Goal: Task Accomplishment & Management: Use online tool/utility

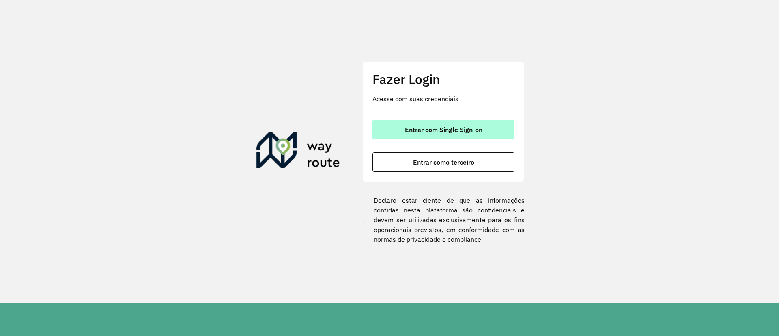
click at [461, 121] on button "Entrar com Single Sign-on" at bounding box center [444, 129] width 142 height 19
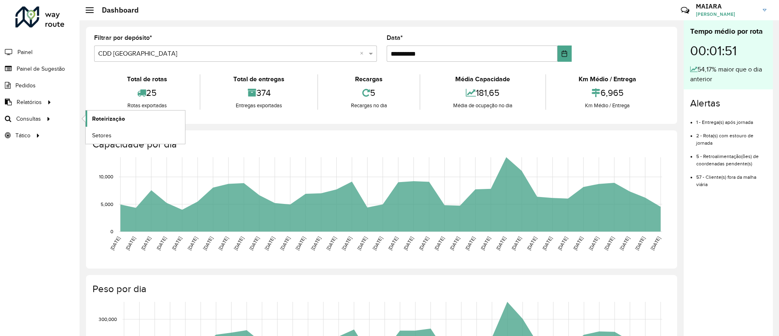
click at [113, 117] on span "Roteirização" at bounding box center [108, 118] width 33 height 9
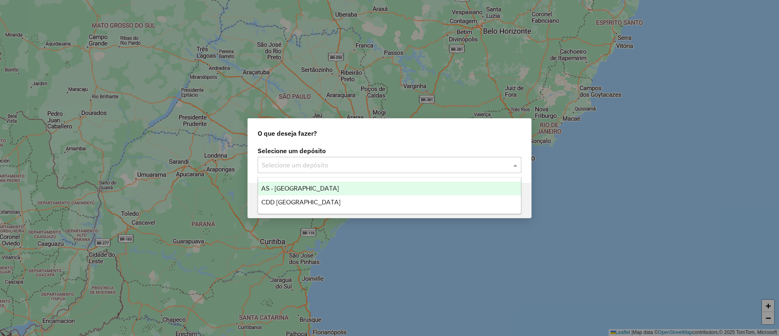
click at [313, 163] on input "text" at bounding box center [381, 165] width 239 height 10
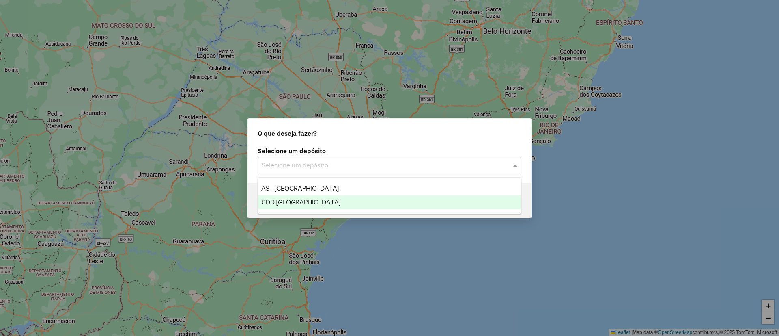
click at [300, 201] on span "CDD [GEOGRAPHIC_DATA]" at bounding box center [300, 201] width 79 height 7
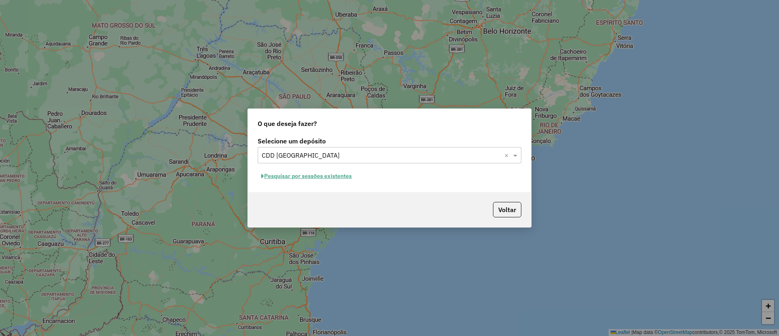
click at [347, 177] on button "Pesquisar por sessões existentes" at bounding box center [307, 176] width 98 height 13
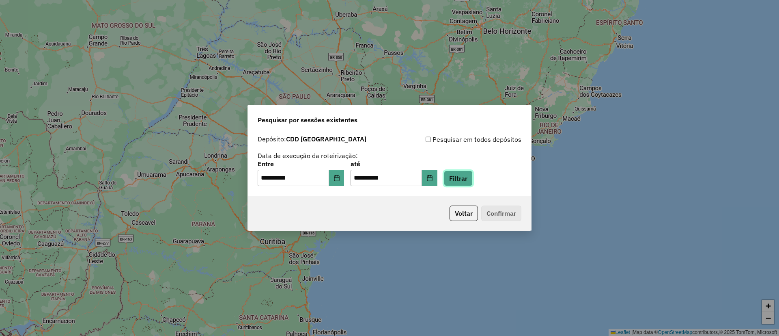
click at [458, 177] on button "Filtrar" at bounding box center [458, 177] width 29 height 15
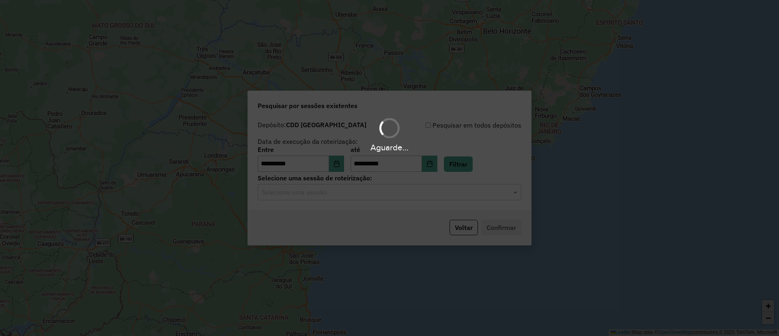
click at [366, 194] on input "text" at bounding box center [381, 192] width 239 height 10
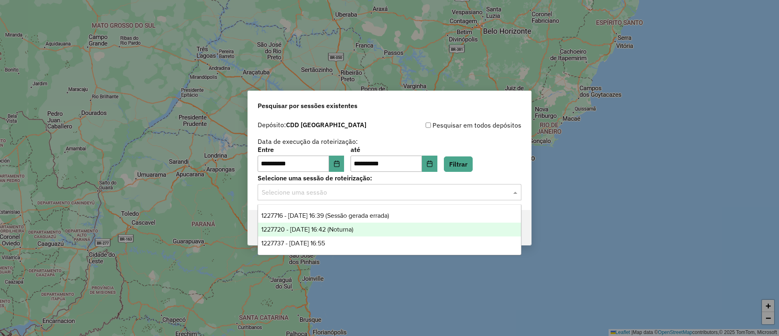
click at [396, 227] on div "1227720 - 11/08/2025 16:42 (Noturna)" at bounding box center [389, 229] width 263 height 14
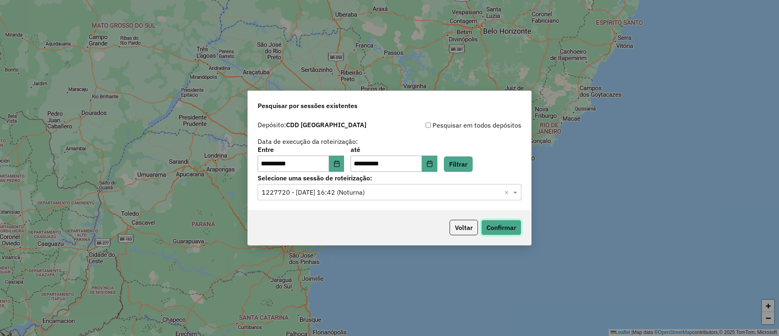
click at [501, 230] on button "Confirmar" at bounding box center [501, 227] width 40 height 15
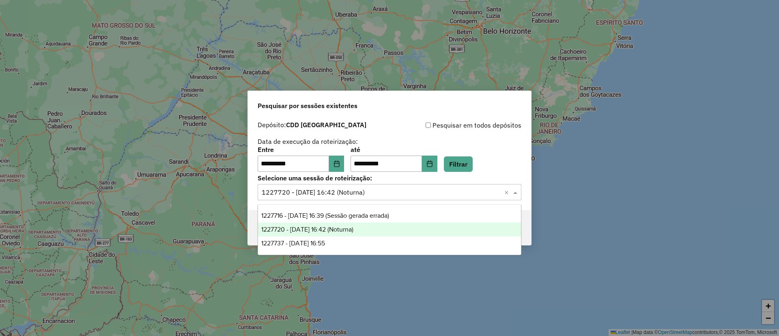
click at [457, 198] on div "Selecione uma sessão × 1227720 - 11/08/2025 16:42 (Noturna) ×" at bounding box center [390, 192] width 264 height 16
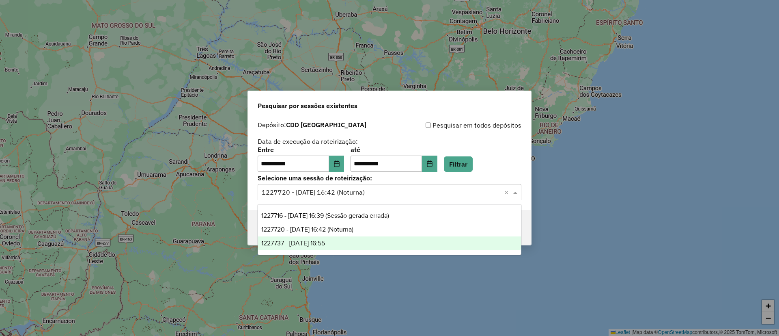
click at [383, 249] on div "1227737 - 11/08/2025 16:55" at bounding box center [389, 243] width 263 height 14
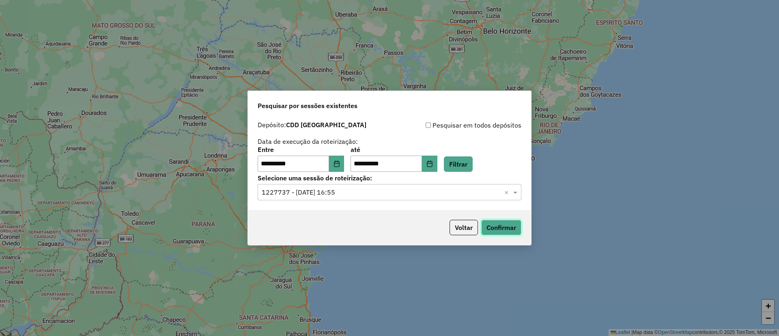
click at [488, 227] on button "Confirmar" at bounding box center [501, 227] width 40 height 15
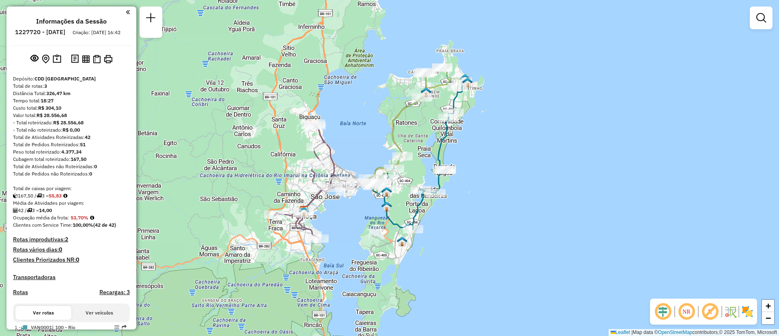
drag, startPoint x: 316, startPoint y: 129, endPoint x: 343, endPoint y: 235, distance: 108.4
click at [343, 235] on div "Janela de atendimento Grade de atendimento Capacidade Transportadoras Veículos …" at bounding box center [389, 168] width 779 height 336
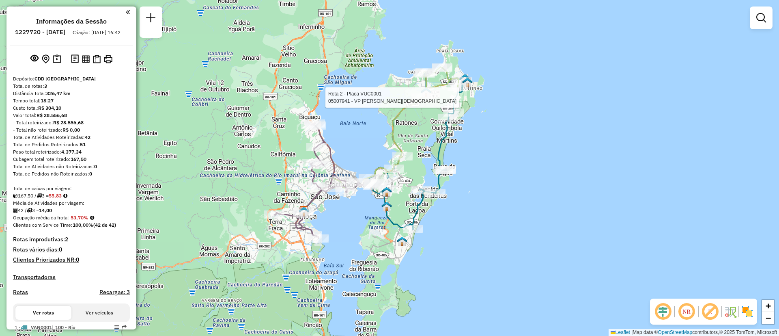
select select "**********"
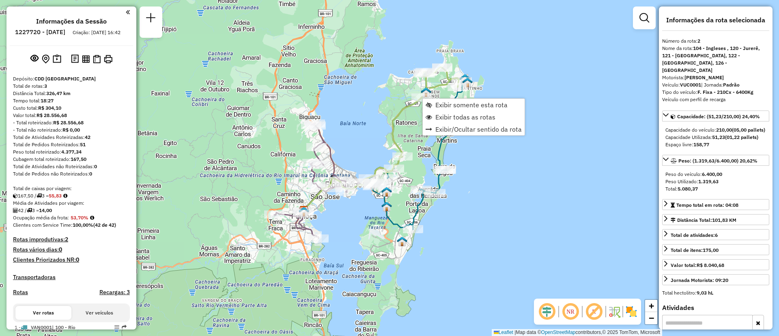
scroll to position [245, 0]
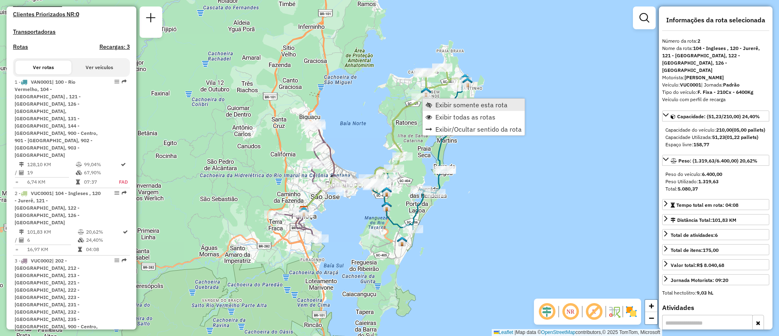
click at [441, 101] on span "Exibir somente esta rota" at bounding box center [471, 104] width 72 height 6
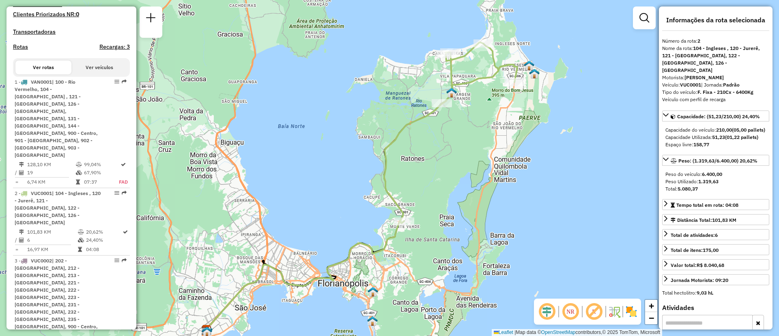
drag, startPoint x: 530, startPoint y: 118, endPoint x: 501, endPoint y: 138, distance: 35.0
click at [501, 138] on div "Janela de atendimento Grade de atendimento Capacidade Transportadoras Veículos …" at bounding box center [389, 168] width 779 height 336
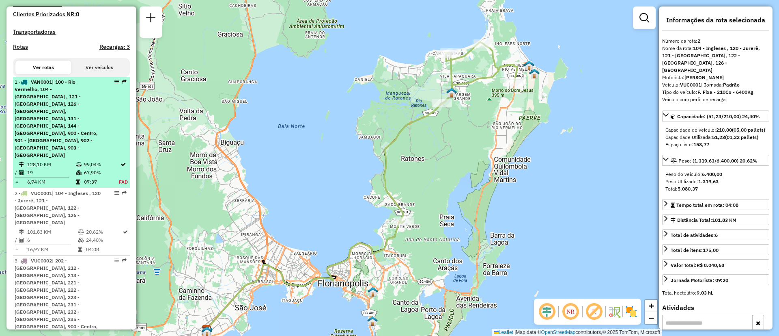
click at [69, 121] on div "1 - VAN0001 | 100 - Rio Vermelho, 104 - Ingleses , 121 - Canasvieiras, 126 - Ca…" at bounding box center [58, 118] width 86 height 80
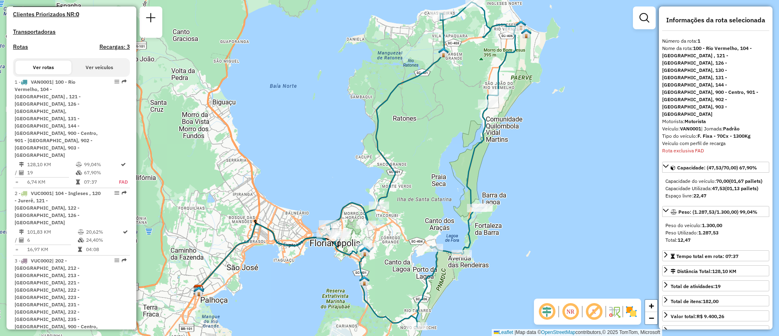
drag, startPoint x: 333, startPoint y: 272, endPoint x: 300, endPoint y: 269, distance: 33.8
click at [300, 269] on div "Janela de atendimento Grade de atendimento Capacidade Transportadoras Veículos …" at bounding box center [389, 168] width 779 height 336
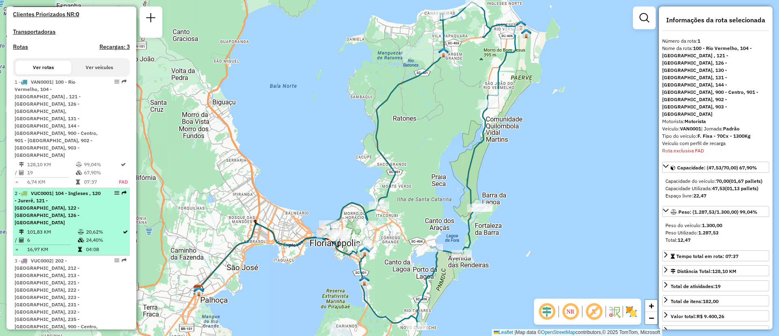
click at [51, 192] on span "| 104 - Ingleses , 120 - Jurerê, 121 - Canasvieiras, 122 - Monte Verde, 126 - C…" at bounding box center [58, 207] width 86 height 35
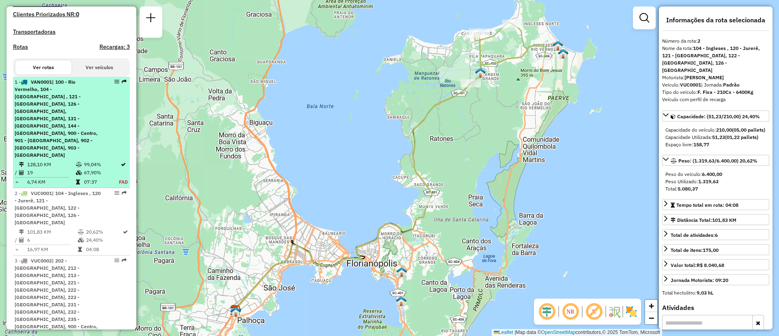
click at [57, 137] on div "1 - VAN0001 | 100 - Rio Vermelho, 104 - Ingleses , 121 - Canasvieiras, 126 - Ca…" at bounding box center [58, 118] width 86 height 80
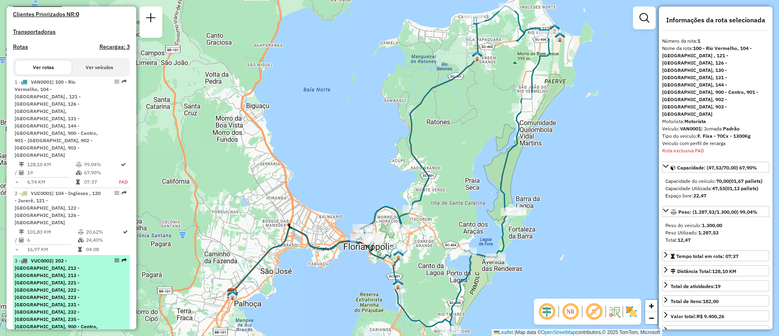
click at [48, 257] on span "| 202 - São Sebastião, 212 - Palhoça, 213 - Barra do Aririú, 221 - Jardim Atlân…" at bounding box center [56, 296] width 83 height 79
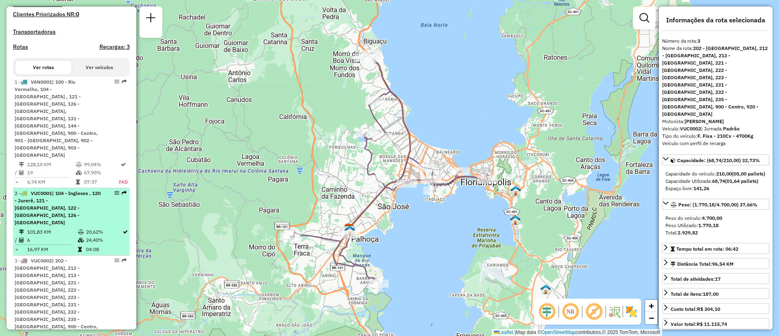
click at [30, 193] on span "| 104 - Ingleses , 120 - Jurerê, 121 - Canasvieiras, 122 - Monte Verde, 126 - C…" at bounding box center [58, 207] width 86 height 35
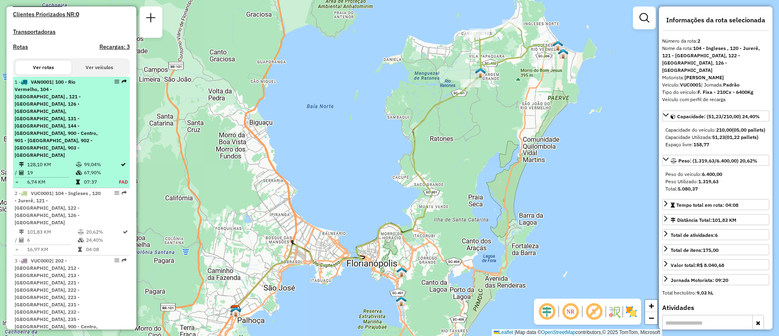
click at [47, 160] on td "128,10 KM" at bounding box center [51, 164] width 49 height 8
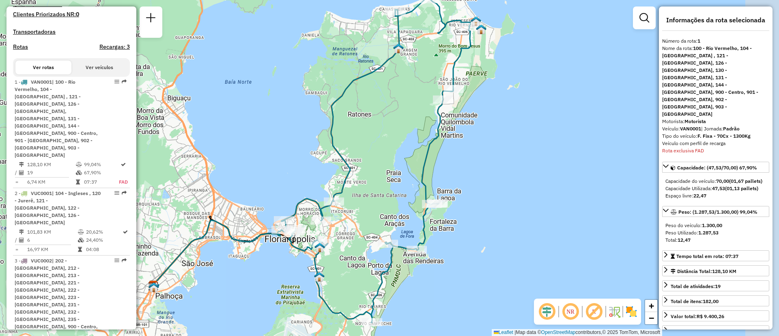
drag, startPoint x: 375, startPoint y: 281, endPoint x: 296, endPoint y: 274, distance: 79.1
click at [296, 274] on div "Janela de atendimento Grade de atendimento Capacidade Transportadoras Veículos …" at bounding box center [389, 168] width 779 height 336
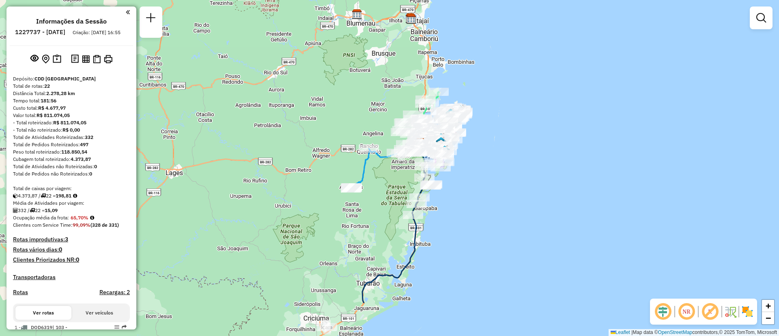
drag, startPoint x: 492, startPoint y: 265, endPoint x: 451, endPoint y: 257, distance: 41.9
click at [451, 257] on div "Janela de atendimento Grade de atendimento Capacidade Transportadoras Veículos …" at bounding box center [389, 168] width 779 height 336
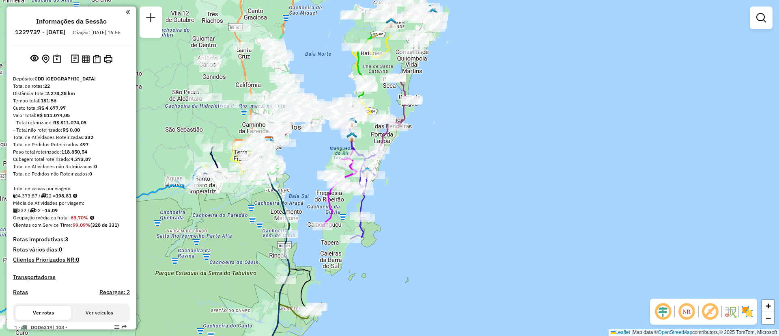
drag, startPoint x: 456, startPoint y: 200, endPoint x: 463, endPoint y: 283, distance: 83.5
click at [463, 283] on div "Janela de atendimento Grade de atendimento Capacidade Transportadoras Veículos …" at bounding box center [389, 168] width 779 height 336
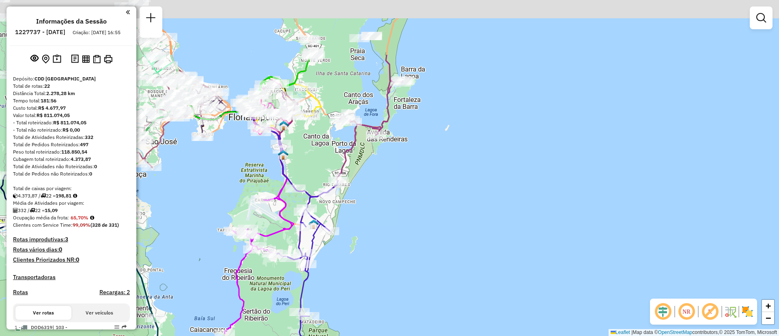
drag, startPoint x: 439, startPoint y: 159, endPoint x: 494, endPoint y: 251, distance: 106.7
click at [494, 251] on div "Janela de atendimento Grade de atendimento Capacidade Transportadoras Veículos …" at bounding box center [389, 168] width 779 height 336
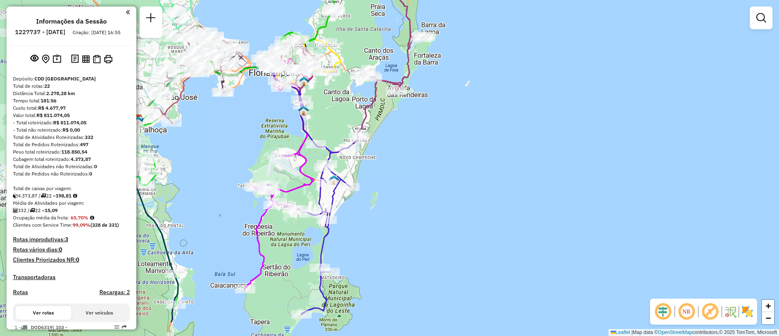
drag, startPoint x: 491, startPoint y: 222, endPoint x: 509, endPoint y: 194, distance: 33.2
click at [509, 194] on div "Janela de atendimento Grade de atendimento Capacidade Transportadoras Veículos …" at bounding box center [389, 168] width 779 height 336
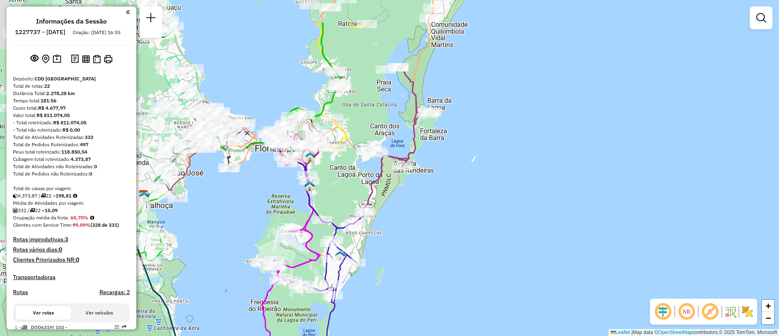
drag, startPoint x: 495, startPoint y: 136, endPoint x: 504, endPoint y: 218, distance: 81.7
click at [504, 218] on div "Janela de atendimento Grade de atendimento Capacidade Transportadoras Veículos …" at bounding box center [389, 168] width 779 height 336
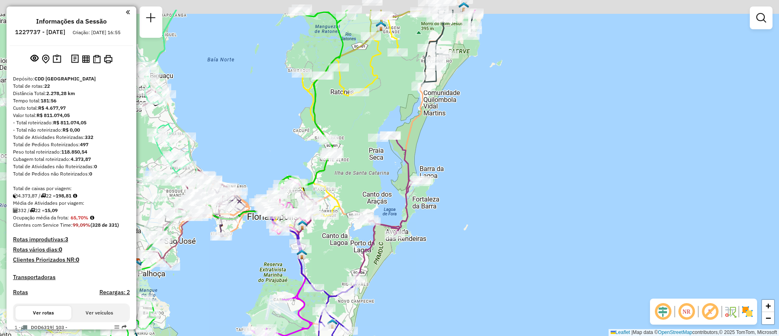
drag, startPoint x: 520, startPoint y: 165, endPoint x: 510, endPoint y: 210, distance: 45.8
click at [510, 210] on div "Janela de atendimento Grade de atendimento Capacidade Transportadoras Veículos …" at bounding box center [389, 168] width 779 height 336
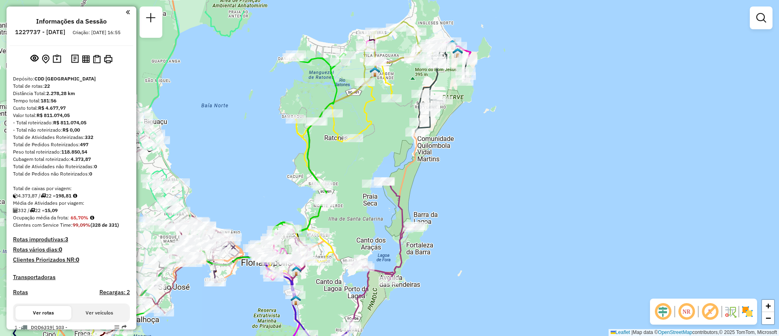
drag, startPoint x: 521, startPoint y: 176, endPoint x: 515, endPoint y: 221, distance: 45.1
click at [515, 221] on div "Janela de atendimento Grade de atendimento Capacidade Transportadoras Veículos …" at bounding box center [389, 168] width 779 height 336
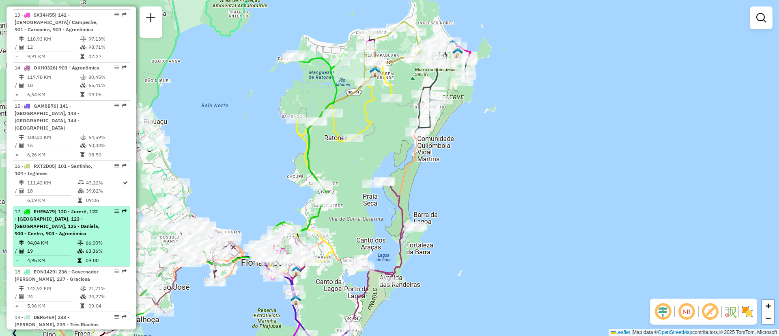
click at [54, 208] on span "| 120 - Jurerê, 122 - [GEOGRAPHIC_DATA], 123 - [GEOGRAPHIC_DATA], 125 - Daniela…" at bounding box center [57, 222] width 85 height 28
select select "**********"
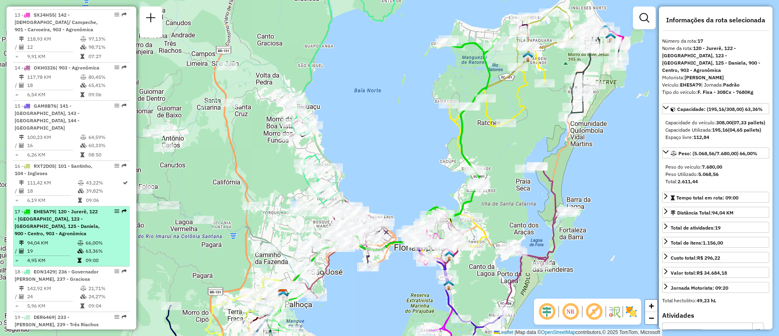
click at [114, 209] on em at bounding box center [116, 211] width 5 height 5
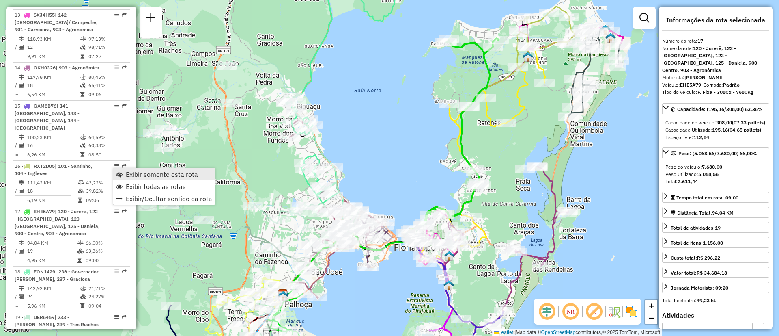
click at [129, 172] on span "Exibir somente esta rota" at bounding box center [162, 174] width 72 height 6
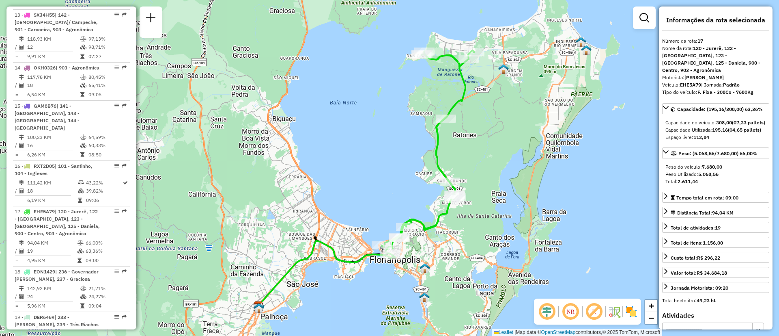
drag, startPoint x: 285, startPoint y: 164, endPoint x: 250, endPoint y: 178, distance: 38.1
click at [250, 178] on div "Janela de atendimento Grade de atendimento Capacidade Transportadoras Veículos …" at bounding box center [389, 168] width 779 height 336
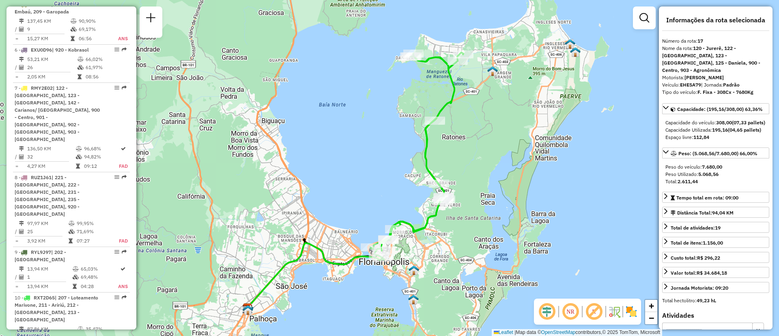
scroll to position [900, 0]
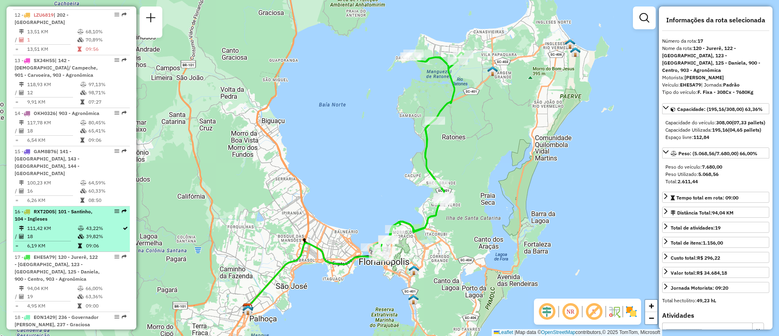
click at [49, 208] on span "RXT2D05" at bounding box center [44, 211] width 21 height 6
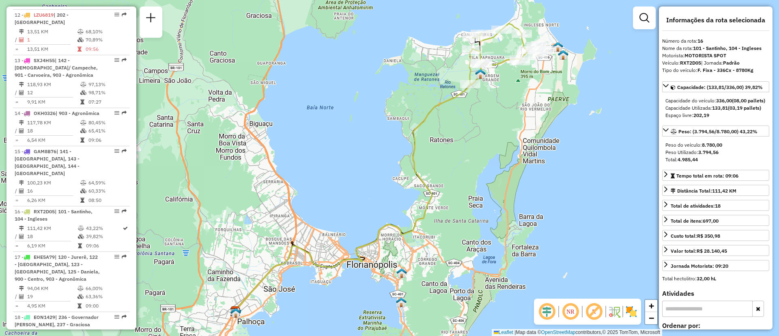
drag, startPoint x: 471, startPoint y: 126, endPoint x: 459, endPoint y: 151, distance: 28.3
click at [459, 151] on div "Janela de atendimento Grade de atendimento Capacidade Transportadoras Veículos …" at bounding box center [389, 168] width 779 height 336
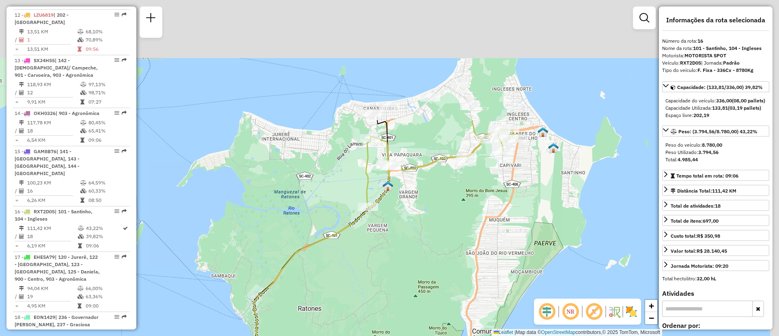
drag, startPoint x: 496, startPoint y: 117, endPoint x: 456, endPoint y: 271, distance: 158.8
click at [456, 271] on div "Janela de atendimento Grade de atendimento Capacidade Transportadoras Veículos …" at bounding box center [389, 168] width 779 height 336
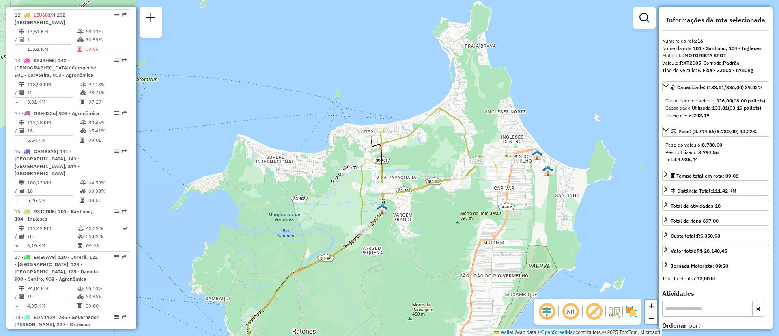
drag, startPoint x: 463, startPoint y: 246, endPoint x: 456, endPoint y: 269, distance: 24.8
click at [456, 269] on div "Janela de atendimento Grade de atendimento Capacidade Transportadoras Veículos …" at bounding box center [389, 168] width 779 height 336
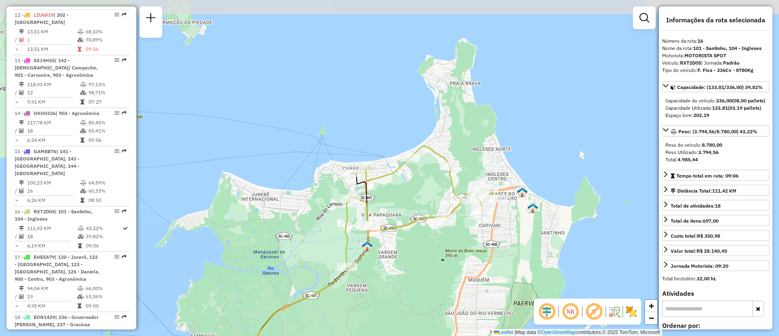
drag, startPoint x: 457, startPoint y: 256, endPoint x: 444, endPoint y: 292, distance: 37.9
click at [444, 292] on div "Janela de atendimento Grade de atendimento Capacidade Transportadoras Veículos …" at bounding box center [389, 168] width 779 height 336
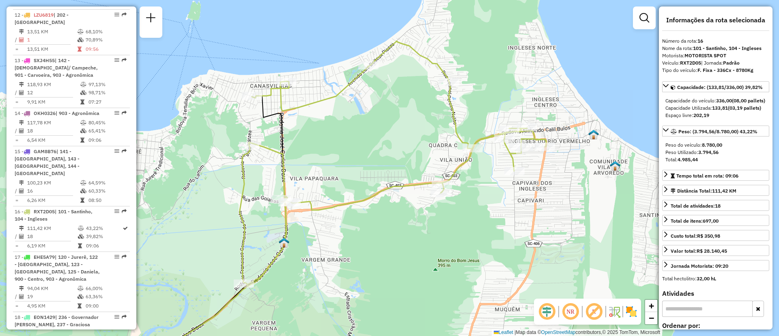
drag, startPoint x: 450, startPoint y: 272, endPoint x: 443, endPoint y: 314, distance: 42.7
click at [443, 314] on div "Janela de atendimento Grade de atendimento Capacidade Transportadoras Veículos …" at bounding box center [389, 168] width 779 height 336
click at [251, 100] on div at bounding box center [252, 96] width 20 height 8
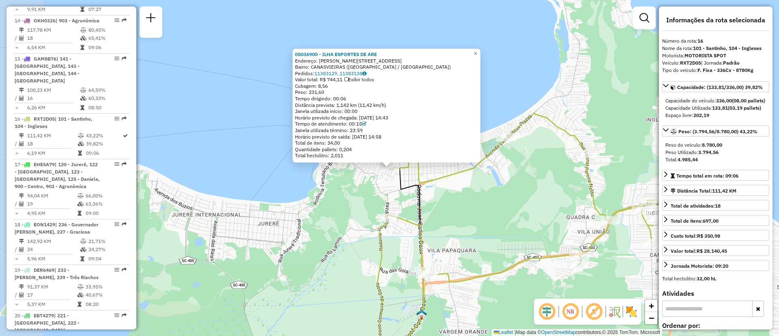
scroll to position [1056, 0]
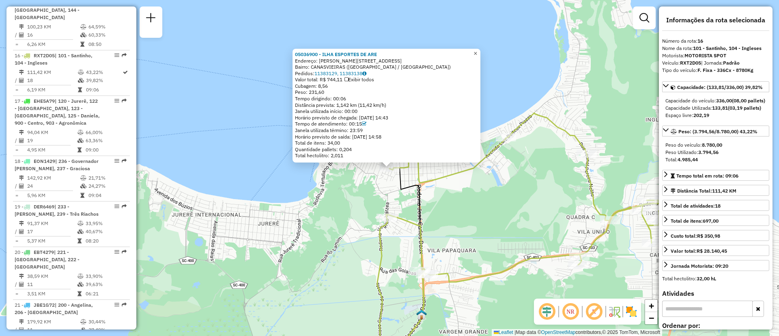
click at [478, 51] on link "×" at bounding box center [476, 54] width 10 height 10
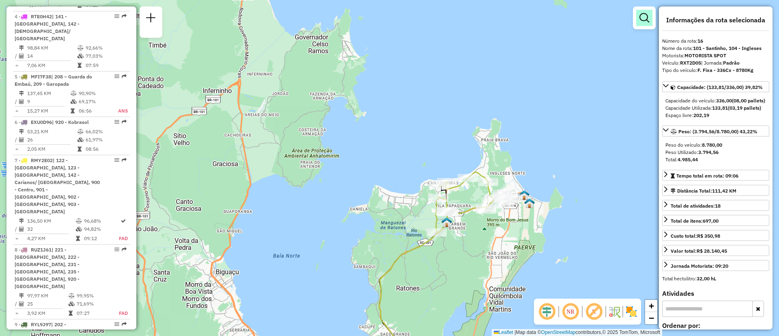
scroll to position [802, 0]
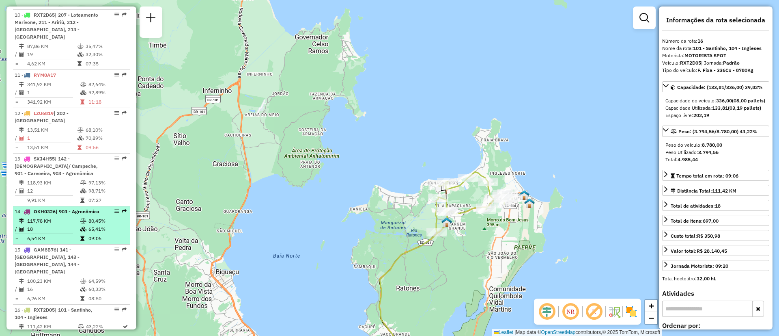
click at [47, 208] on span "OKH0326" at bounding box center [45, 211] width 22 height 6
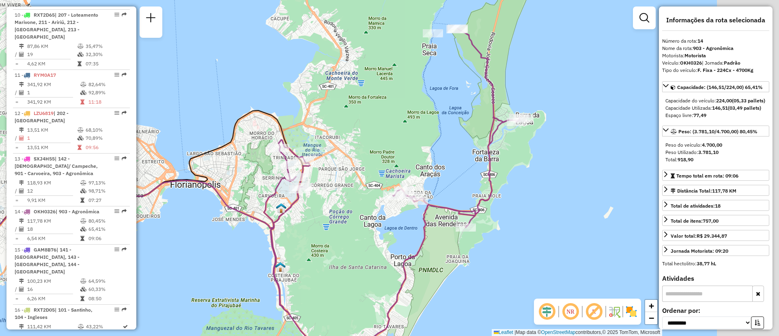
drag, startPoint x: 546, startPoint y: 234, endPoint x: 378, endPoint y: 257, distance: 169.6
click at [378, 257] on div "Janela de atendimento Grade de atendimento Capacidade Transportadoras Veículos …" at bounding box center [389, 168] width 779 height 336
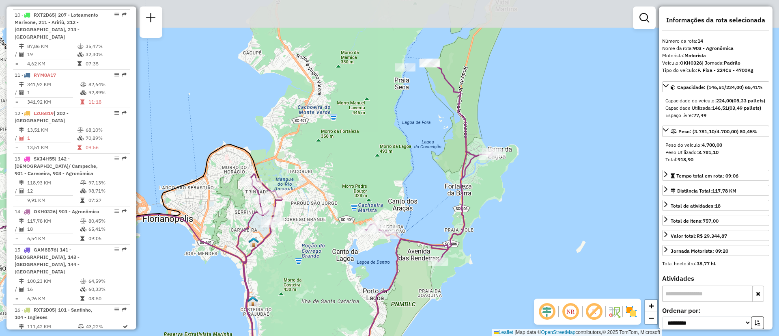
drag, startPoint x: 355, startPoint y: 233, endPoint x: 338, endPoint y: 266, distance: 37.8
click at [338, 266] on div "Janela de atendimento Grade de atendimento Capacidade Transportadoras Veículos …" at bounding box center [389, 168] width 779 height 336
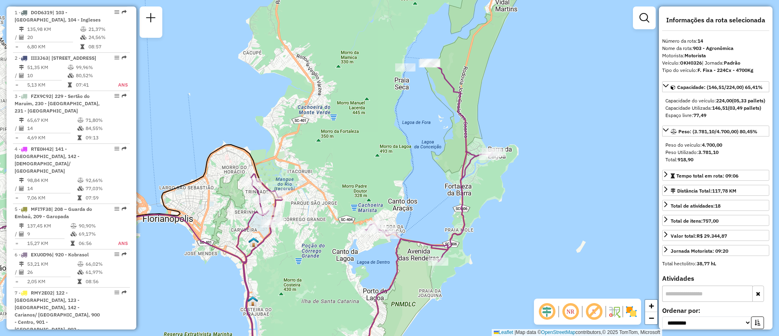
scroll to position [254, 0]
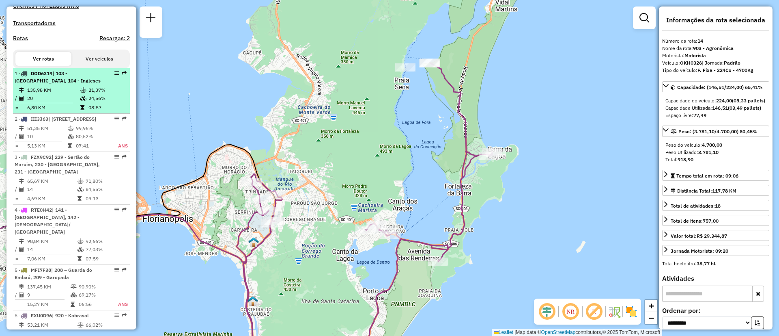
click at [57, 94] on td "135,98 KM" at bounding box center [53, 90] width 53 height 8
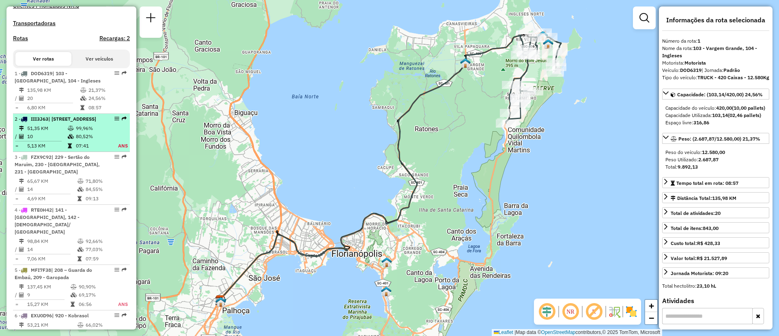
click at [50, 122] on span "| [STREET_ADDRESS]" at bounding box center [72, 119] width 48 height 6
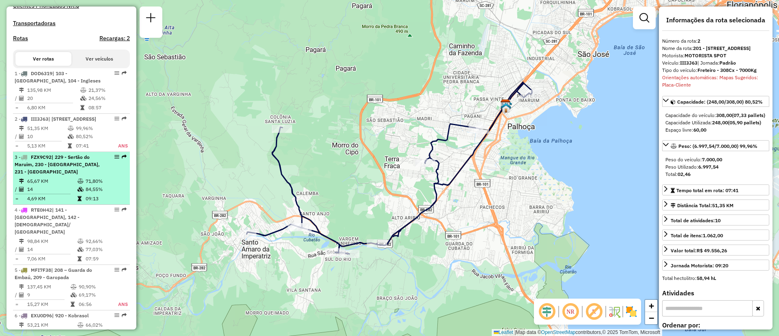
click at [54, 175] on span "| 229 - Sertão do Maruim, 230 - [GEOGRAPHIC_DATA], 231 - [GEOGRAPHIC_DATA]" at bounding box center [57, 164] width 85 height 21
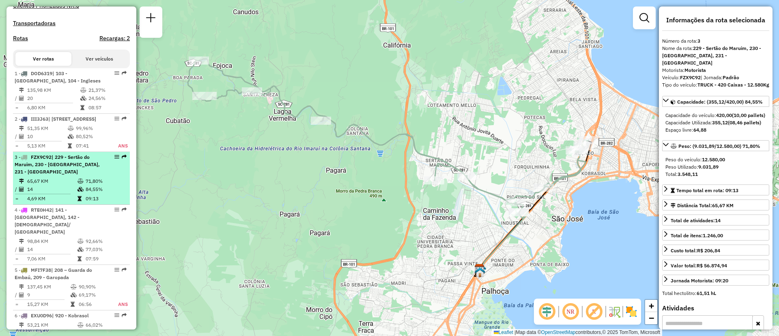
scroll to position [315, 0]
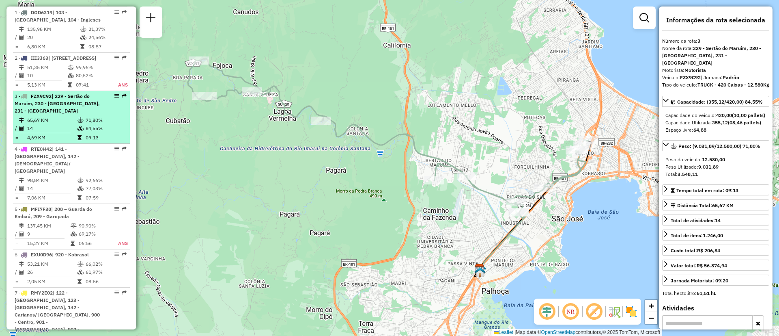
click at [54, 177] on td "98,84 KM" at bounding box center [52, 180] width 50 height 8
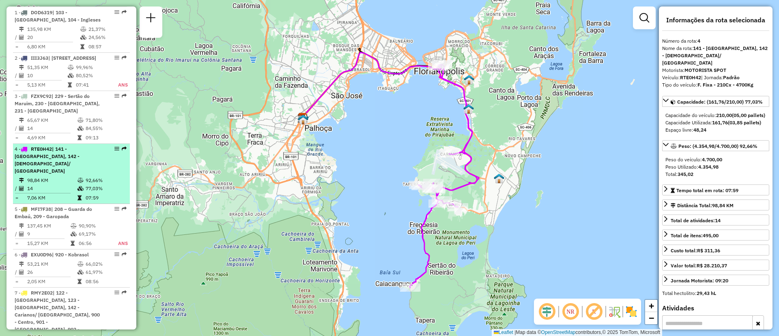
click at [61, 182] on td "98,84 KM" at bounding box center [52, 180] width 50 height 8
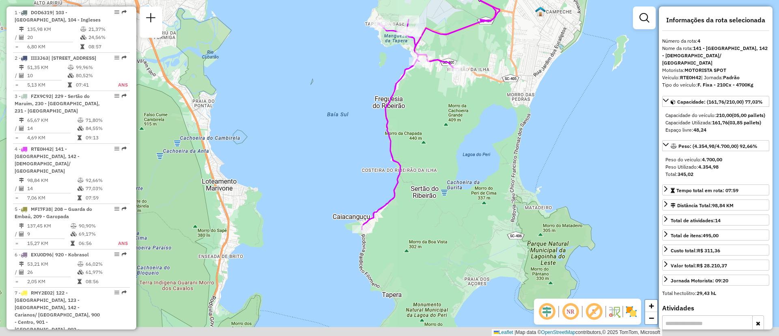
drag, startPoint x: 445, startPoint y: 293, endPoint x: 460, endPoint y: 183, distance: 110.6
click at [460, 183] on div "Janela de atendimento Grade de atendimento Capacidade Transportadoras Veículos …" at bounding box center [389, 168] width 779 height 336
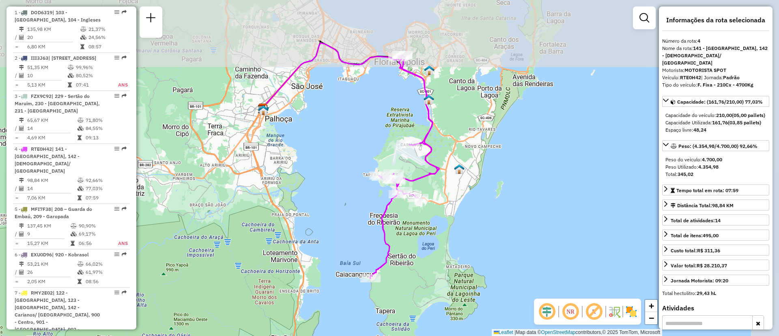
drag, startPoint x: 465, startPoint y: 167, endPoint x: 423, endPoint y: 241, distance: 85.2
click at [423, 241] on div "Janela de atendimento Grade de atendimento Capacidade Transportadoras Veículos …" at bounding box center [389, 168] width 779 height 336
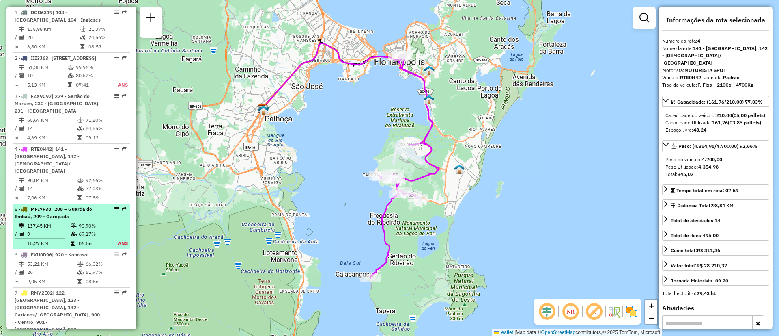
click at [91, 214] on div "5 - MFI7F38 | 208 – [GEOGRAPHIC_DATA], 209 - Garopada" at bounding box center [58, 212] width 86 height 15
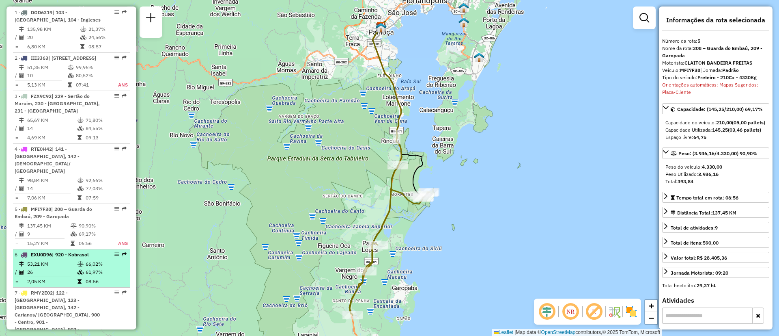
click at [49, 253] on span "EXU0D96" at bounding box center [41, 254] width 21 height 6
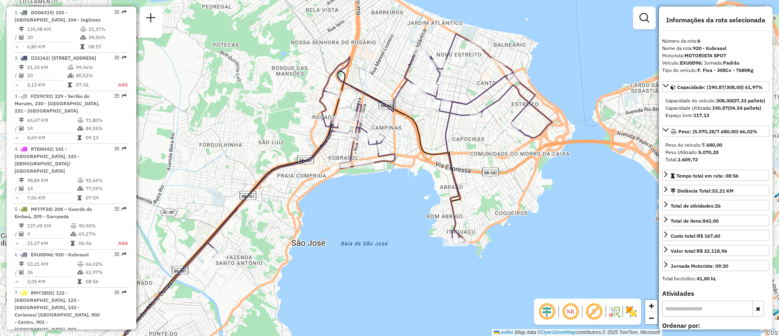
drag, startPoint x: 371, startPoint y: 190, endPoint x: 310, endPoint y: 221, distance: 68.4
click at [310, 221] on div "Janela de atendimento Grade de atendimento Capacidade Transportadoras Veículos …" at bounding box center [389, 168] width 779 height 336
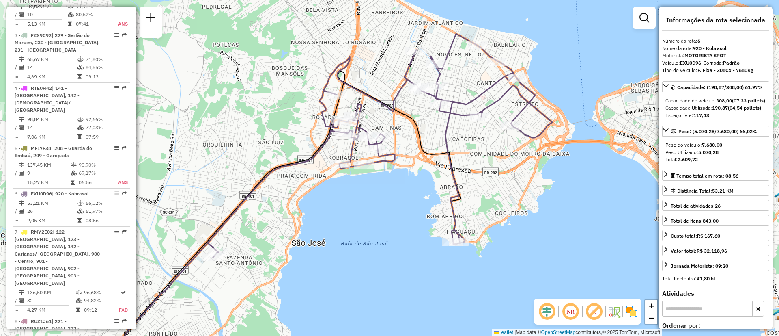
scroll to position [1101, 0]
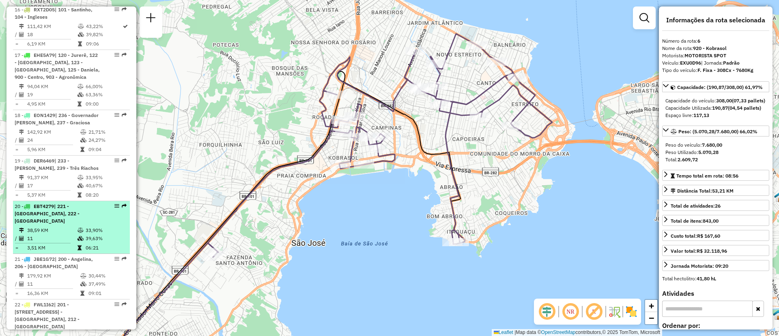
click at [38, 226] on td "38,59 KM" at bounding box center [52, 230] width 50 height 8
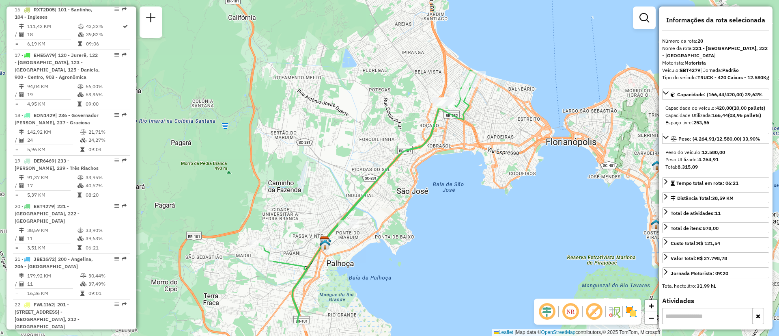
drag, startPoint x: 481, startPoint y: 170, endPoint x: 459, endPoint y: 200, distance: 37.5
click at [459, 200] on div "Janela de atendimento Grade de atendimento Capacidade Transportadoras Veículos …" at bounding box center [389, 168] width 779 height 336
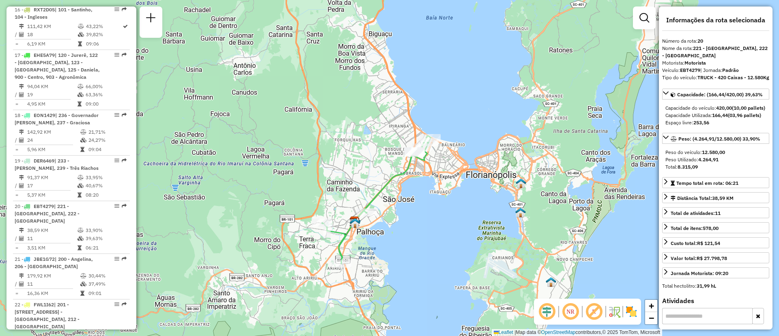
drag, startPoint x: 459, startPoint y: 200, endPoint x: 422, endPoint y: 201, distance: 36.5
click at [422, 201] on div "Janela de atendimento Grade de atendimento Capacidade Transportadoras Veículos …" at bounding box center [389, 168] width 779 height 336
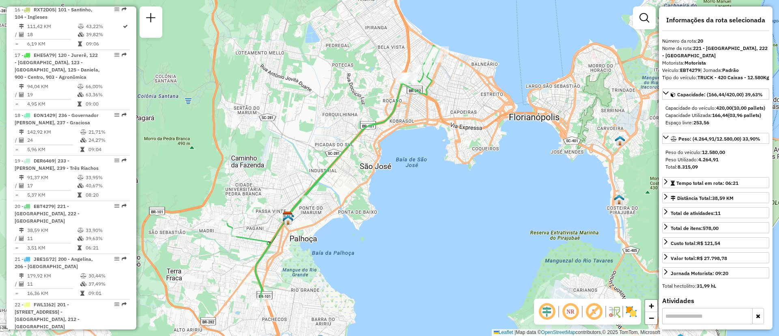
drag, startPoint x: 412, startPoint y: 213, endPoint x: 412, endPoint y: 188, distance: 25.2
click at [412, 188] on div "Janela de atendimento Grade de atendimento Capacidade Transportadoras Veículos …" at bounding box center [389, 168] width 779 height 336
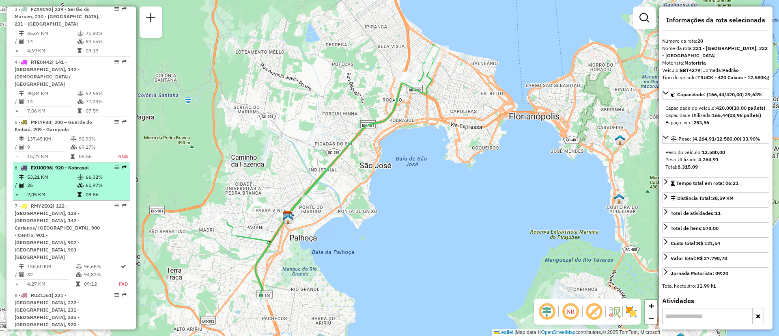
click at [62, 169] on span "| 920 - Kobrasol" at bounding box center [70, 167] width 37 height 6
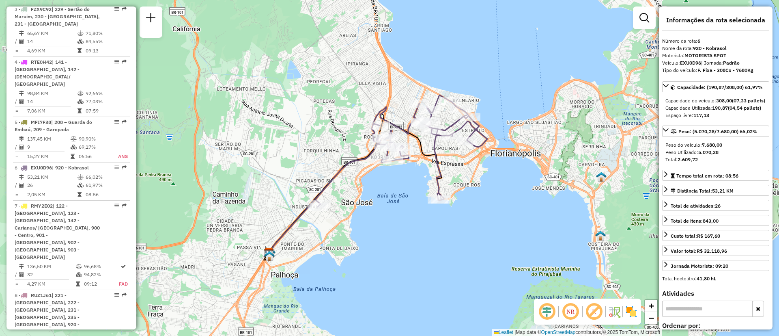
drag, startPoint x: 435, startPoint y: 187, endPoint x: 417, endPoint y: 201, distance: 22.5
click at [417, 201] on div "Janela de atendimento Grade de atendimento Capacidade Transportadoras Veículos …" at bounding box center [389, 168] width 779 height 336
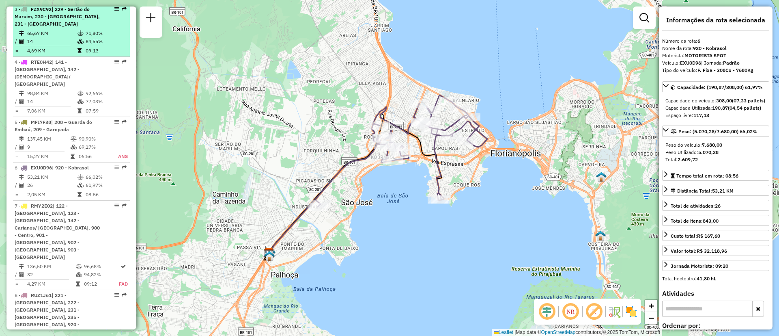
click at [78, 28] on div "3 - FZX9C92 | 229 - Sertão do Maruim, 230 - [GEOGRAPHIC_DATA], 231 - [GEOGRAPHI…" at bounding box center [58, 17] width 86 height 22
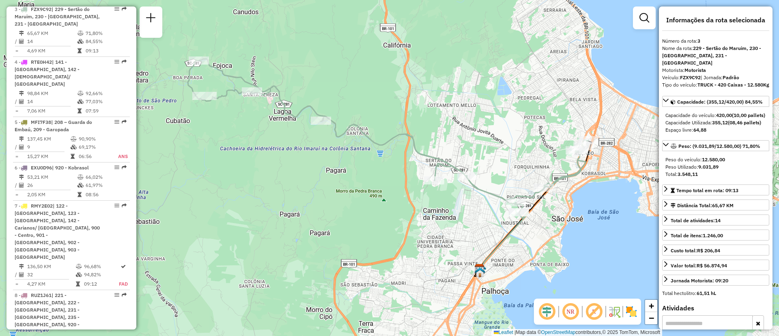
scroll to position [1058, 0]
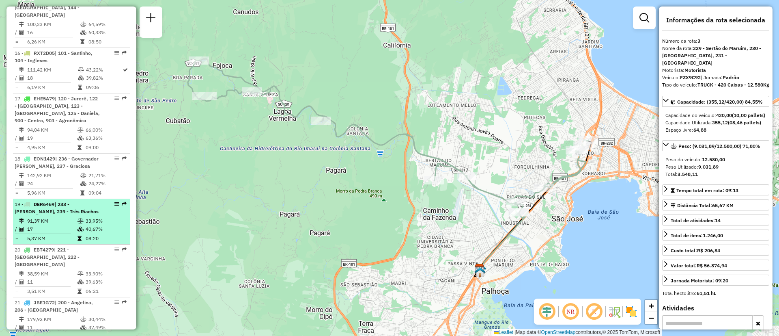
click at [54, 217] on td "91,37 KM" at bounding box center [52, 221] width 50 height 8
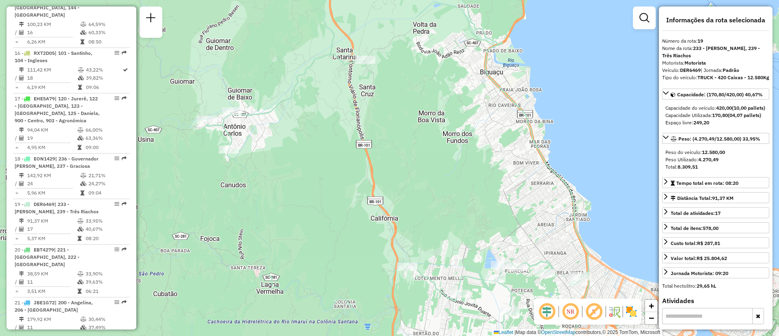
drag, startPoint x: 461, startPoint y: 157, endPoint x: 446, endPoint y: 191, distance: 37.2
click at [446, 191] on div "Janela de atendimento Grade de atendimento Capacidade Transportadoras Veículos …" at bounding box center [389, 168] width 779 height 336
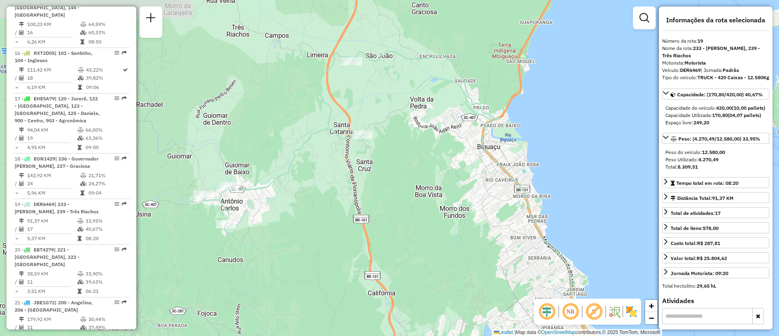
drag, startPoint x: 483, startPoint y: 70, endPoint x: 483, endPoint y: 140, distance: 69.8
click at [483, 140] on icon at bounding box center [394, 236] width 383 height 368
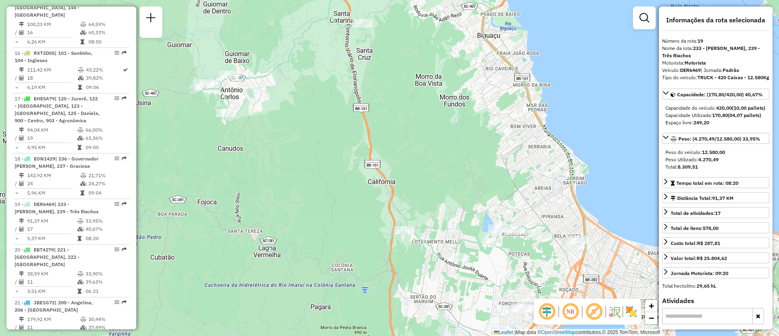
drag, startPoint x: 259, startPoint y: 242, endPoint x: 260, endPoint y: 129, distance: 112.8
click at [260, 129] on div "Janela de atendimento Grade de atendimento Capacidade Transportadoras Veículos …" at bounding box center [389, 168] width 779 height 336
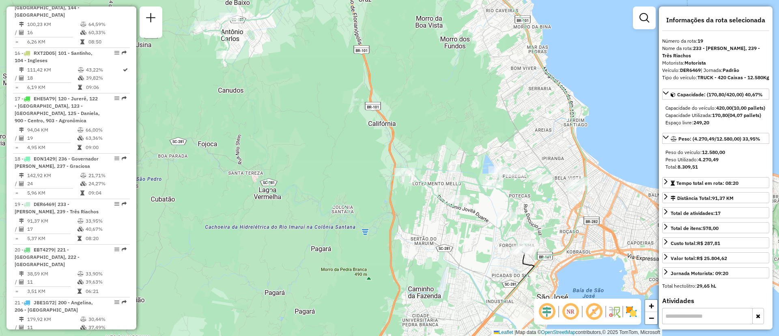
drag, startPoint x: 318, startPoint y: 211, endPoint x: 318, endPoint y: 154, distance: 56.4
click at [318, 154] on div "Janela de atendimento Grade de atendimento Capacidade Transportadoras Veículos …" at bounding box center [389, 168] width 779 height 336
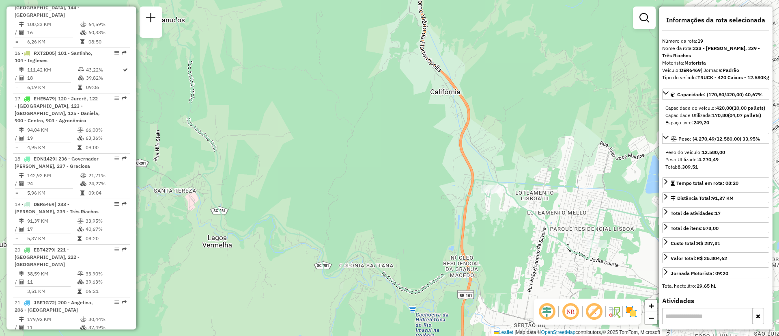
click at [289, 235] on icon at bounding box center [493, 156] width 723 height 381
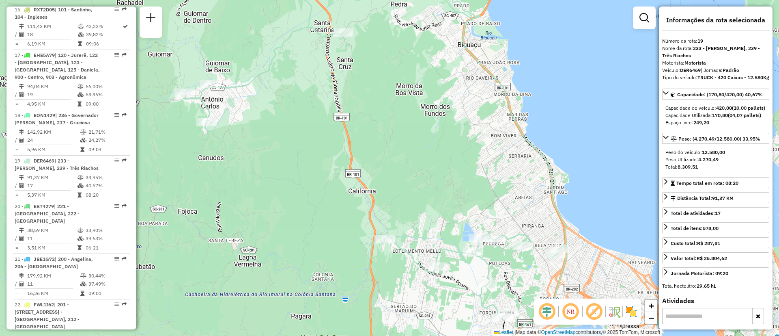
drag, startPoint x: 276, startPoint y: 154, endPoint x: 271, endPoint y: 181, distance: 27.3
click at [271, 181] on div "Janela de atendimento Grade de atendimento Capacidade Transportadoras Veículos …" at bounding box center [389, 168] width 779 height 336
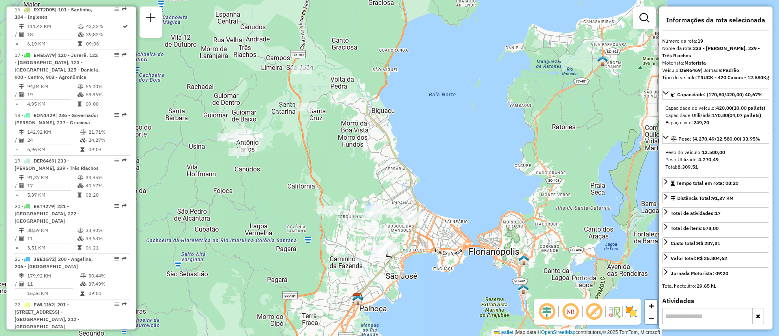
scroll to position [910, 0]
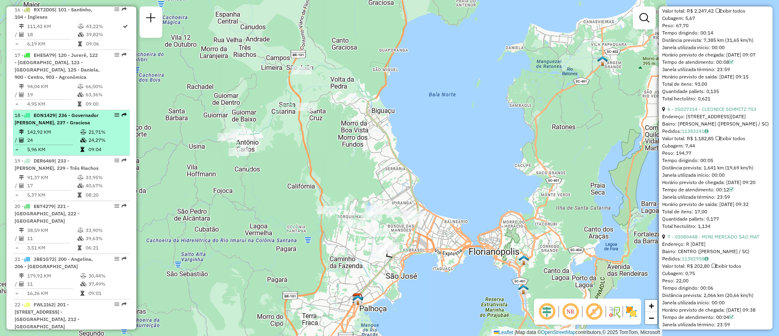
click at [54, 112] on span "| 236 - Governador [PERSON_NAME], 237 - Graciosa" at bounding box center [57, 118] width 84 height 13
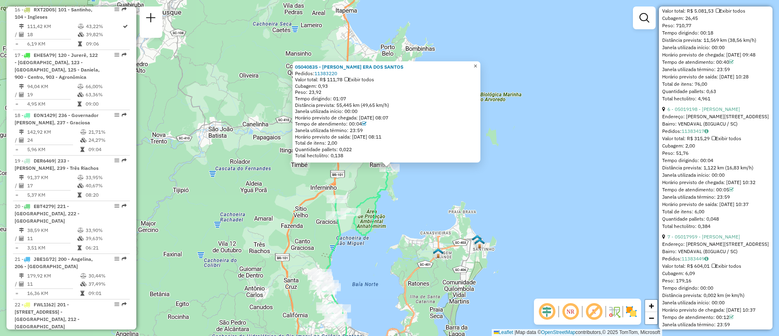
click at [477, 65] on span "×" at bounding box center [476, 65] width 4 height 7
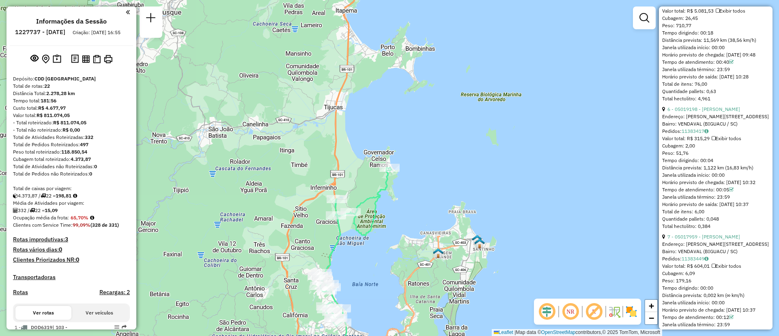
scroll to position [183, 0]
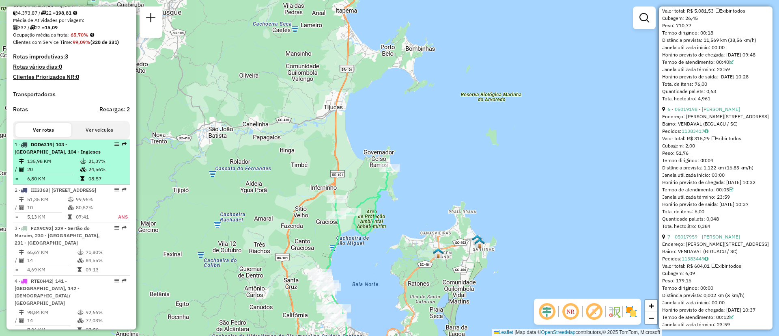
click at [50, 155] on span "| 103 - [GEOGRAPHIC_DATA], 104 - Ingleses" at bounding box center [58, 147] width 86 height 13
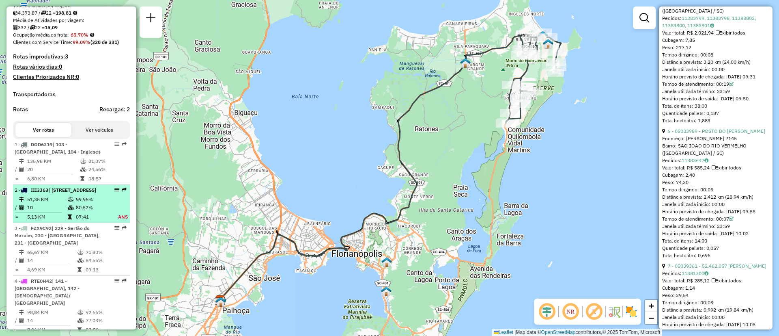
click at [54, 193] on span "| [STREET_ADDRESS]" at bounding box center [72, 190] width 48 height 6
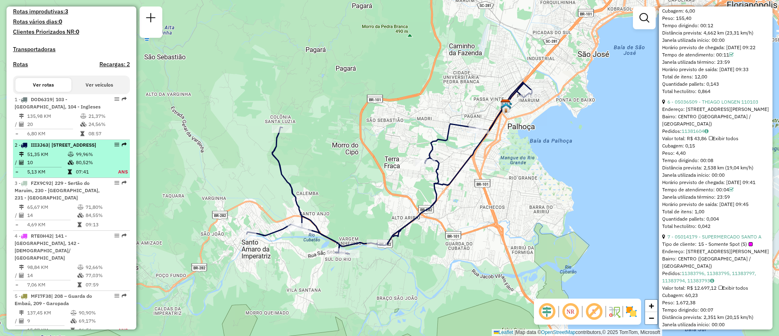
scroll to position [244, 0]
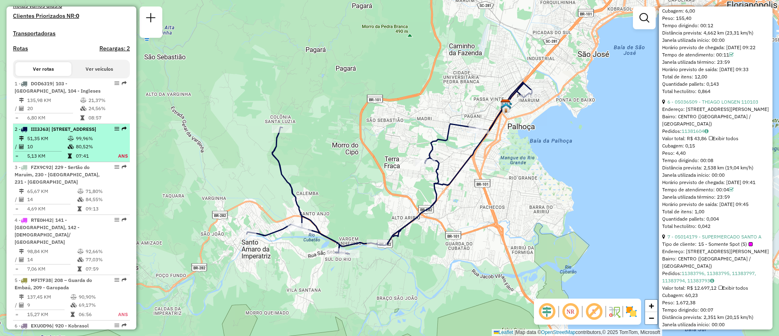
click at [54, 195] on td "65,67 KM" at bounding box center [52, 191] width 50 height 8
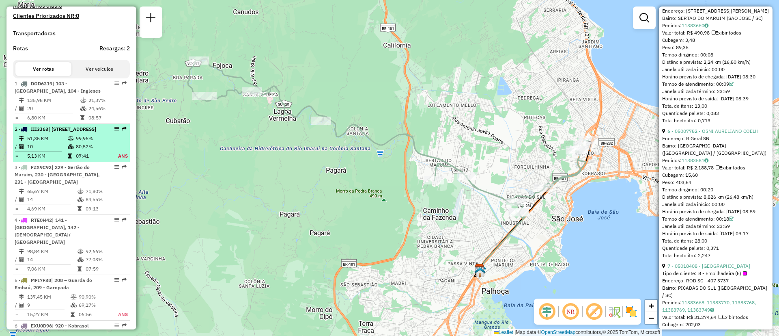
scroll to position [304, 0]
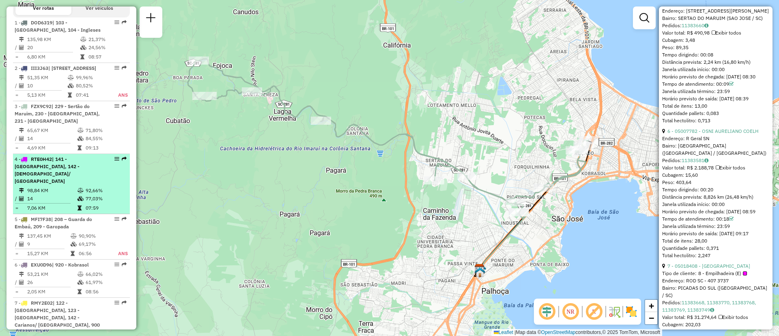
click at [69, 181] on span "| 141 - [GEOGRAPHIC_DATA], 142 - [DEMOGRAPHIC_DATA]/ [GEOGRAPHIC_DATA]" at bounding box center [47, 170] width 65 height 28
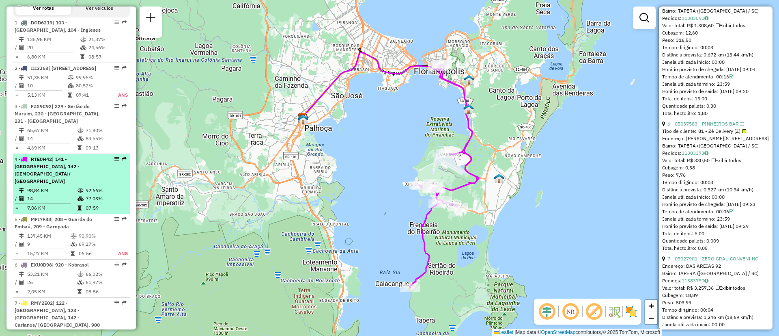
scroll to position [365, 0]
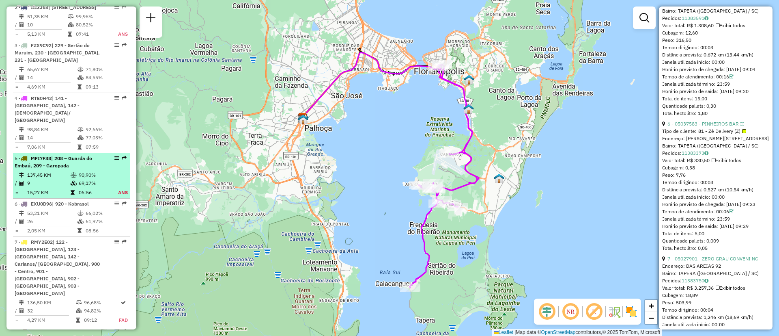
click at [56, 171] on td "137,45 KM" at bounding box center [48, 175] width 43 height 8
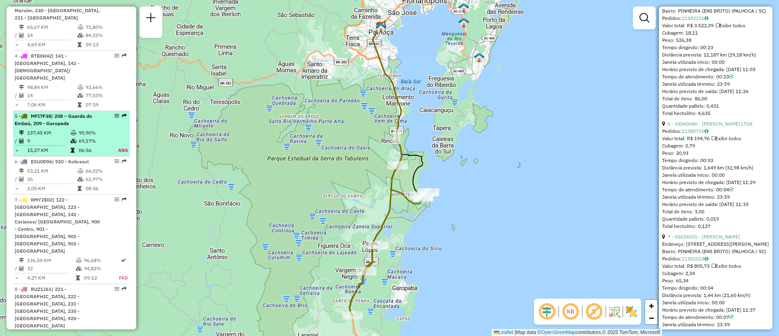
scroll to position [426, 0]
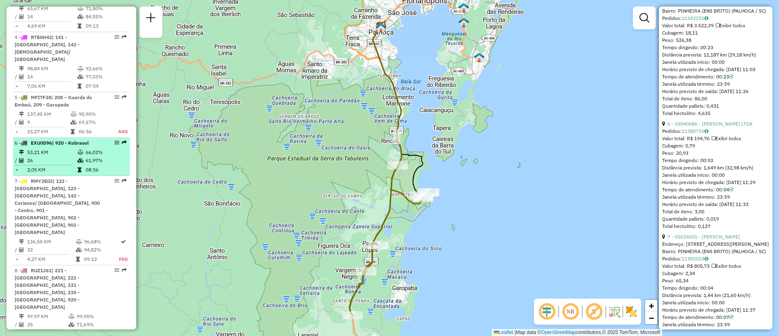
click at [67, 158] on td "26" at bounding box center [52, 160] width 50 height 8
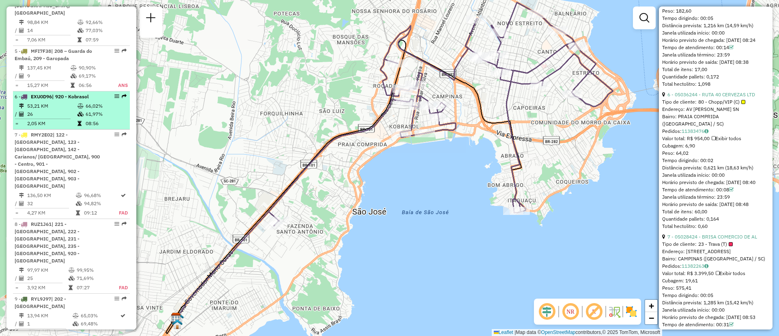
scroll to position [487, 0]
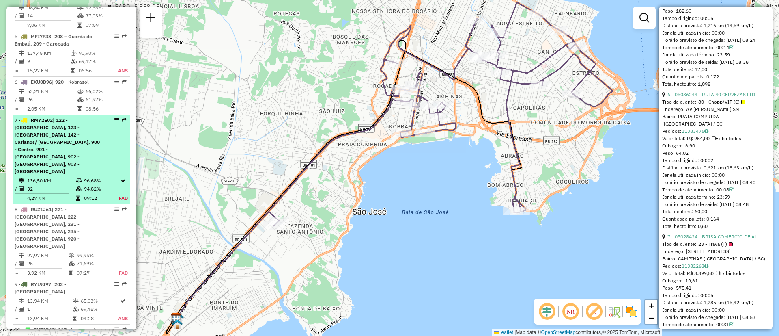
click at [78, 129] on span "| 122 - [GEOGRAPHIC_DATA], 123 - [GEOGRAPHIC_DATA], 142 - Carianos/ [GEOGRAPHIC…" at bounding box center [57, 145] width 85 height 57
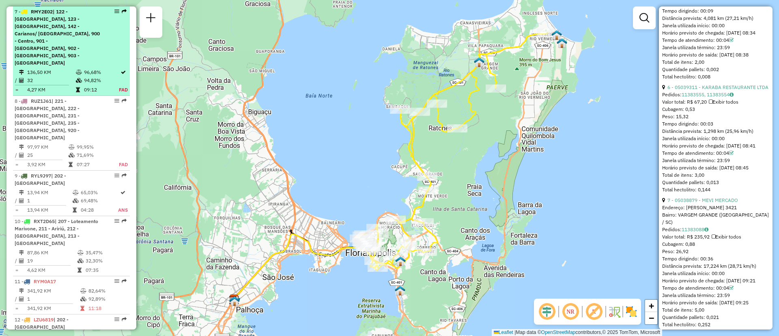
scroll to position [534, 0]
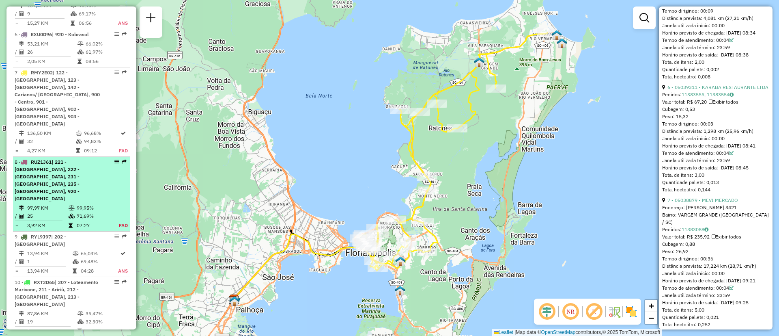
click at [71, 159] on span "| 221 - [GEOGRAPHIC_DATA], 222 - [GEOGRAPHIC_DATA], 231 - [GEOGRAPHIC_DATA], 23…" at bounding box center [47, 180] width 65 height 43
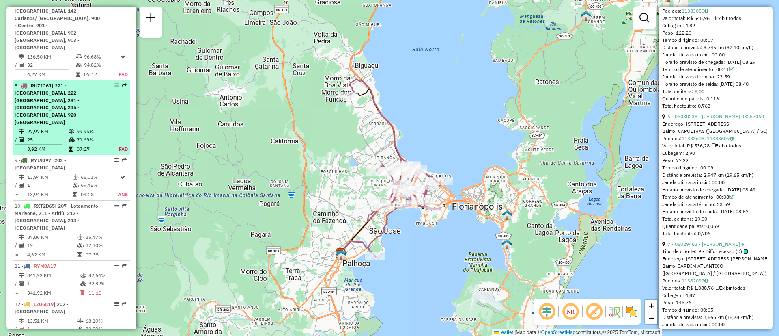
scroll to position [663, 0]
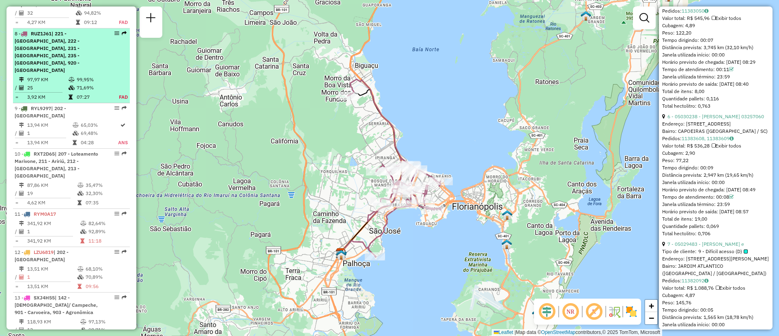
click at [71, 189] on td "19" at bounding box center [52, 193] width 50 height 8
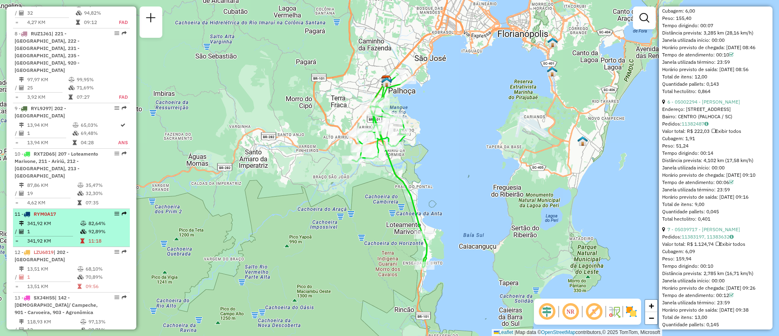
click at [71, 210] on div "11 - RYM0A17" at bounding box center [58, 213] width 86 height 7
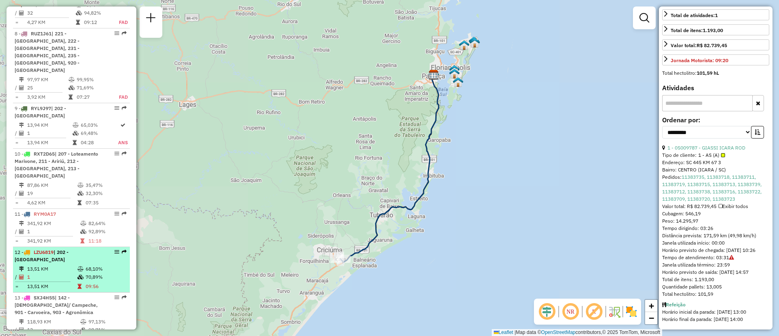
click at [61, 248] on div "12 - LZU6819 | 202 - [GEOGRAPHIC_DATA]" at bounding box center [58, 255] width 86 height 15
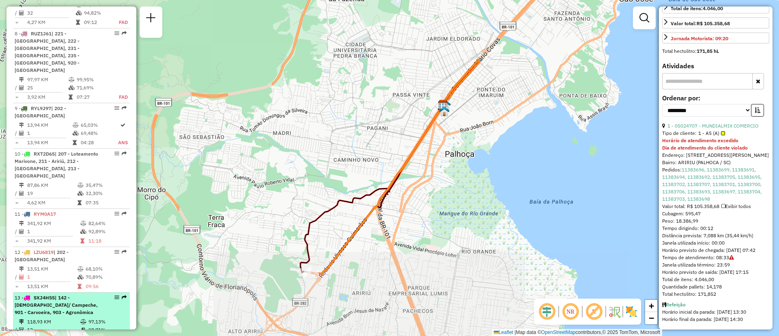
click at [56, 294] on span "| 142 - [DEMOGRAPHIC_DATA]/ Campeche, 901 - Carvoeira, 903 - Agronômica" at bounding box center [56, 304] width 83 height 21
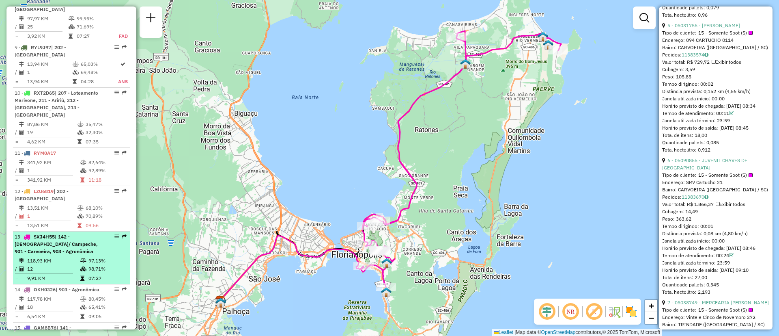
scroll to position [784, 0]
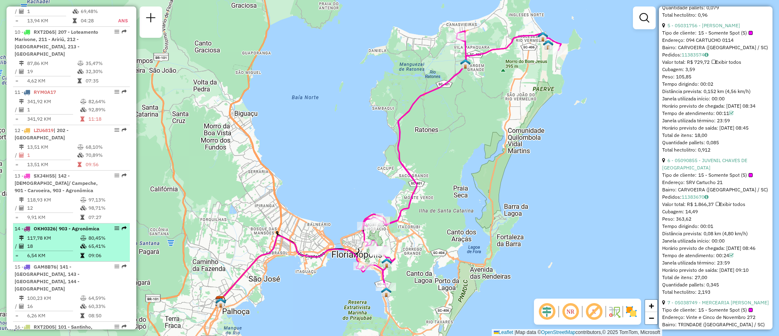
click at [67, 234] on td "117,78 KM" at bounding box center [53, 238] width 53 height 8
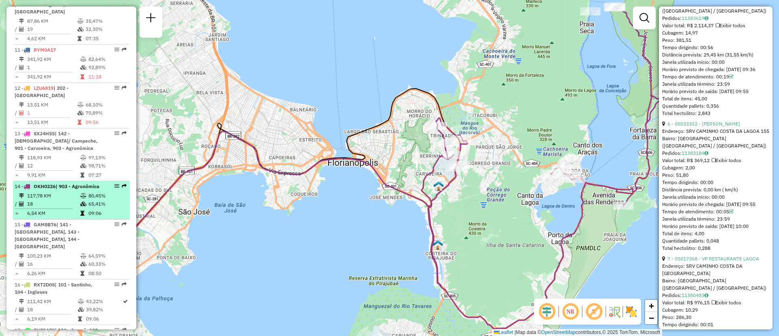
scroll to position [845, 0]
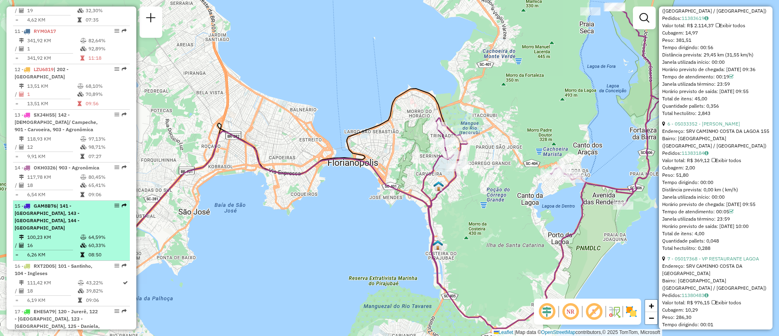
click at [56, 203] on span "GAM8B76" at bounding box center [45, 206] width 23 height 6
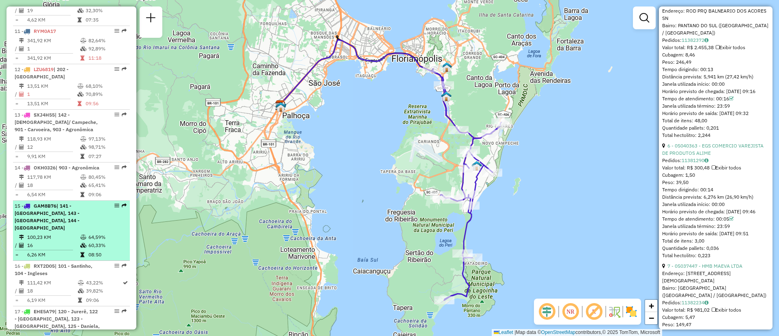
scroll to position [906, 0]
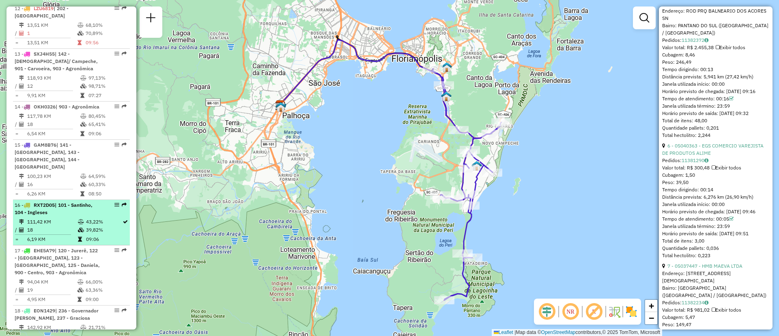
click at [103, 218] on td "43,22%" at bounding box center [104, 222] width 37 height 8
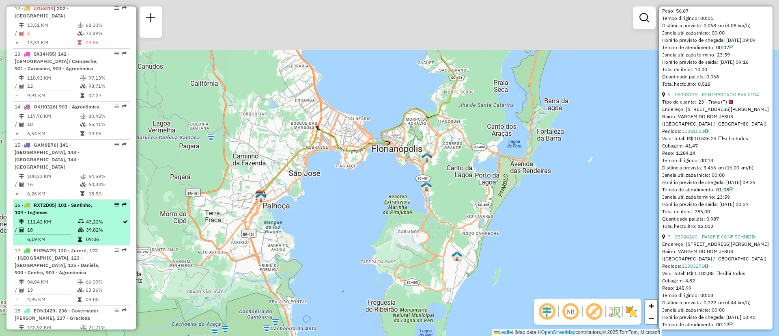
scroll to position [896, 0]
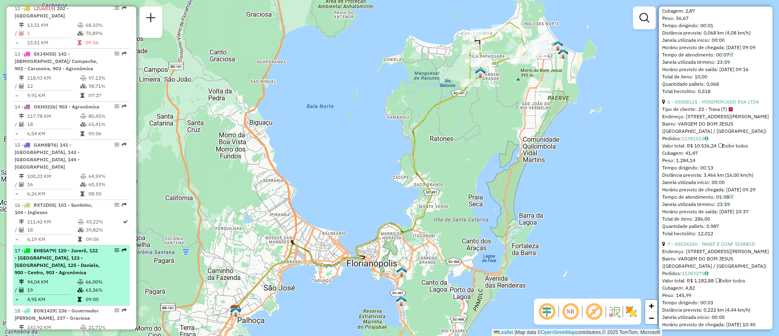
click at [79, 247] on span "| 120 - Jurerê, 122 - [GEOGRAPHIC_DATA], 123 - [GEOGRAPHIC_DATA], 125 - Daniela…" at bounding box center [57, 261] width 85 height 28
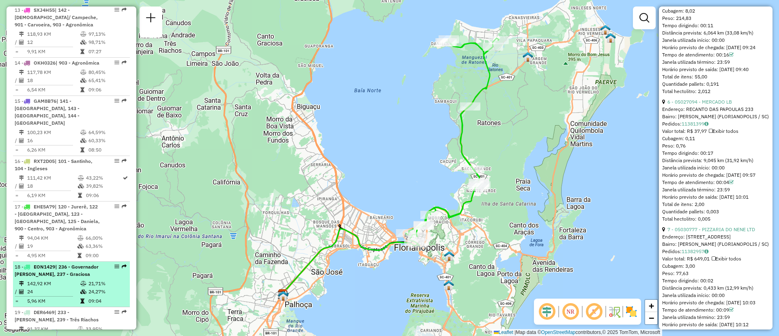
scroll to position [967, 0]
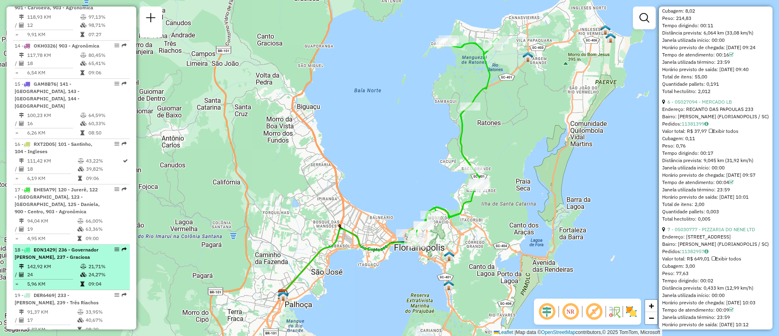
click at [83, 246] on div "18 - EON1429 | 236 - Governador [PERSON_NAME], 237 - Graciosa" at bounding box center [58, 253] width 86 height 15
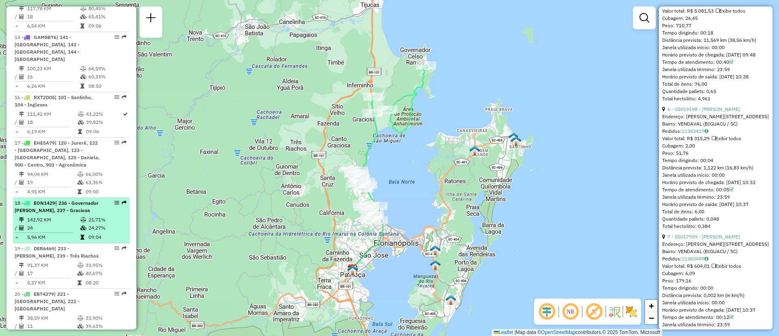
scroll to position [1028, 0]
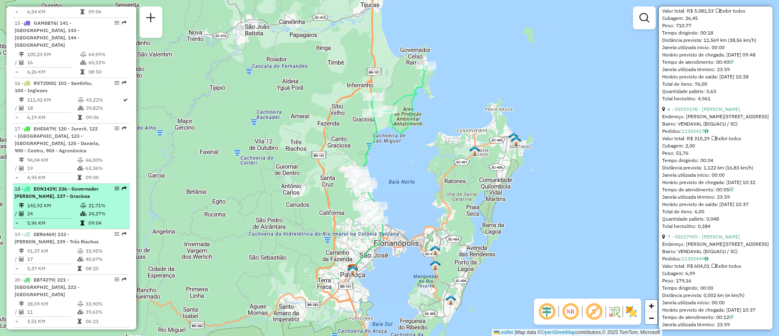
click at [83, 231] on div "19 - DER6469 | 233 - [PERSON_NAME], 239 - Três Riachos" at bounding box center [58, 238] width 86 height 15
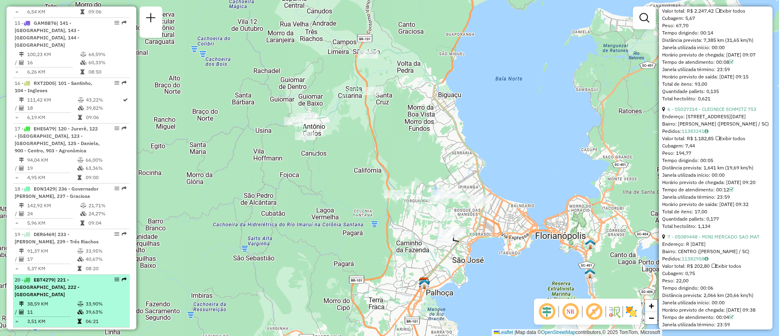
click at [26, 276] on span "| 221 - [GEOGRAPHIC_DATA], 222 - [GEOGRAPHIC_DATA]" at bounding box center [47, 286] width 65 height 21
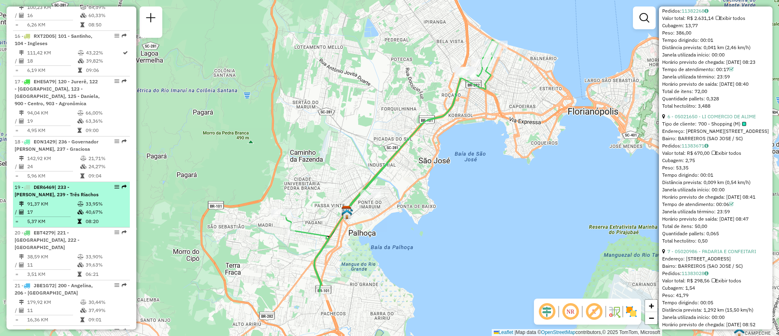
scroll to position [1089, 0]
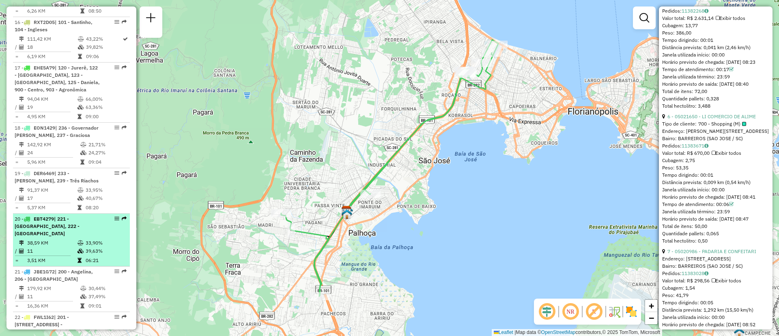
click at [60, 216] on span "| 221 - [GEOGRAPHIC_DATA], 222 - [GEOGRAPHIC_DATA]" at bounding box center [47, 226] width 65 height 21
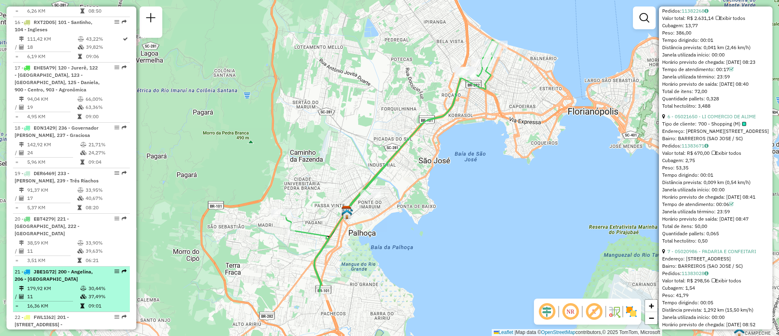
click at [58, 268] on span "| 200 - Angelina, 206 - [GEOGRAPHIC_DATA]" at bounding box center [54, 274] width 78 height 13
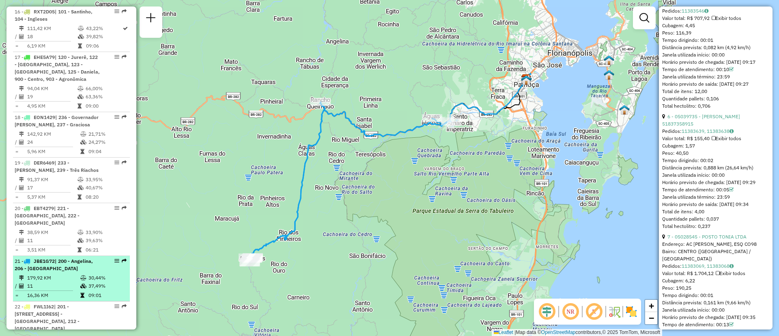
scroll to position [1101, 0]
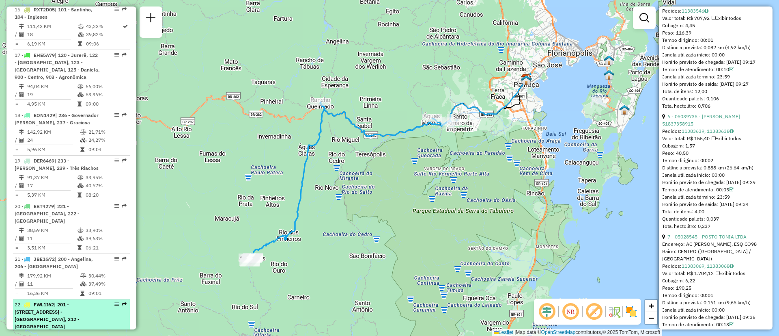
click at [59, 301] on span "| 201 - [STREET_ADDRESS] - [GEOGRAPHIC_DATA], 212 - [GEOGRAPHIC_DATA]" at bounding box center [47, 315] width 65 height 28
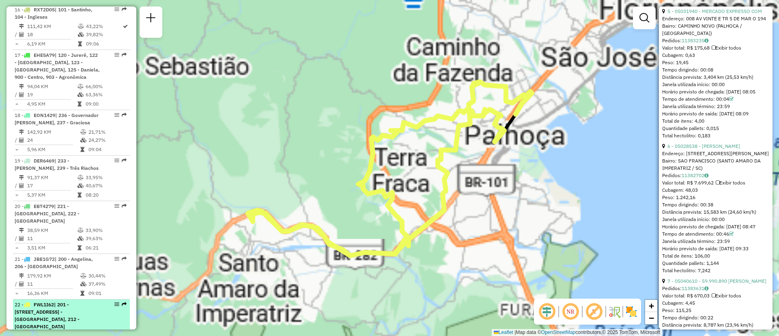
scroll to position [918, 0]
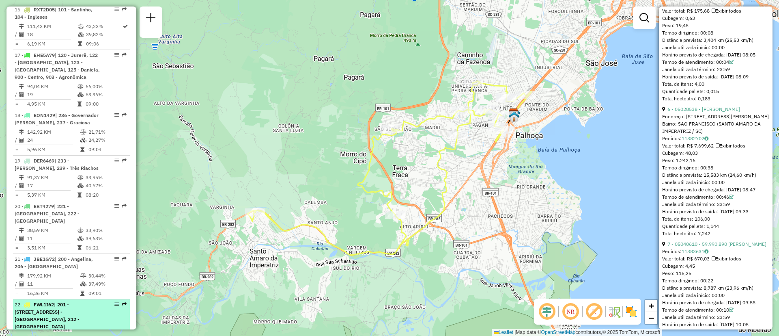
drag, startPoint x: 80, startPoint y: 272, endPoint x: 120, endPoint y: 278, distance: 40.2
drag, startPoint x: 120, startPoint y: 278, endPoint x: 115, endPoint y: 264, distance: 14.8
click at [116, 301] on div "22 - FWL1I62 | 201 - [GEOGRAPHIC_DATA], 202 - [GEOGRAPHIC_DATA], 203 - [GEOGRAP…" at bounding box center [72, 315] width 114 height 29
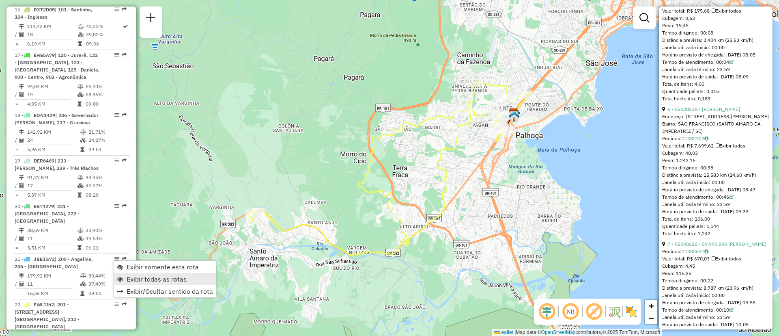
click at [129, 278] on span "Exibir todas as rotas" at bounding box center [157, 279] width 60 height 6
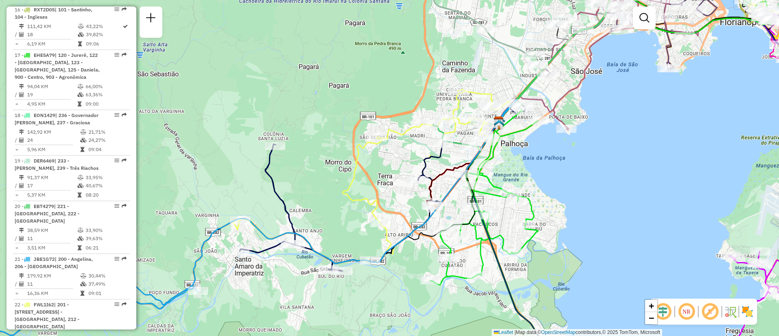
drag, startPoint x: 573, startPoint y: 185, endPoint x: 489, endPoint y: 236, distance: 98.5
click at [489, 236] on div "Janela de atendimento Grade de atendimento Capacidade Transportadoras Veículos …" at bounding box center [389, 168] width 779 height 336
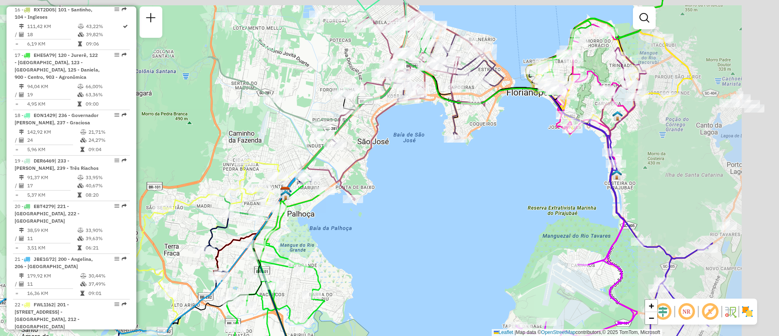
drag, startPoint x: 597, startPoint y: 207, endPoint x: 408, endPoint y: 238, distance: 191.2
click at [409, 239] on div "Janela de atendimento Grade de atendimento Capacidade Transportadoras Veículos …" at bounding box center [389, 168] width 779 height 336
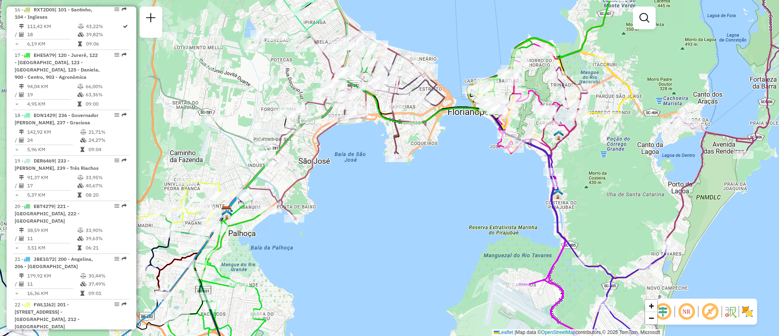
drag, startPoint x: 454, startPoint y: 162, endPoint x: 319, endPoint y: 231, distance: 150.8
click at [319, 231] on div "Janela de atendimento Grade de atendimento Capacidade Transportadoras Veículos …" at bounding box center [389, 168] width 779 height 336
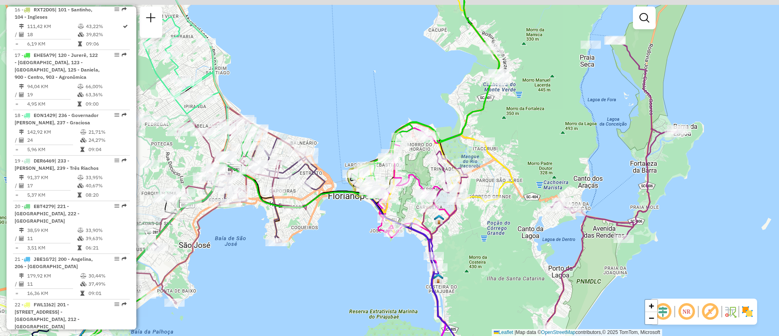
drag, startPoint x: 464, startPoint y: 155, endPoint x: 460, endPoint y: 225, distance: 69.9
click at [460, 225] on icon at bounding box center [288, 229] width 360 height 131
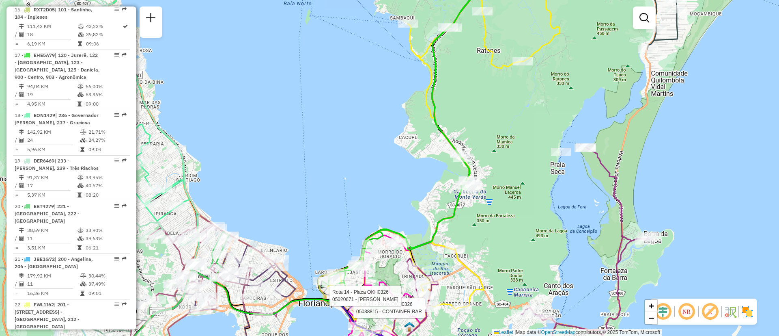
click at [478, 211] on div "Rota 14 - Placa OKH0326 05038815 - CONTAINER BAR Rota 14 - Placa OKH0326 050206…" at bounding box center [389, 168] width 779 height 336
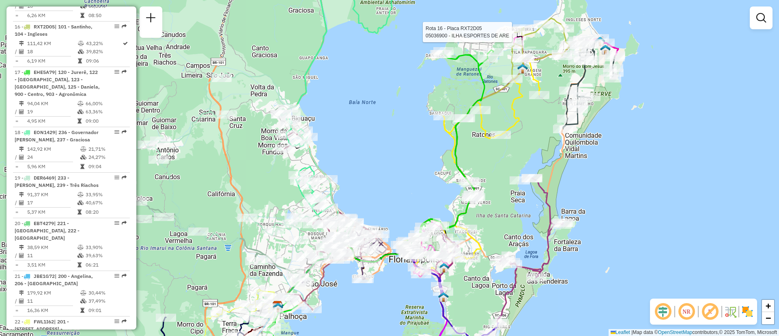
select select "**********"
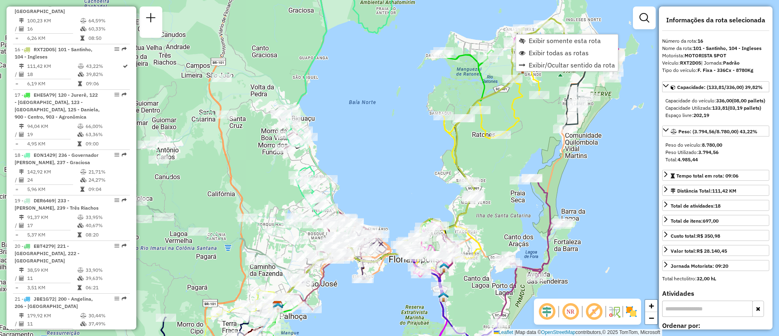
scroll to position [1056, 0]
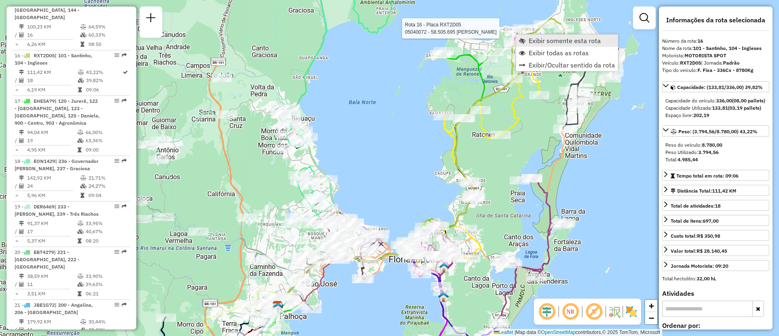
click at [529, 37] on span "Exibir somente esta rota" at bounding box center [565, 40] width 72 height 6
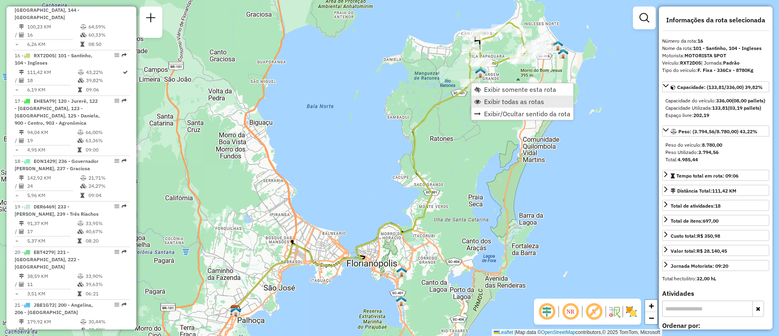
click at [488, 104] on span "Exibir todas as rotas" at bounding box center [514, 101] width 60 height 6
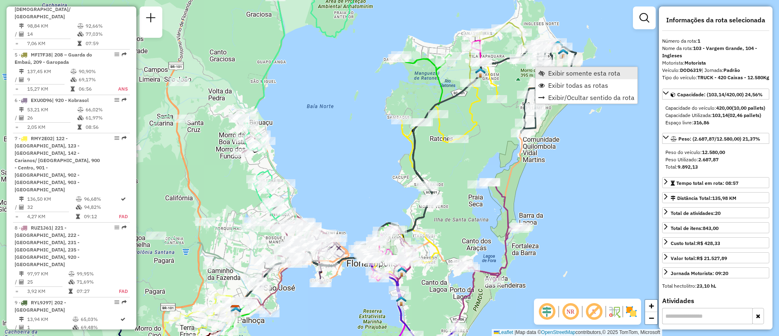
scroll to position [323, 0]
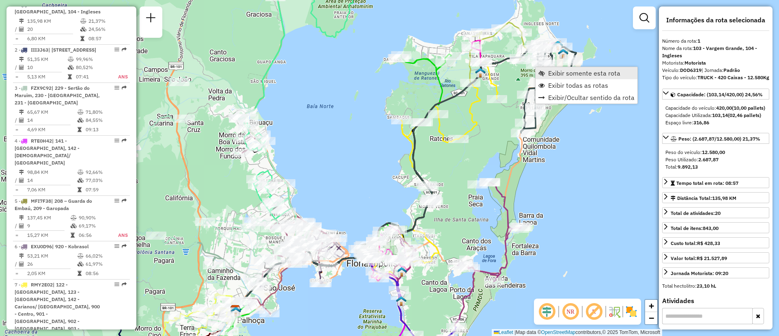
click at [541, 71] on span "Exibir somente esta rota" at bounding box center [542, 73] width 6 height 6
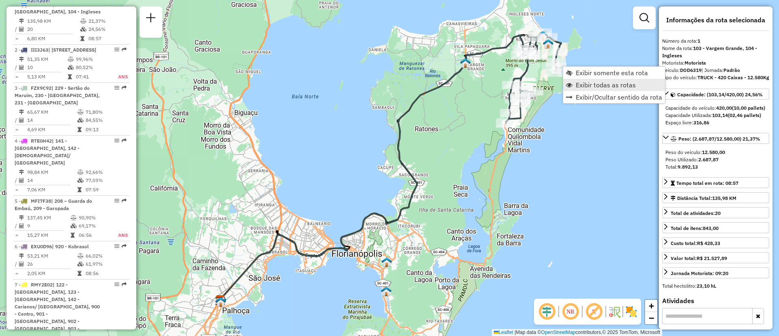
click at [569, 83] on span "Exibir todas as rotas" at bounding box center [569, 85] width 6 height 6
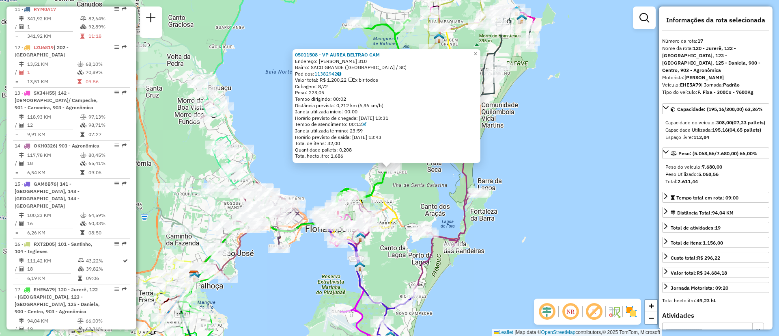
scroll to position [1101, 0]
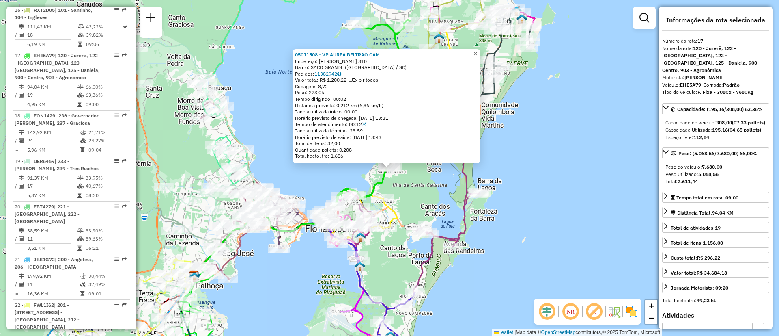
click at [481, 52] on link "×" at bounding box center [476, 54] width 10 height 10
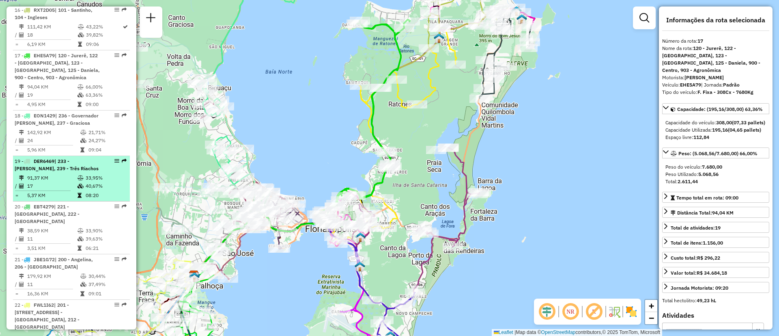
scroll to position [1040, 0]
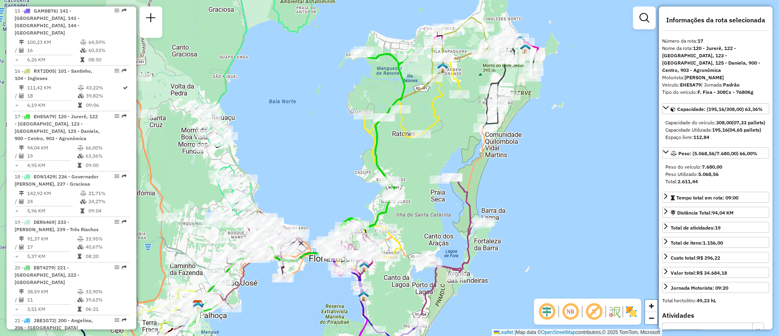
drag, startPoint x: 411, startPoint y: 139, endPoint x: 410, endPoint y: 168, distance: 29.2
click at [410, 168] on div "Janela de atendimento Grade de atendimento Capacidade Transportadoras Veículos …" at bounding box center [389, 168] width 779 height 336
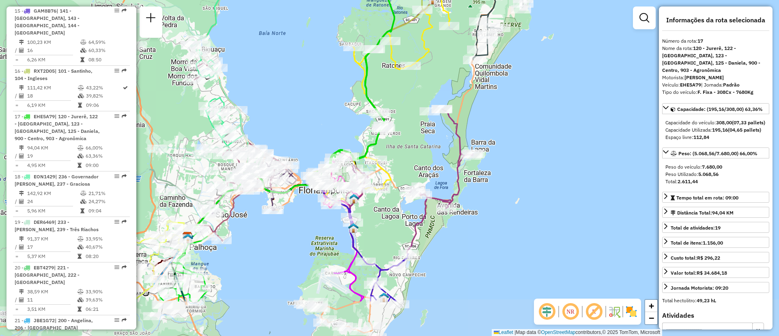
drag, startPoint x: 425, startPoint y: 278, endPoint x: 420, endPoint y: 196, distance: 82.6
click at [420, 196] on div "Janela de atendimento Grade de atendimento Capacidade Transportadoras Veículos …" at bounding box center [389, 168] width 779 height 336
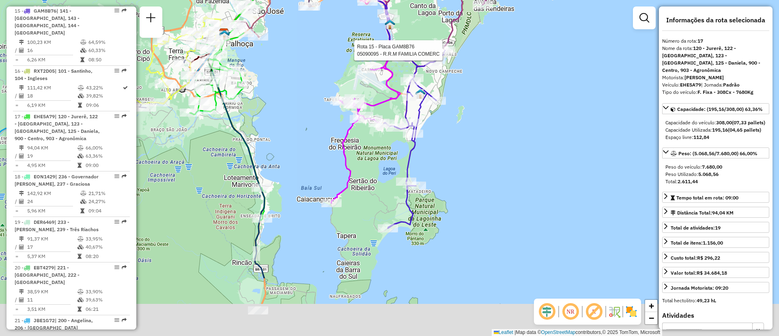
drag, startPoint x: 444, startPoint y: 198, endPoint x: 459, endPoint y: 107, distance: 92.2
click at [459, 107] on div "Rota 15 - Placa GAM8B76 05090095 - R.R.M FAMILIA COMERC Rota 15 - Placa GAM8B76…" at bounding box center [389, 168] width 779 height 336
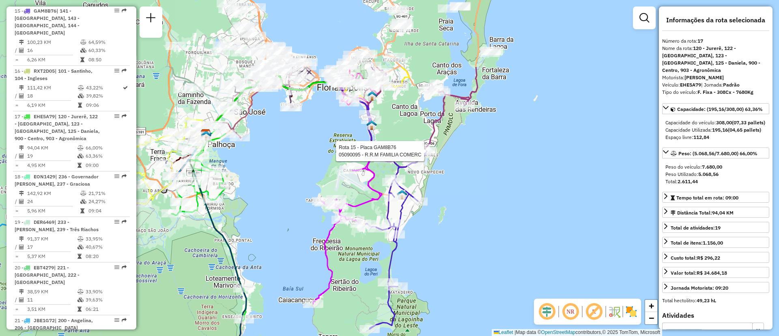
drag, startPoint x: 448, startPoint y: 118, endPoint x: 430, endPoint y: 219, distance: 103.1
click at [430, 219] on div "Rota 15 - Placa GAM8B76 05090095 - R.R.M FAMILIA COMERC Rota 15 - Placa GAM8B76…" at bounding box center [389, 168] width 779 height 336
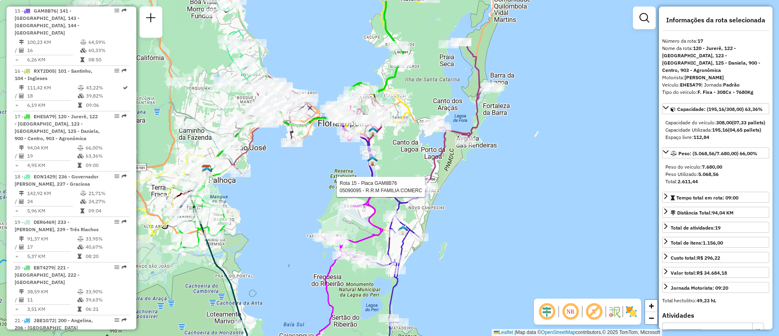
drag, startPoint x: 439, startPoint y: 171, endPoint x: 434, endPoint y: 242, distance: 71.2
click at [434, 242] on div "Rota 15 - Placa GAM8B76 05090095 - R.R.M FAMILIA COMERC Rota 15 - Placa GAM8B76…" at bounding box center [389, 168] width 779 height 336
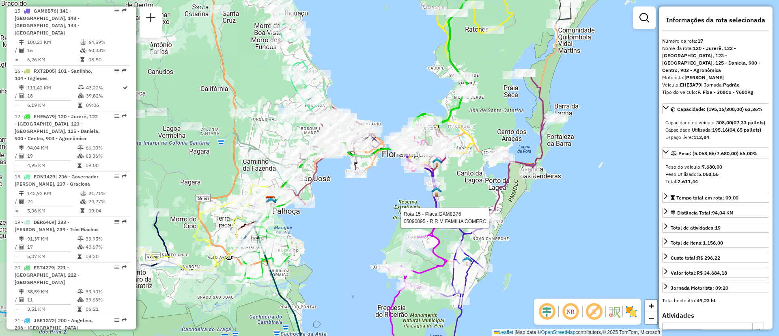
drag, startPoint x: 293, startPoint y: 272, endPoint x: 363, endPoint y: 266, distance: 70.0
click at [363, 266] on div "Rota 15 - Placa GAM8B76 05090095 - R.R.M FAMILIA COMERC Rota 15 - Placa GAM8B76…" at bounding box center [389, 168] width 779 height 336
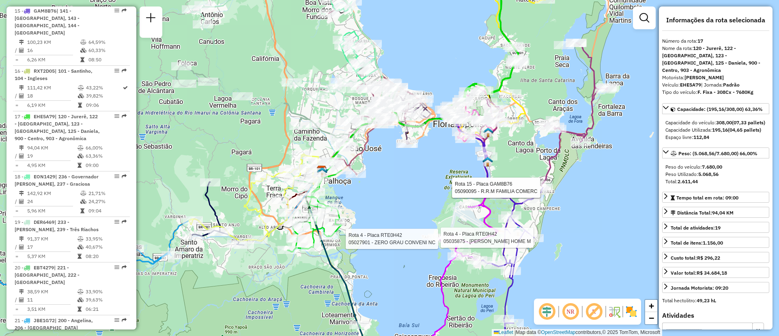
drag, startPoint x: 196, startPoint y: 247, endPoint x: 270, endPoint y: 204, distance: 86.0
click at [270, 204] on div "Rota 15 - Placa GAM8B76 05090095 - R.R.M FAMILIA COMERC Rota 15 - Placa GAM8B76…" at bounding box center [389, 168] width 779 height 336
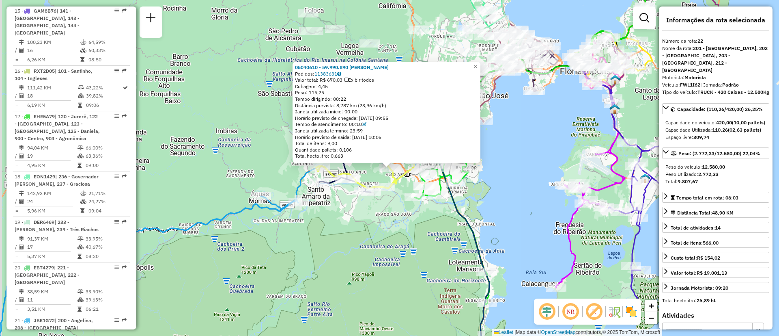
scroll to position [1101, 0]
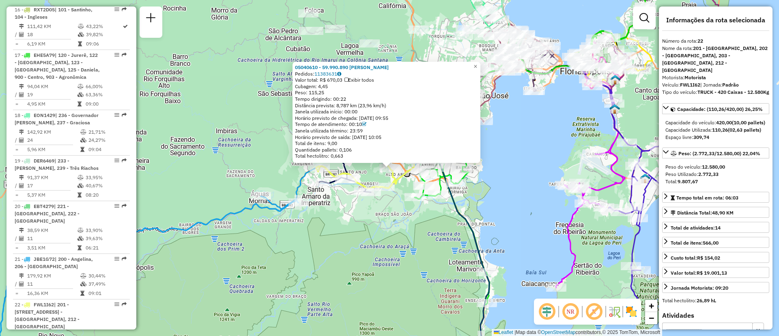
click at [328, 223] on div "05040610 - 59.990.890 [PERSON_NAME] STEIN Pedidos: 11383631 Valor total: R$ 670…" at bounding box center [389, 168] width 779 height 336
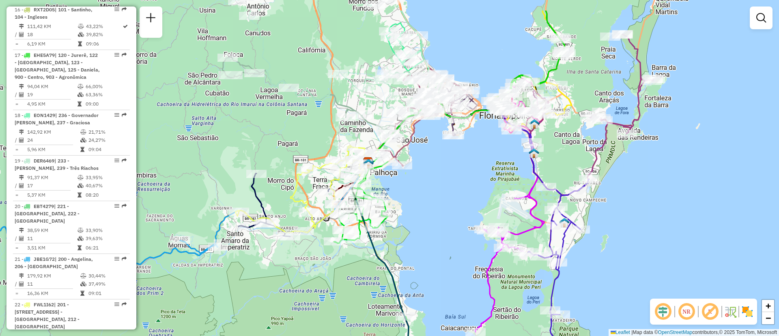
drag, startPoint x: 399, startPoint y: 226, endPoint x: 318, endPoint y: 268, distance: 91.1
click at [318, 268] on div "Janela de atendimento Grade de atendimento Capacidade Transportadoras Veículos …" at bounding box center [389, 168] width 779 height 336
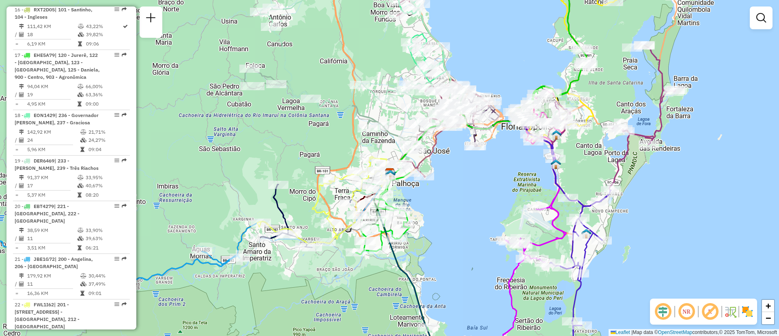
drag, startPoint x: 439, startPoint y: 237, endPoint x: 454, endPoint y: 241, distance: 15.1
click at [454, 241] on div "Janela de atendimento Grade de atendimento Capacidade Transportadoras Veículos …" at bounding box center [389, 168] width 779 height 336
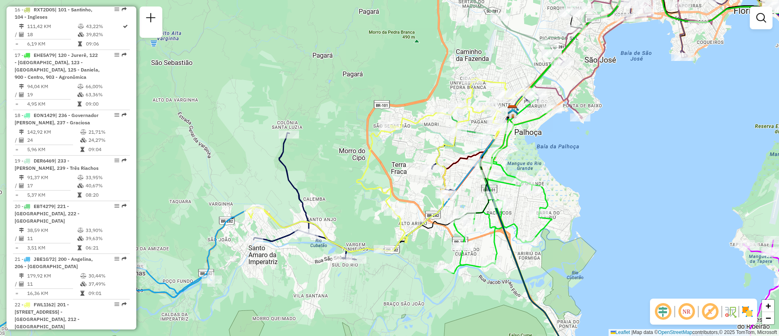
drag, startPoint x: 317, startPoint y: 218, endPoint x: 356, endPoint y: 224, distance: 39.1
click at [356, 224] on div "Janela de atendimento Grade de atendimento Capacidade Transportadoras Veículos …" at bounding box center [389, 168] width 779 height 336
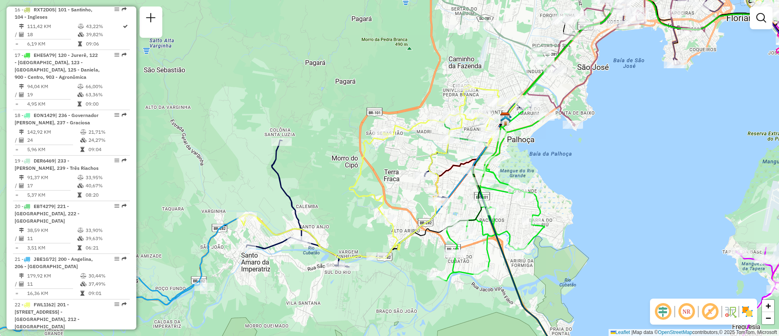
drag, startPoint x: 530, startPoint y: 169, endPoint x: 484, endPoint y: 190, distance: 50.3
click at [495, 188] on div "Janela de atendimento Grade de atendimento Capacidade Transportadoras Veículos …" at bounding box center [389, 168] width 779 height 336
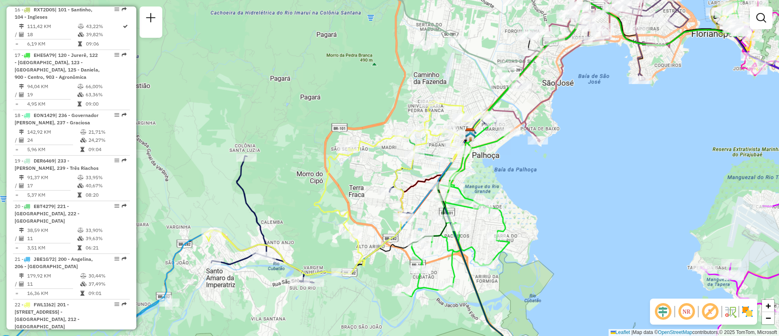
click at [473, 192] on div "Janela de atendimento Grade de atendimento Capacidade Transportadoras Veículos …" at bounding box center [389, 168] width 779 height 336
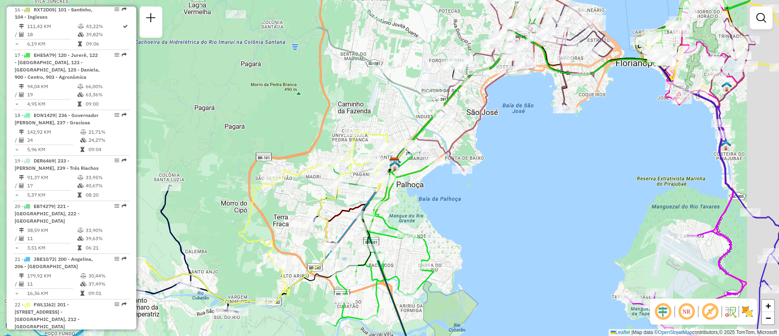
drag, startPoint x: 461, startPoint y: 215, endPoint x: 409, endPoint y: 241, distance: 58.1
click at [409, 241] on icon at bounding box center [384, 269] width 116 height 242
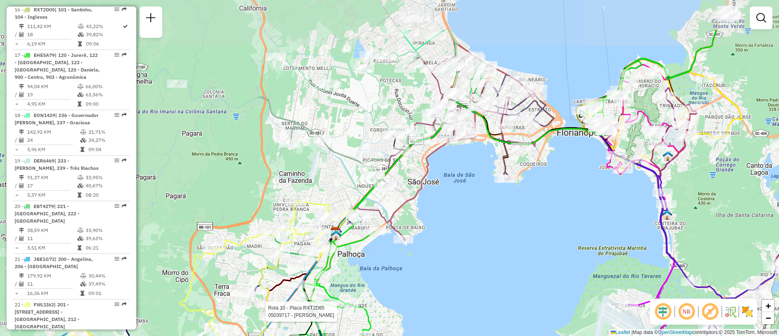
drag, startPoint x: 461, startPoint y: 185, endPoint x: 416, endPoint y: 250, distance: 79.0
click at [416, 250] on div "Rota 10 - Placa RXT2D65 05039717 - [PERSON_NAME] de atendimento Grade de atendi…" at bounding box center [389, 168] width 779 height 336
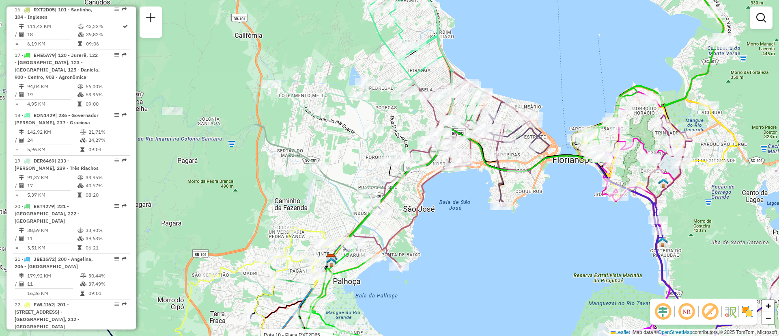
drag, startPoint x: 428, startPoint y: 192, endPoint x: 423, endPoint y: 218, distance: 26.4
click at [423, 218] on div "Rota 10 - Placa RXT2D65 05039717 - [PERSON_NAME] de atendimento Grade de atendi…" at bounding box center [389, 168] width 779 height 336
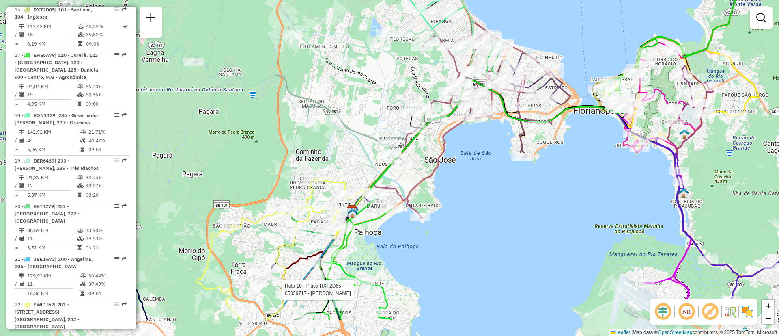
drag, startPoint x: 423, startPoint y: 218, endPoint x: 451, endPoint y: 154, distance: 70.2
click at [451, 154] on div "Rota 10 - Placa RXT2D65 05039717 - [PERSON_NAME] de atendimento Grade de atendi…" at bounding box center [389, 168] width 779 height 336
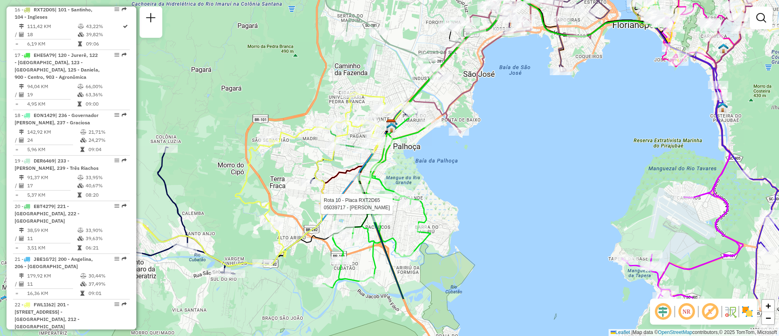
drag, startPoint x: 436, startPoint y: 179, endPoint x: 469, endPoint y: 109, distance: 77.4
click at [469, 109] on div "Rota 10 - Placa RXT2D65 05039717 - [PERSON_NAME] de atendimento Grade de atendi…" at bounding box center [389, 168] width 779 height 336
click at [472, 168] on div "Rota 10 - Placa RXT2D65 05039717 - [PERSON_NAME] de atendimento Grade de atendi…" at bounding box center [389, 168] width 779 height 336
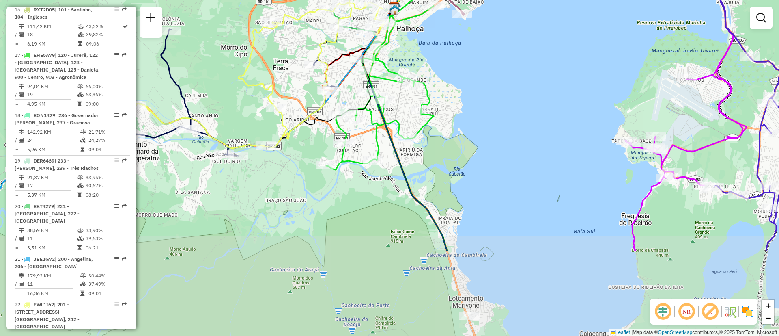
drag, startPoint x: 473, startPoint y: 244, endPoint x: 476, endPoint y: 127, distance: 117.7
click at [476, 127] on div "Janela de atendimento Grade de atendimento Capacidade Transportadoras Veículos …" at bounding box center [389, 168] width 779 height 336
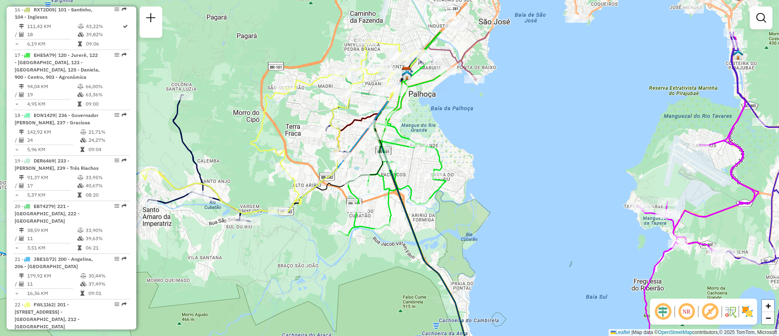
drag, startPoint x: 476, startPoint y: 127, endPoint x: 496, endPoint y: 219, distance: 94.2
click at [496, 219] on div "Janela de atendimento Grade de atendimento Capacidade Transportadoras Veículos …" at bounding box center [389, 168] width 779 height 336
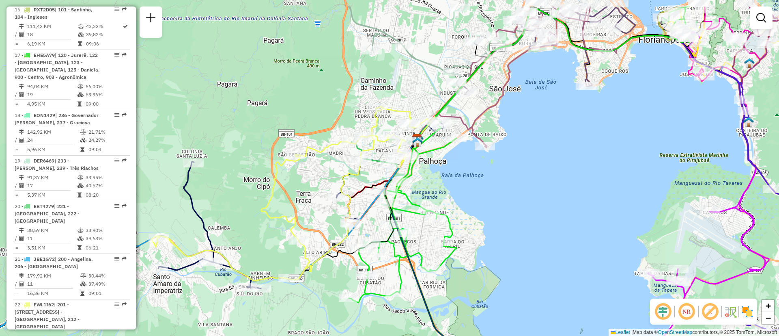
drag, startPoint x: 491, startPoint y: 158, endPoint x: 494, endPoint y: 198, distance: 40.3
click at [494, 198] on div "Janela de atendimento Grade de atendimento Capacidade Transportadoras Veículos …" at bounding box center [389, 168] width 779 height 336
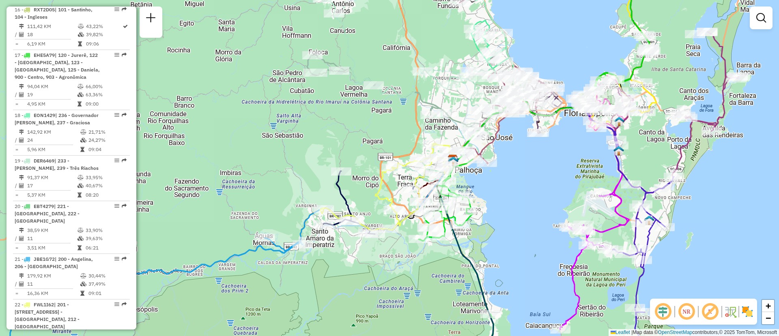
drag, startPoint x: 496, startPoint y: 226, endPoint x: 478, endPoint y: 238, distance: 21.9
click at [478, 238] on div "Janela de atendimento Grade de atendimento Capacidade Transportadoras Veículos …" at bounding box center [389, 168] width 779 height 336
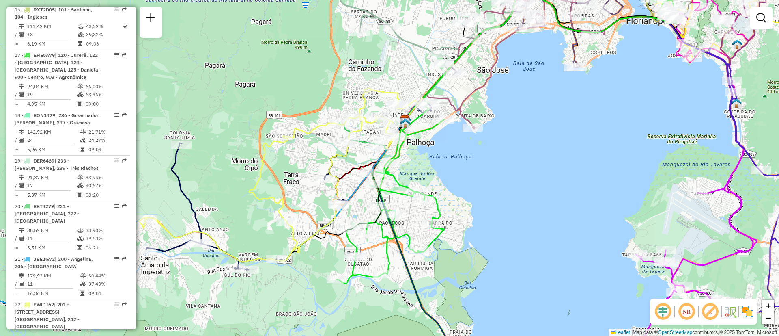
drag, startPoint x: 480, startPoint y: 209, endPoint x: 484, endPoint y: 215, distance: 6.7
click at [484, 215] on div "Janela de atendimento Grade de atendimento Capacidade Transportadoras Veículos …" at bounding box center [389, 168] width 779 height 336
drag, startPoint x: 570, startPoint y: 126, endPoint x: 497, endPoint y: 201, distance: 104.7
click at [497, 201] on div "Janela de atendimento Grade de atendimento Capacidade Transportadoras Veículos …" at bounding box center [389, 168] width 779 height 336
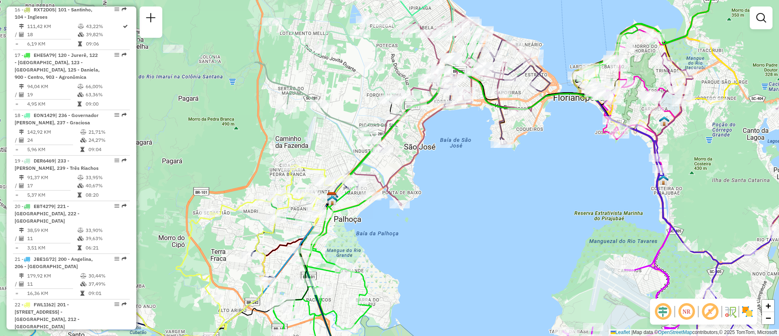
drag, startPoint x: 504, startPoint y: 187, endPoint x: 437, endPoint y: 260, distance: 99.1
click at [437, 260] on div "Janela de atendimento Grade de atendimento Capacidade Transportadoras Veículos …" at bounding box center [389, 168] width 779 height 336
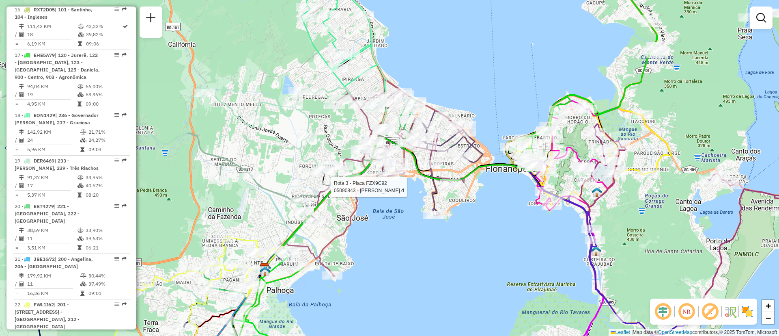
select select "**********"
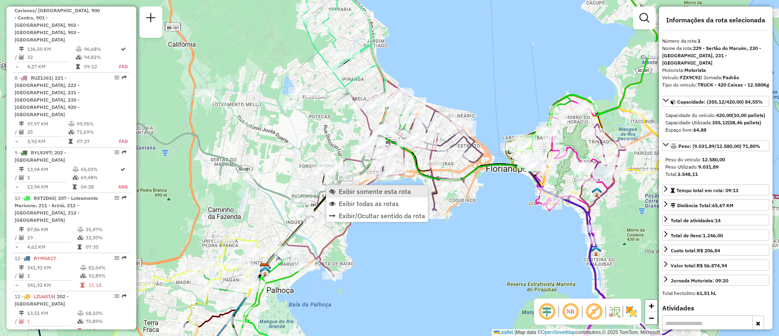
scroll to position [414, 0]
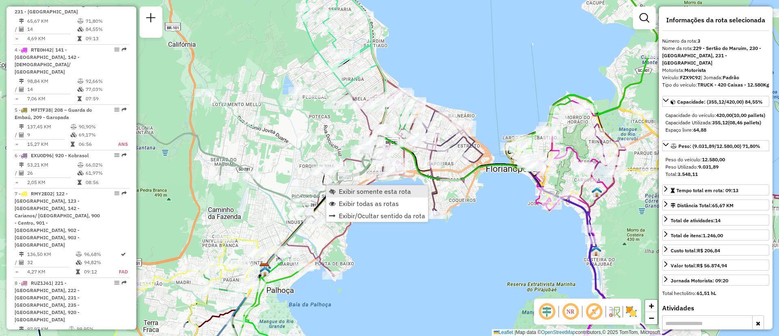
click at [348, 188] on span "Exibir somente esta rota" at bounding box center [375, 191] width 72 height 6
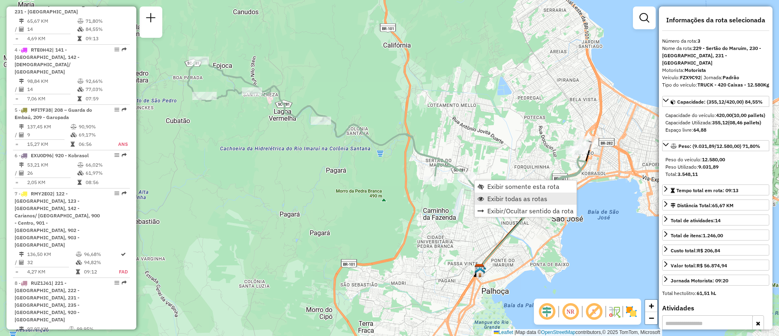
click at [504, 200] on span "Exibir todas as rotas" at bounding box center [517, 198] width 60 height 6
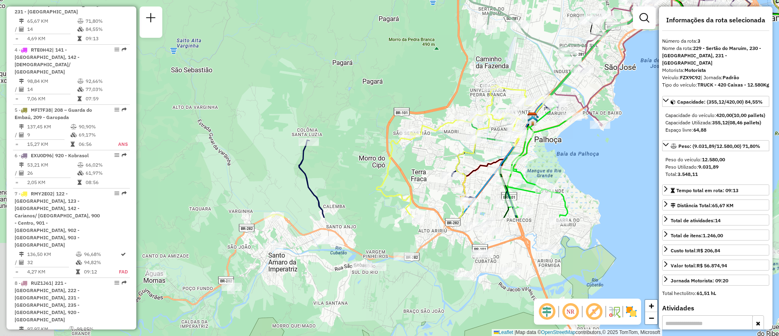
drag, startPoint x: 473, startPoint y: 247, endPoint x: 529, endPoint y: 88, distance: 168.0
click at [528, 91] on icon at bounding box center [405, 151] width 278 height 133
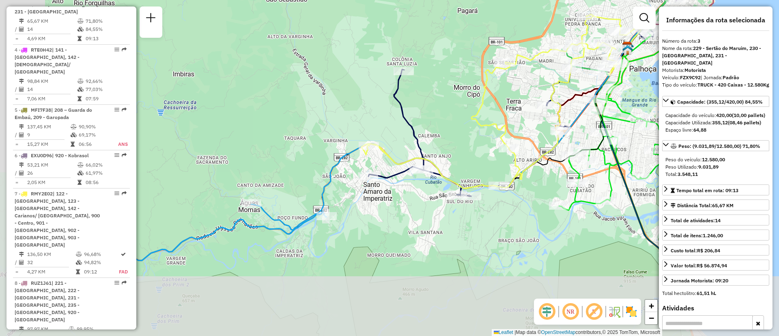
drag, startPoint x: 479, startPoint y: 142, endPoint x: 572, endPoint y: 77, distance: 113.3
click at [572, 77] on icon at bounding box center [500, 101] width 278 height 174
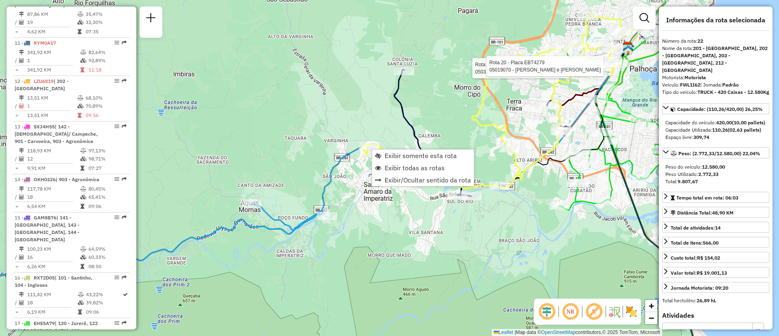
scroll to position [1101, 0]
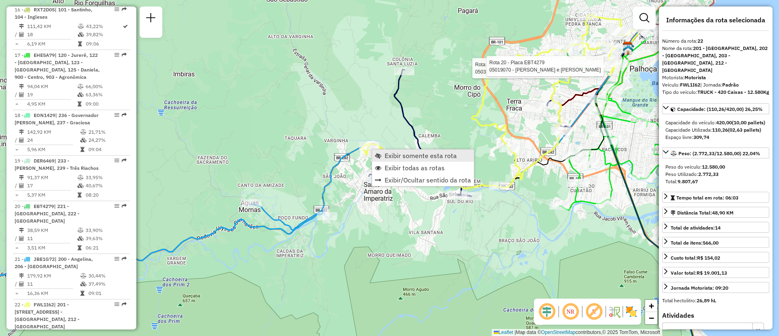
click at [383, 158] on link "Exibir somente esta rota" at bounding box center [423, 155] width 102 height 12
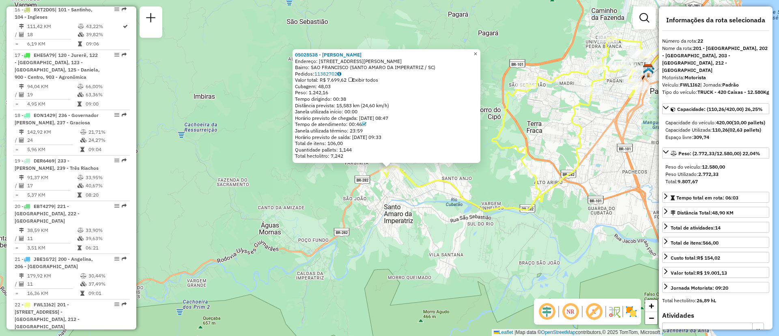
click at [477, 53] on span "×" at bounding box center [476, 53] width 4 height 7
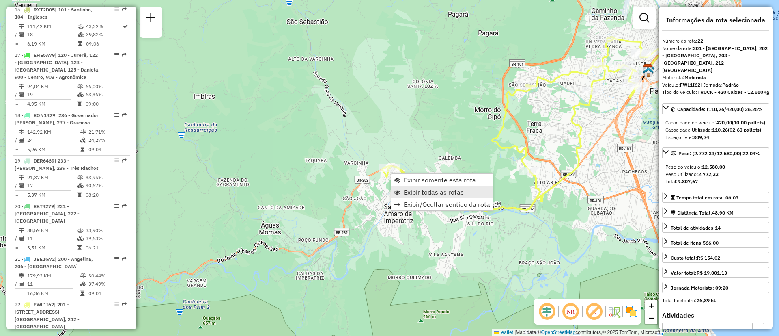
click at [428, 193] on span "Exibir todas as rotas" at bounding box center [434, 192] width 60 height 6
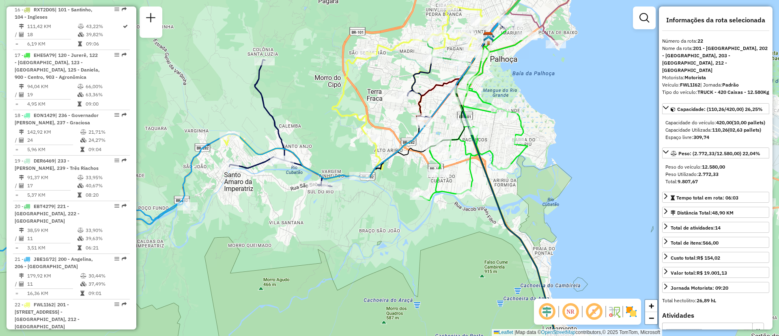
drag, startPoint x: 416, startPoint y: 244, endPoint x: 256, endPoint y: 211, distance: 163.1
click at [256, 211] on div "Janela de atendimento Grade de atendimento Capacidade Transportadoras Veículos …" at bounding box center [389, 168] width 779 height 336
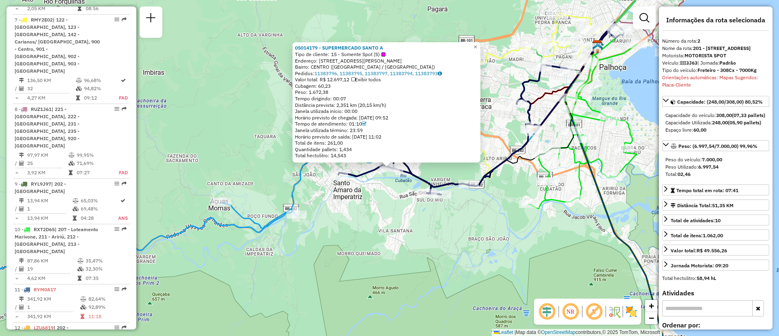
scroll to position [368, 0]
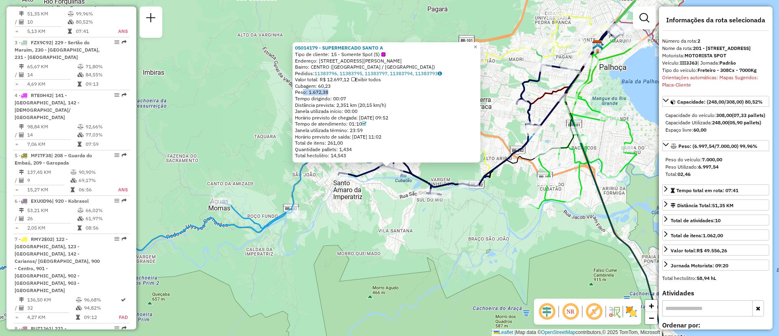
drag, startPoint x: 306, startPoint y: 93, endPoint x: 334, endPoint y: 94, distance: 28.0
click at [334, 94] on div "Peso: 1.672,38" at bounding box center [386, 92] width 183 height 6
click at [477, 47] on span "×" at bounding box center [476, 46] width 4 height 7
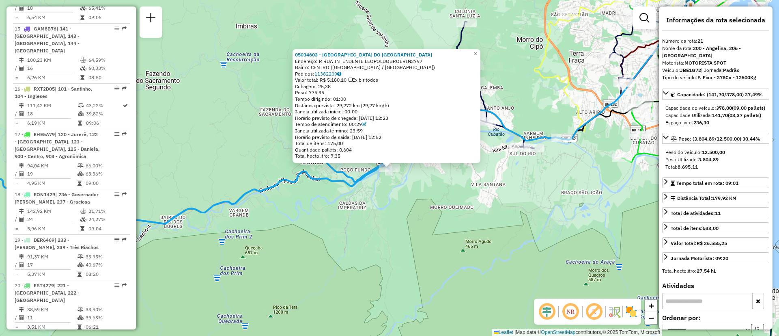
scroll to position [1101, 0]
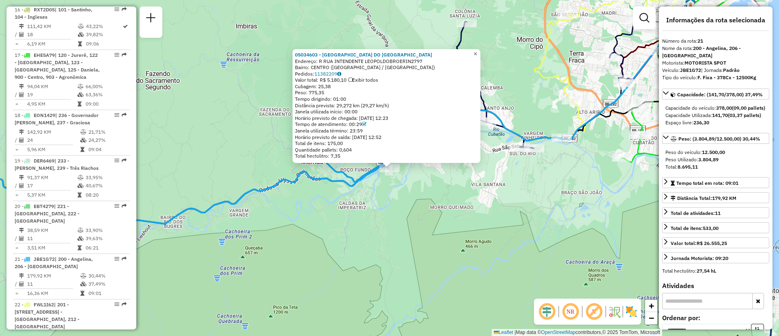
click at [477, 53] on span "×" at bounding box center [476, 53] width 4 height 7
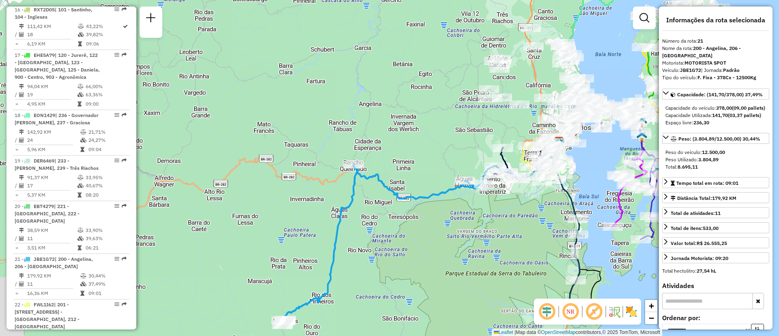
drag, startPoint x: 500, startPoint y: 285, endPoint x: 497, endPoint y: 170, distance: 115.3
click at [497, 171] on div "Janela de atendimento Grade de atendimento Capacidade Transportadoras Veículos …" at bounding box center [389, 168] width 779 height 336
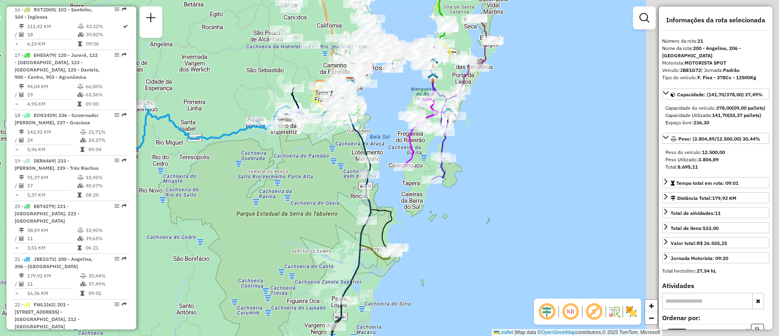
drag, startPoint x: 549, startPoint y: 180, endPoint x: 320, endPoint y: 184, distance: 228.9
click at [320, 184] on div "Janela de atendimento Grade de atendimento Capacidade Transportadoras Veículos …" at bounding box center [389, 168] width 779 height 336
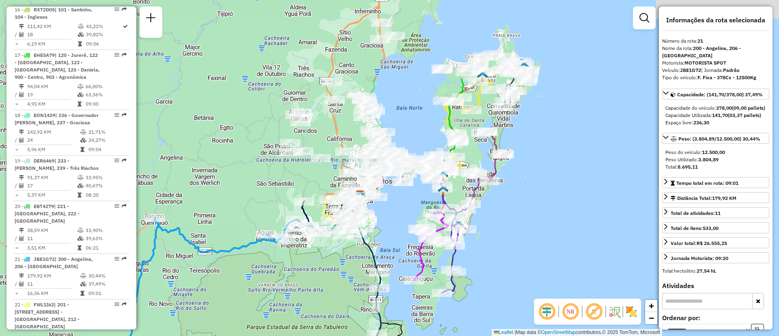
drag, startPoint x: 325, startPoint y: 181, endPoint x: 363, endPoint y: 311, distance: 134.9
click at [363, 311] on div "Janela de atendimento Grade de atendimento Capacidade Transportadoras Veículos …" at bounding box center [389, 168] width 779 height 336
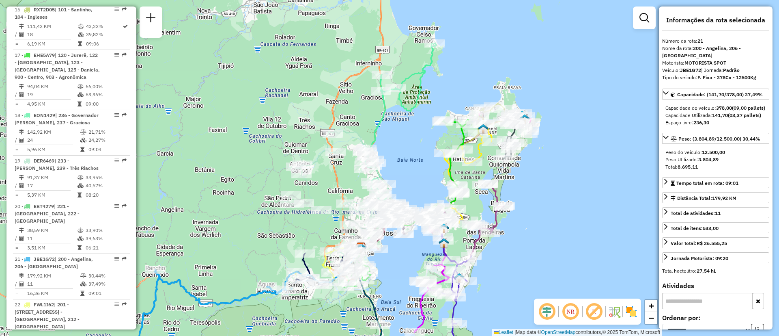
drag, startPoint x: 396, startPoint y: 271, endPoint x: 393, endPoint y: 305, distance: 34.2
click at [393, 305] on div "Janela de atendimento Grade de atendimento Capacidade Transportadoras Veículos …" at bounding box center [389, 168] width 779 height 336
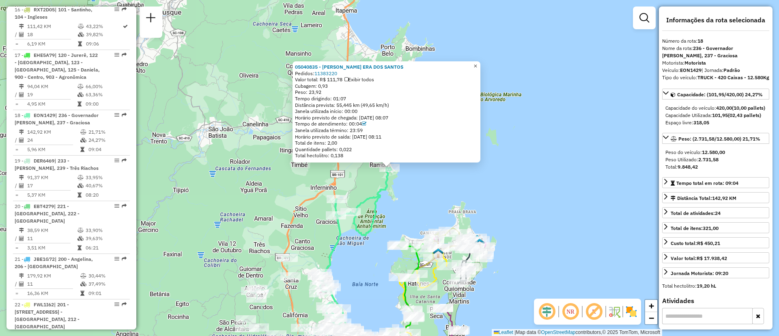
click at [477, 62] on span "×" at bounding box center [476, 65] width 4 height 7
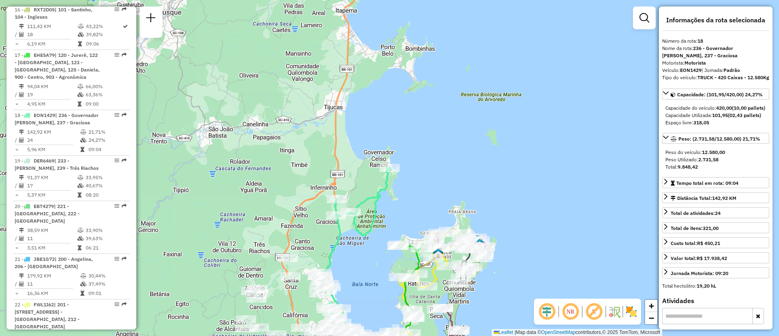
click at [449, 135] on div "Janela de atendimento Grade de atendimento Capacidade Transportadoras Veículos …" at bounding box center [389, 168] width 779 height 336
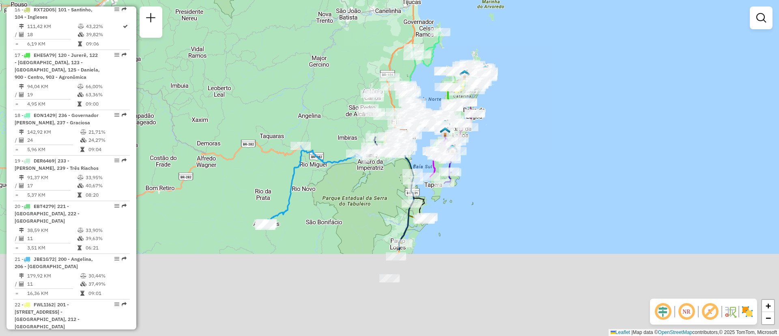
drag, startPoint x: 269, startPoint y: 260, endPoint x: 304, endPoint y: 108, distance: 155.3
click at [304, 108] on div "Janela de atendimento Grade de atendimento Capacidade Transportadoras Veículos …" at bounding box center [389, 168] width 779 height 336
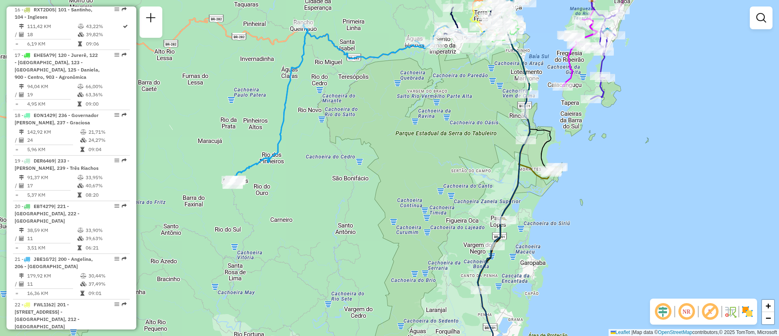
click at [272, 209] on div "Janela de atendimento Grade de atendimento Capacidade Transportadoras Veículos …" at bounding box center [389, 168] width 779 height 336
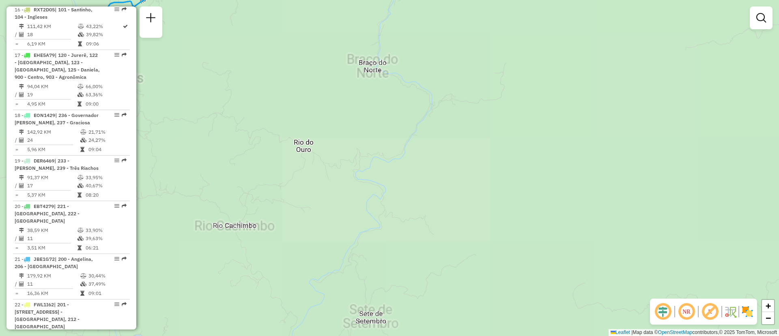
drag, startPoint x: 229, startPoint y: 171, endPoint x: 553, endPoint y: 277, distance: 340.6
click at [543, 276] on div "Janela de atendimento Grade de atendimento Capacidade Transportadoras Veículos …" at bounding box center [389, 168] width 779 height 336
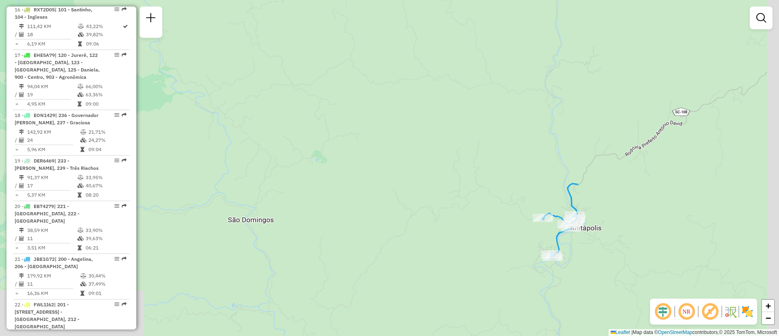
drag, startPoint x: 571, startPoint y: 265, endPoint x: 317, endPoint y: 180, distance: 267.6
click at [317, 180] on div "Janela de atendimento Grade de atendimento Capacidade Transportadoras Veículos …" at bounding box center [389, 168] width 779 height 336
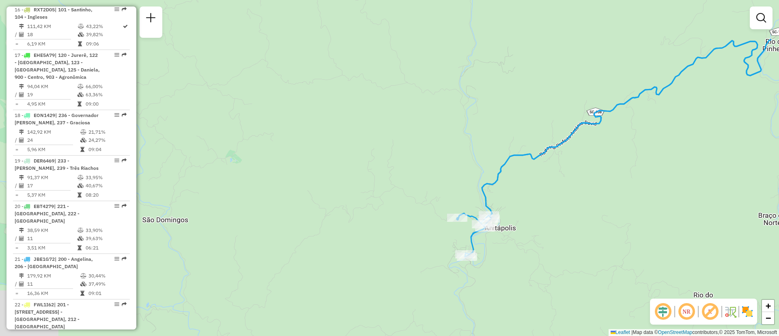
drag, startPoint x: 404, startPoint y: 217, endPoint x: 193, endPoint y: 198, distance: 211.8
click at [193, 198] on div "Janela de atendimento Grade de atendimento Capacidade Transportadoras Veículos …" at bounding box center [389, 168] width 779 height 336
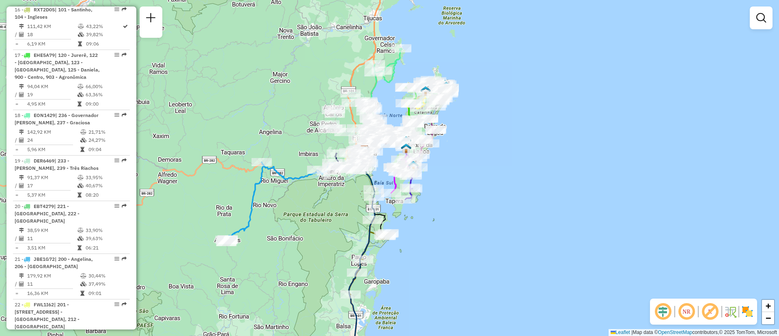
drag, startPoint x: 502, startPoint y: 224, endPoint x: 295, endPoint y: 244, distance: 208.0
click at [295, 244] on div "Janela de atendimento Grade de atendimento Capacidade Transportadoras Veículos …" at bounding box center [389, 168] width 779 height 336
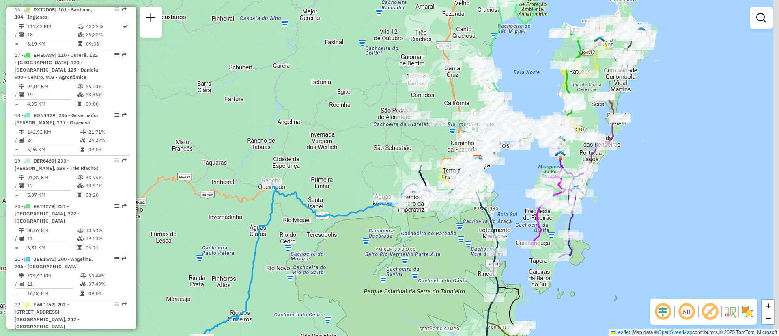
drag, startPoint x: 595, startPoint y: 244, endPoint x: 476, endPoint y: 244, distance: 119.3
click at [476, 244] on div "Janela de atendimento Grade de atendimento Capacidade Transportadoras Veículos …" at bounding box center [389, 168] width 779 height 336
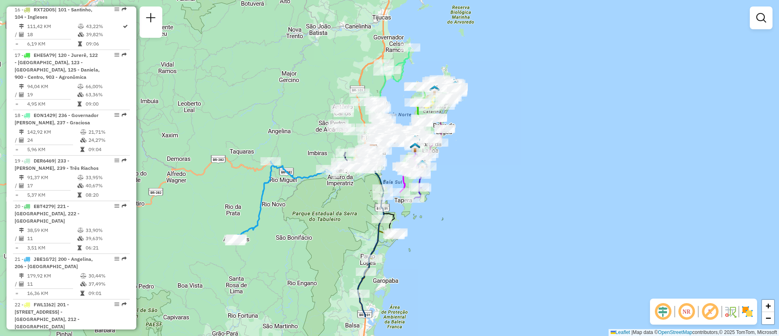
drag, startPoint x: 489, startPoint y: 261, endPoint x: 392, endPoint y: 209, distance: 109.8
click at [392, 209] on icon at bounding box center [381, 191] width 25 height 84
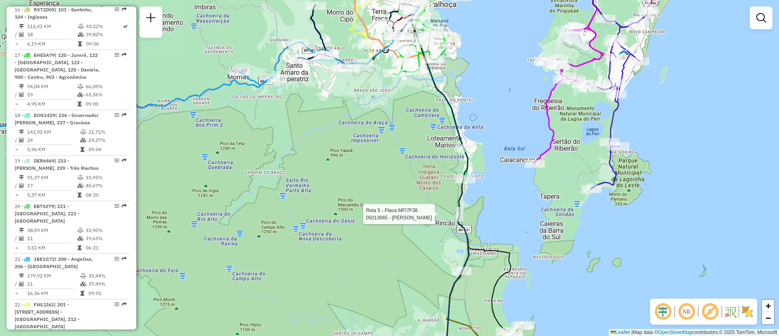
drag, startPoint x: 377, startPoint y: 127, endPoint x: 291, endPoint y: 251, distance: 151.3
click at [291, 251] on div "Rota 5 - Placa MFI7F38 05013665 - MANOEL FRANCISCO DOS Janela de atendimento Gr…" at bounding box center [389, 168] width 779 height 336
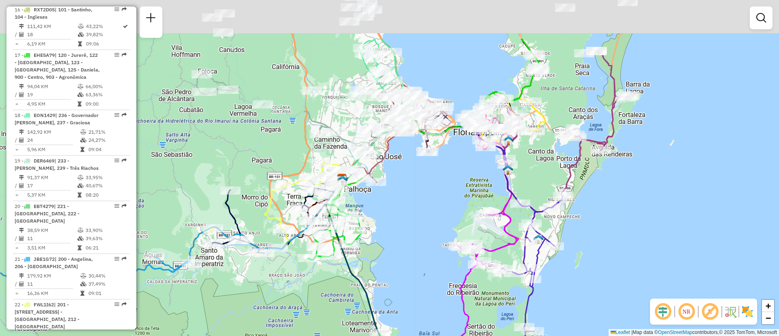
drag, startPoint x: 324, startPoint y: 198, endPoint x: 321, endPoint y: 270, distance: 72.3
click at [321, 270] on div "Rota 5 - Placa MFI7F38 05013665 - MANOEL FRANCISCO DOS Janela de atendimento Gr…" at bounding box center [389, 168] width 779 height 336
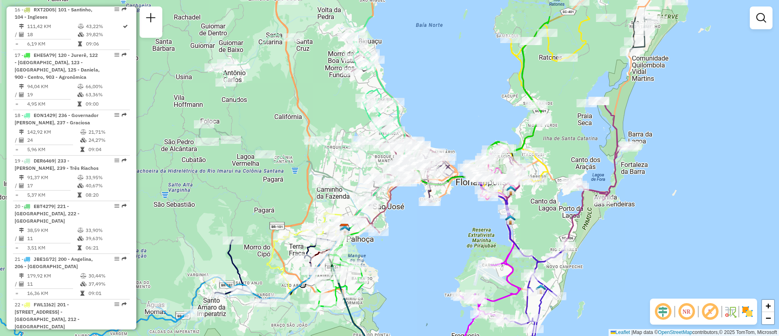
drag, startPoint x: 376, startPoint y: 238, endPoint x: 378, endPoint y: 290, distance: 52.0
click at [378, 290] on div "Rota 5 - Placa MFI7F38 05013665 - MANOEL FRANCISCO DOS Janela de atendimento Gr…" at bounding box center [389, 168] width 779 height 336
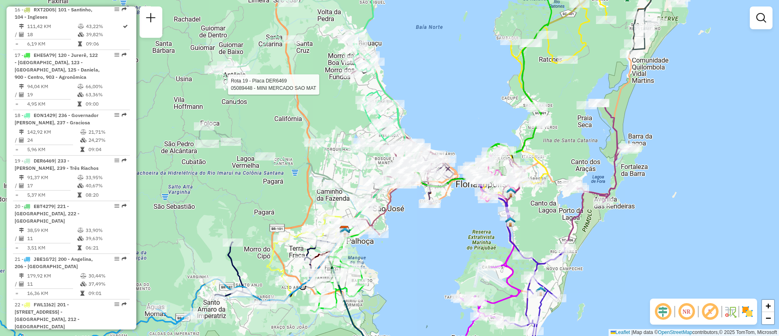
select select "**********"
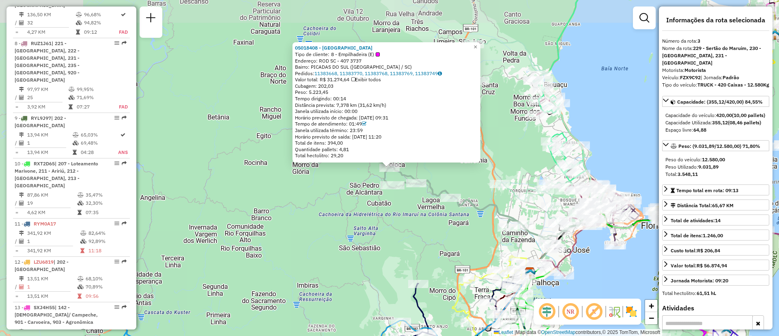
scroll to position [414, 0]
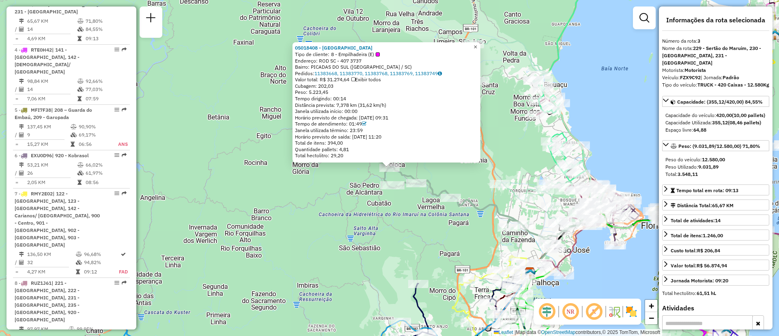
click at [477, 47] on span "×" at bounding box center [476, 46] width 4 height 7
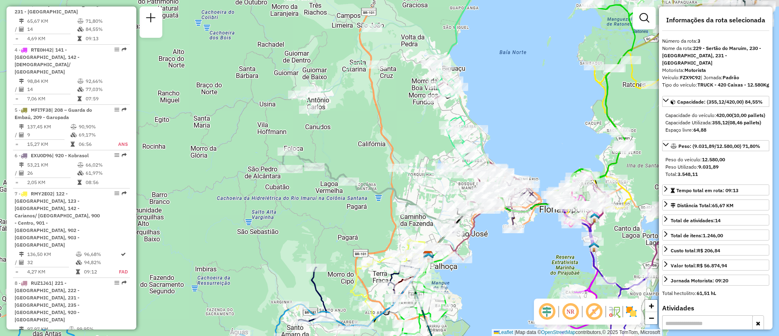
drag, startPoint x: 470, startPoint y: 147, endPoint x: 362, endPoint y: 131, distance: 109.0
click at [362, 131] on div "Janela de atendimento Grade de atendimento Capacidade Transportadoras Veículos …" at bounding box center [389, 168] width 779 height 336
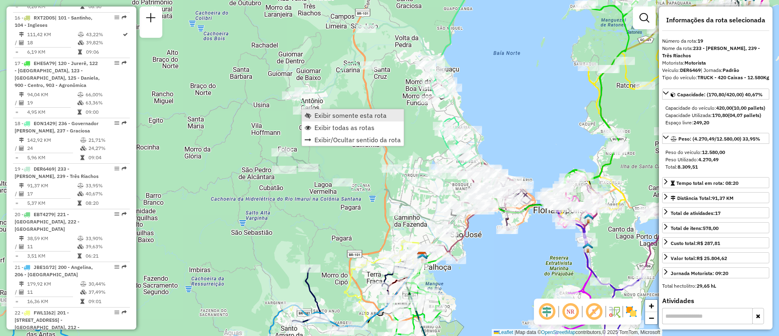
scroll to position [1101, 0]
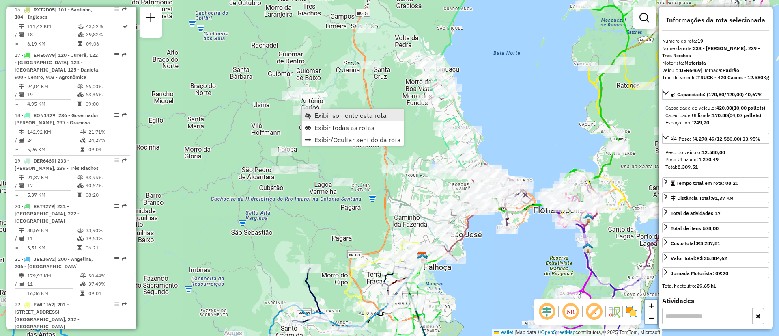
click at [320, 118] on span "Exibir somente esta rota" at bounding box center [351, 115] width 72 height 6
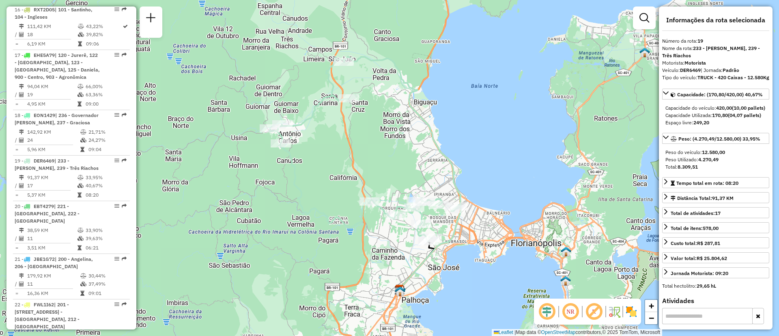
drag, startPoint x: 338, startPoint y: 169, endPoint x: 235, endPoint y: 192, distance: 106.0
click at [235, 192] on div "Janela de atendimento Grade de atendimento Capacidade Transportadoras Veículos …" at bounding box center [389, 168] width 779 height 336
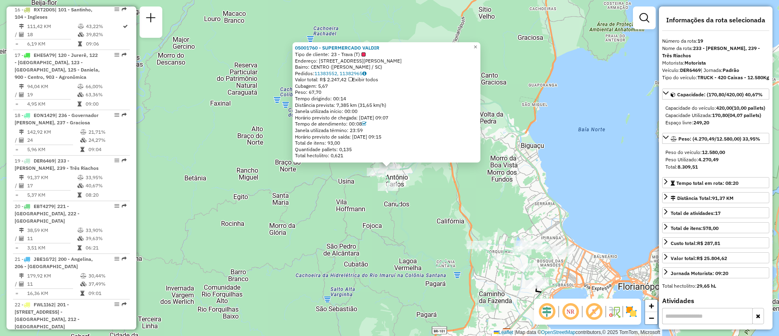
click at [284, 181] on div "05001760 - SUPERMERCADO VALDIR Tipo de cliente: 23 - Trava (T) Endereço: R R [P…" at bounding box center [389, 168] width 779 height 336
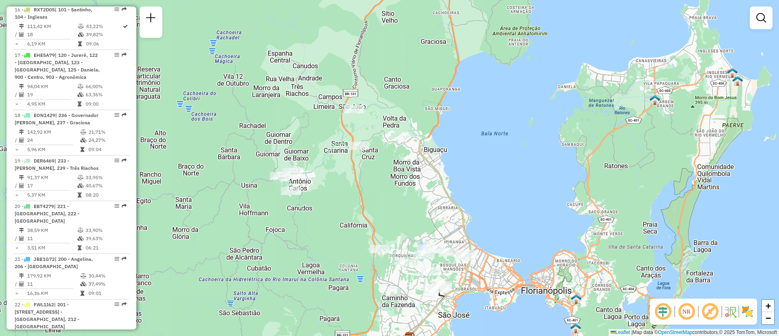
drag, startPoint x: 366, startPoint y: 195, endPoint x: 263, endPoint y: 200, distance: 104.0
click at [263, 200] on div "Janela de atendimento Grade de atendimento Capacidade Transportadoras Veículos …" at bounding box center [389, 168] width 779 height 336
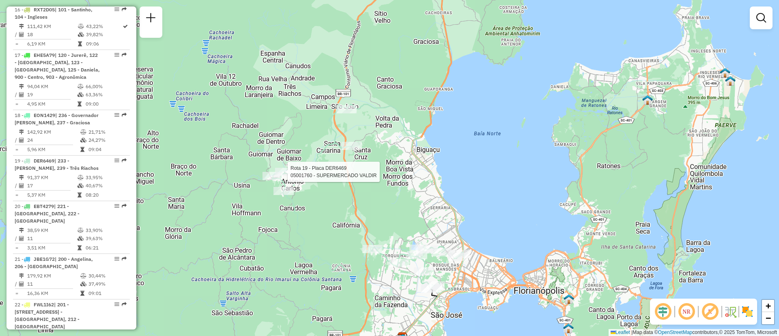
select select "**********"
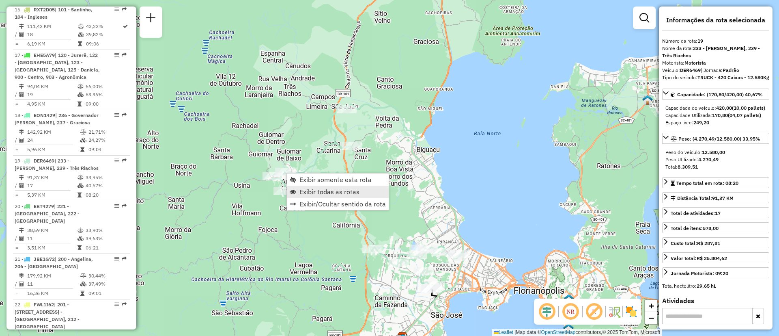
click at [317, 191] on span "Exibir todas as rotas" at bounding box center [330, 191] width 60 height 6
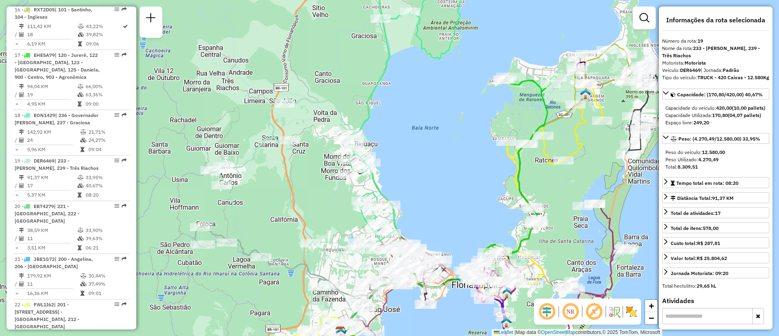
drag, startPoint x: 335, startPoint y: 242, endPoint x: 286, endPoint y: 185, distance: 75.7
click at [278, 188] on div "Janela de atendimento Grade de atendimento Capacidade Transportadoras Veículos …" at bounding box center [389, 168] width 779 height 336
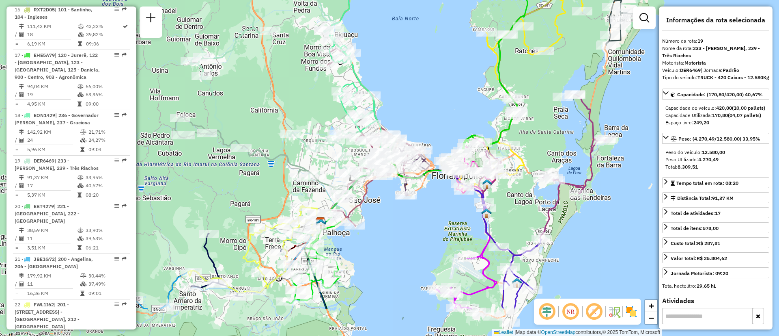
drag, startPoint x: 302, startPoint y: 231, endPoint x: 278, endPoint y: 170, distance: 65.3
click at [278, 170] on div "Janela de atendimento Grade de atendimento Capacidade Transportadoras Veículos …" at bounding box center [389, 168] width 779 height 336
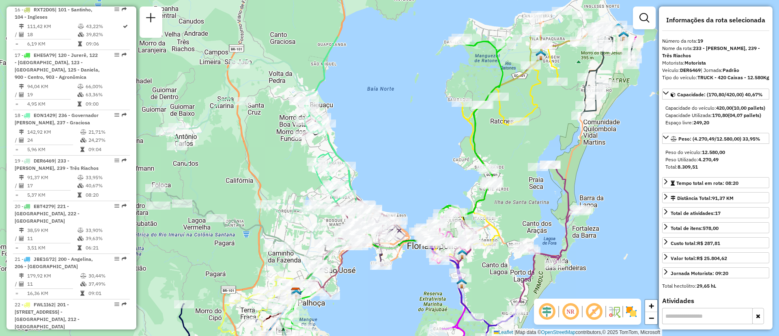
drag, startPoint x: 382, startPoint y: 227, endPoint x: 358, endPoint y: 297, distance: 74.4
click at [358, 297] on div "Janela de atendimento Grade de atendimento Capacidade Transportadoras Veículos …" at bounding box center [389, 168] width 779 height 336
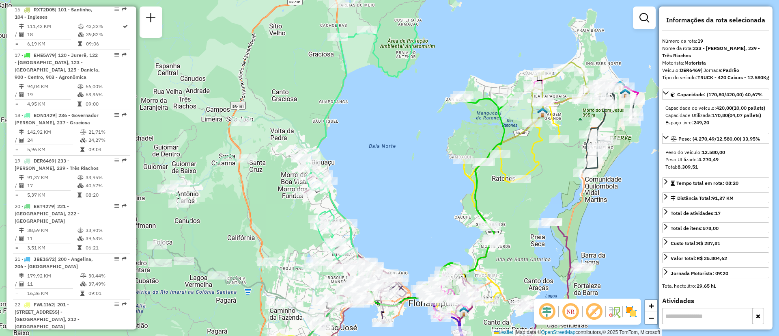
drag, startPoint x: 383, startPoint y: 191, endPoint x: 386, endPoint y: 267, distance: 75.6
click at [386, 267] on div "Janela de atendimento Grade de atendimento Capacidade Transportadoras Veículos …" at bounding box center [389, 168] width 779 height 336
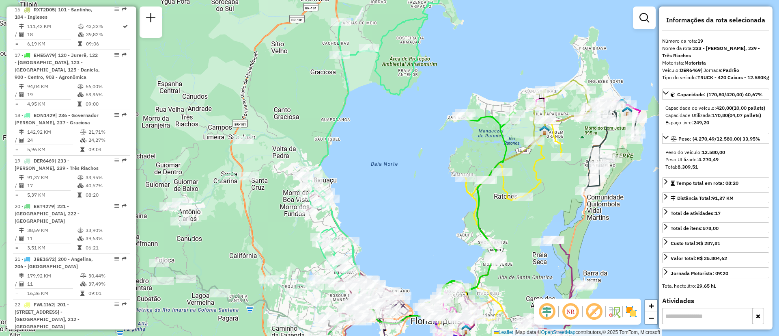
drag, startPoint x: 386, startPoint y: 209, endPoint x: 379, endPoint y: 268, distance: 59.2
click at [379, 268] on div "Janela de atendimento Grade de atendimento Capacidade Transportadoras Veículos …" at bounding box center [389, 168] width 779 height 336
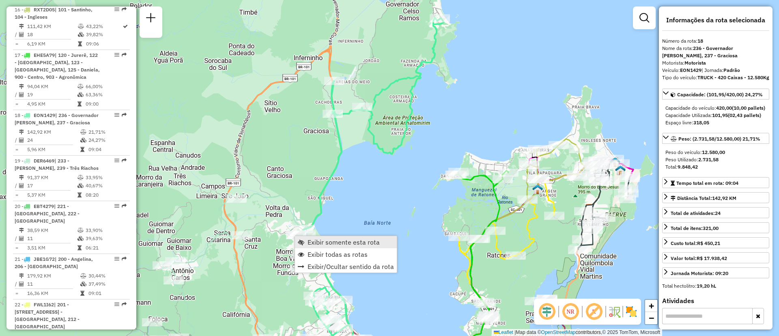
click at [298, 239] on span "Exibir somente esta rota" at bounding box center [301, 242] width 6 height 6
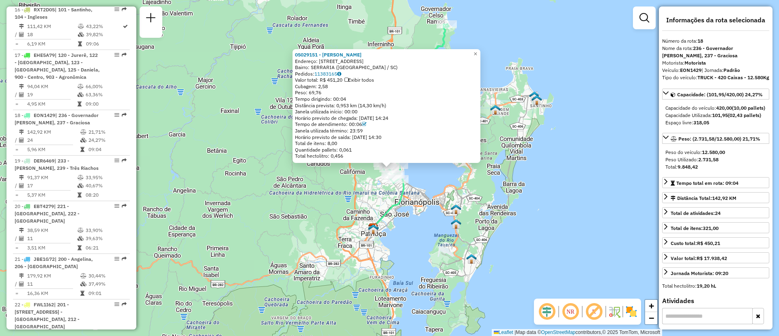
click at [234, 205] on div "05029151 - [PERSON_NAME]: 081 RUA MANAUS 171 Bairro: SERRARIA ([GEOGRAPHIC_DATA…" at bounding box center [389, 168] width 779 height 336
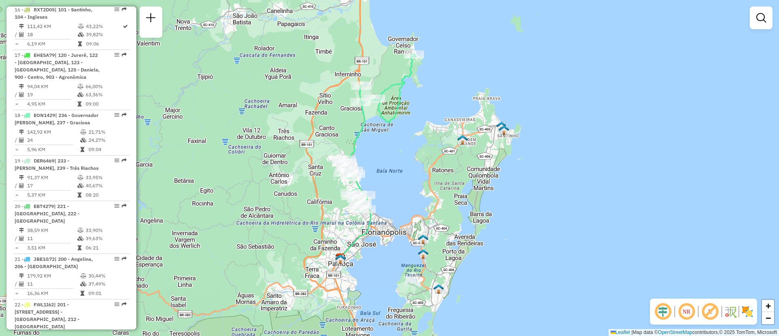
drag, startPoint x: 259, startPoint y: 112, endPoint x: 226, endPoint y: 142, distance: 44.5
click at [226, 142] on div "Janela de atendimento Grade de atendimento Capacidade Transportadoras Veículos …" at bounding box center [389, 168] width 779 height 336
select select "**********"
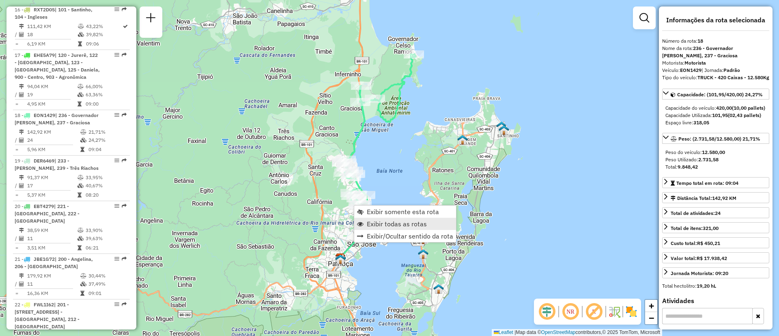
click at [379, 223] on span "Exibir todas as rotas" at bounding box center [397, 223] width 60 height 6
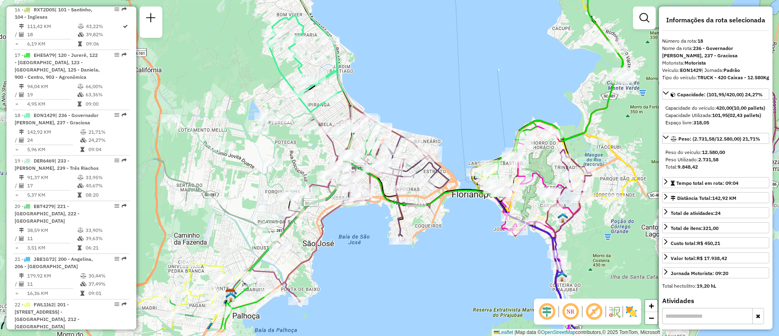
drag, startPoint x: 421, startPoint y: 258, endPoint x: 444, endPoint y: 218, distance: 46.0
click at [444, 218] on div "Janela de atendimento Grade de atendimento Capacidade Transportadoras Veículos …" at bounding box center [389, 168] width 779 height 336
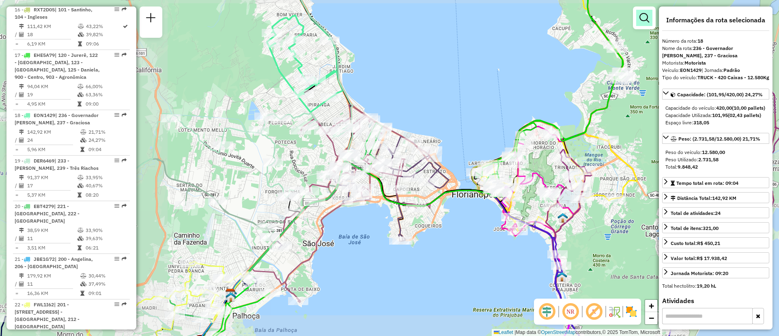
click at [644, 15] on em at bounding box center [645, 18] width 10 height 10
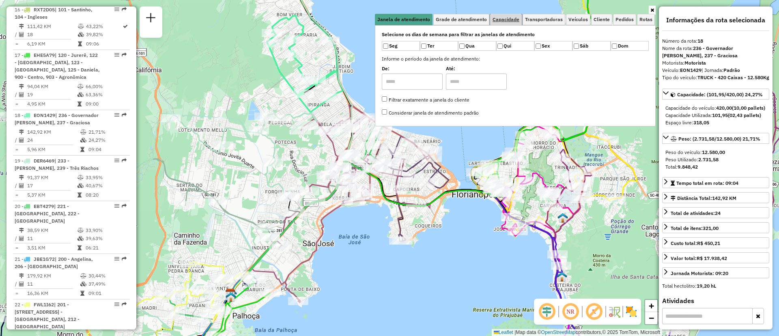
click at [509, 17] on span "Capacidade" at bounding box center [506, 19] width 27 height 5
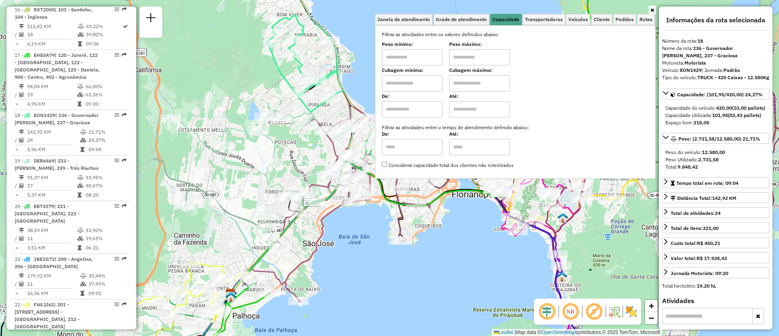
click at [437, 82] on input "text" at bounding box center [412, 83] width 61 height 16
type input "****"
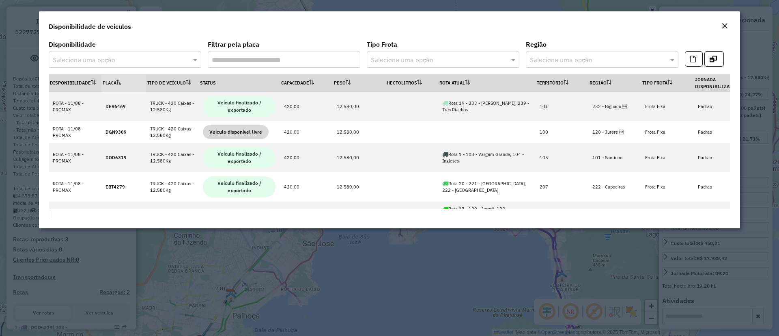
select select "**********"
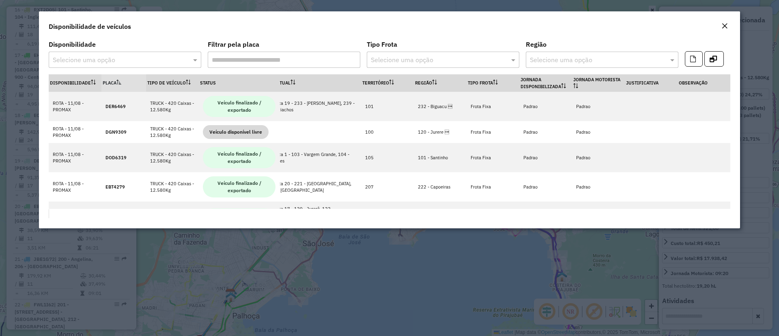
click at [730, 26] on button "Close" at bounding box center [724, 26] width 11 height 11
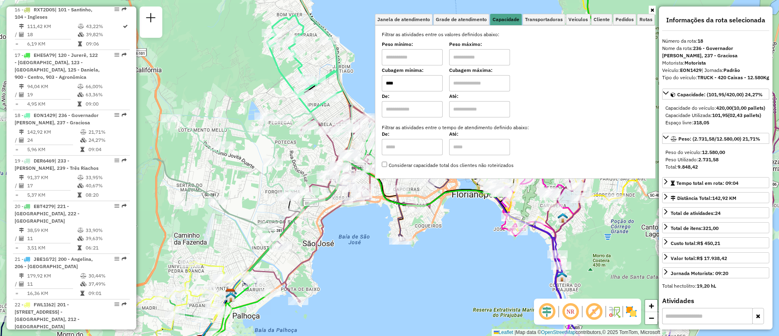
click at [458, 79] on input "text" at bounding box center [479, 83] width 61 height 16
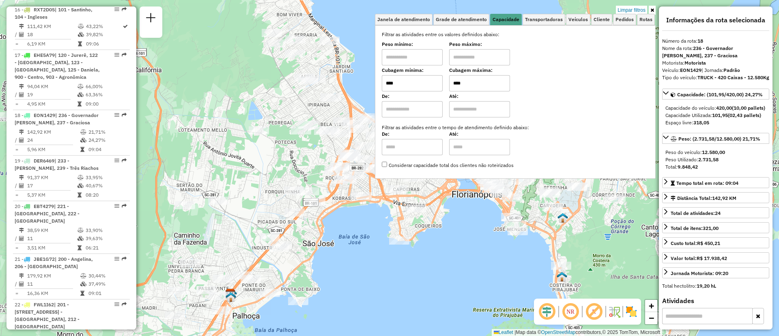
type input "****"
click at [654, 9] on link at bounding box center [652, 10] width 7 height 9
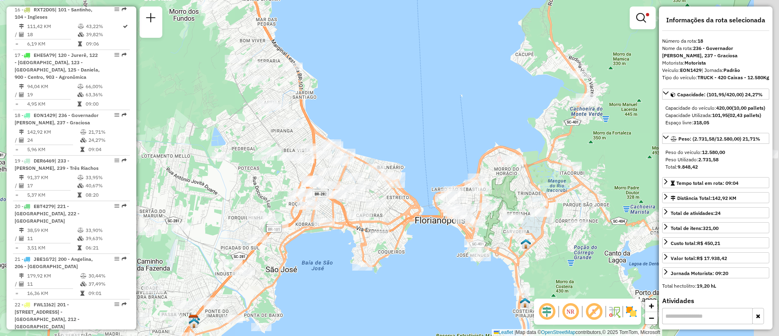
drag, startPoint x: 386, startPoint y: 260, endPoint x: 340, endPoint y: 289, distance: 53.9
click at [340, 289] on div "Limpar filtros Janela de atendimento Grade de atendimento Capacidade Transporta…" at bounding box center [389, 168] width 779 height 336
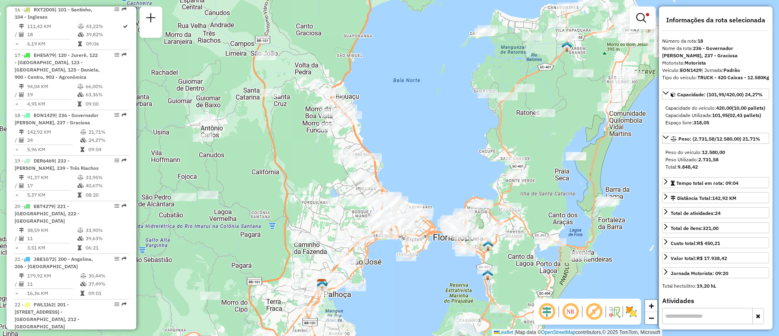
click at [420, 267] on div "Limpar filtros Janela de atendimento Grade de atendimento Capacidade Transporta…" at bounding box center [389, 168] width 779 height 336
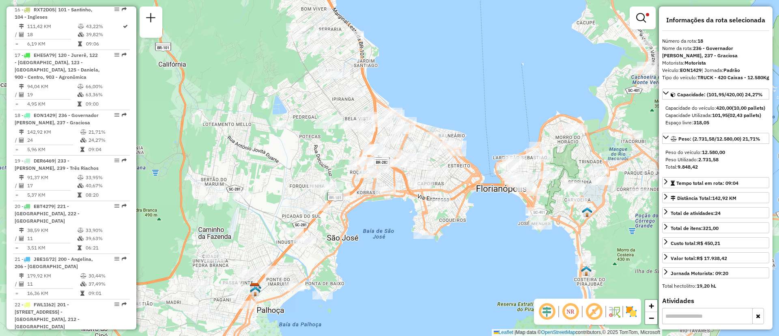
drag, startPoint x: 404, startPoint y: 278, endPoint x: 437, endPoint y: 269, distance: 34.3
click at [437, 269] on div "Limpar filtros Janela de atendimento Grade de atendimento Capacidade Transporta…" at bounding box center [389, 168] width 779 height 336
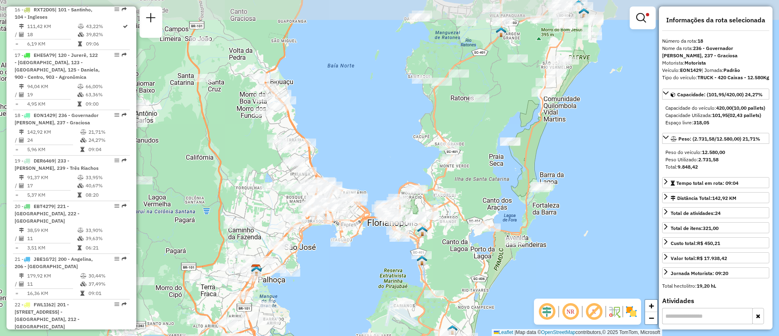
drag, startPoint x: 350, startPoint y: 197, endPoint x: 326, endPoint y: 269, distance: 75.3
click at [326, 269] on div "Limpar filtros Janela de atendimento Grade de atendimento Capacidade Transporta…" at bounding box center [389, 168] width 779 height 336
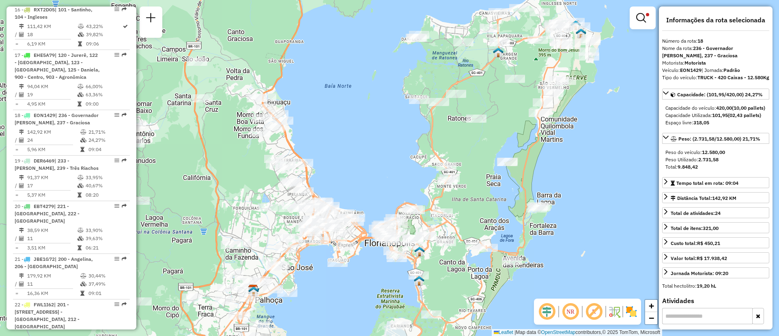
drag, startPoint x: 486, startPoint y: 176, endPoint x: 485, endPoint y: 196, distance: 19.9
click at [485, 196] on div "Limpar filtros Janela de atendimento Grade de atendimento Capacidade Transporta…" at bounding box center [389, 168] width 779 height 336
